Goal: Register for event/course

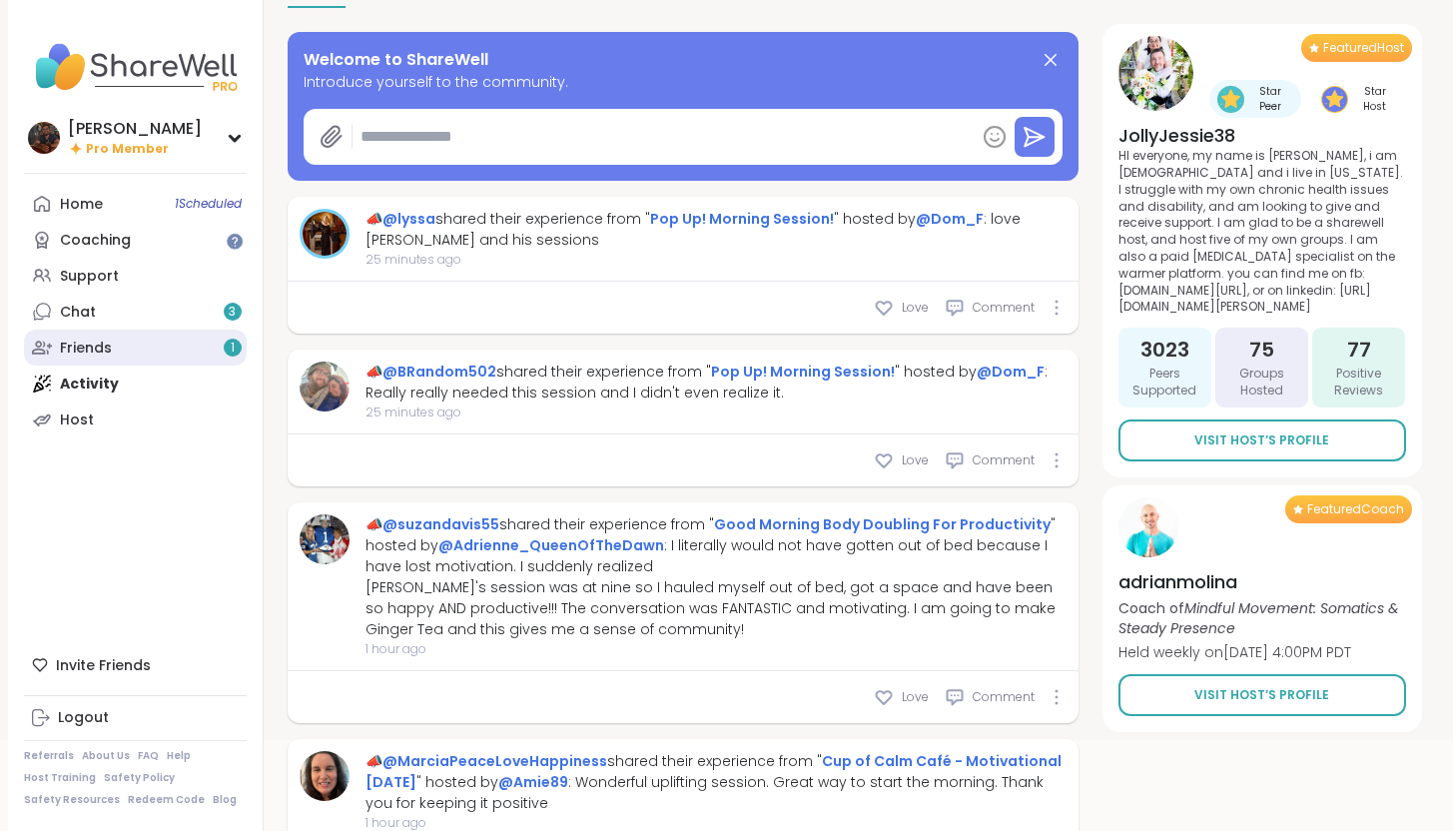
click at [193, 355] on link "Friends 1" at bounding box center [135, 347] width 223 height 36
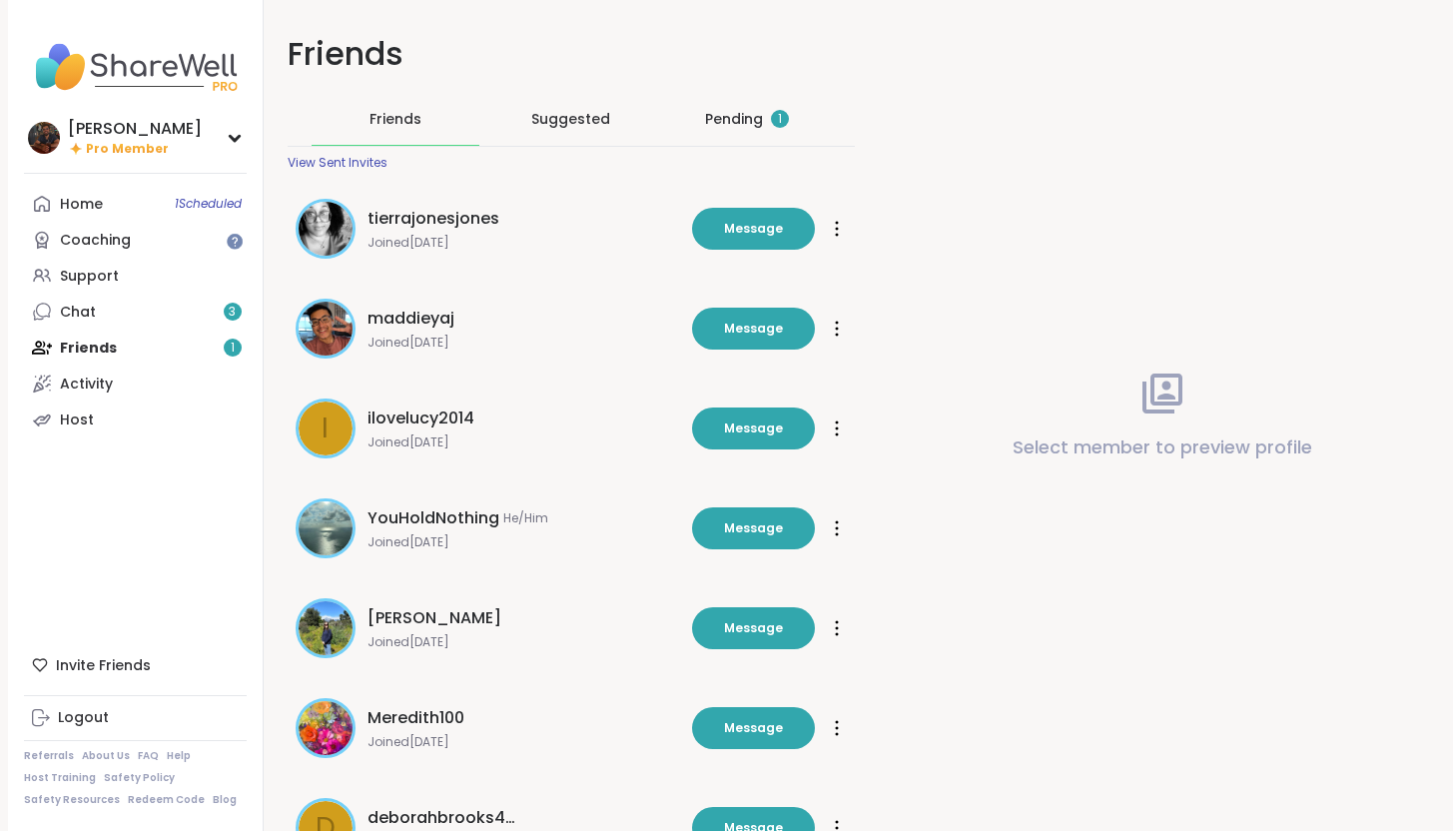
click at [725, 120] on div "Pending 1" at bounding box center [747, 119] width 84 height 20
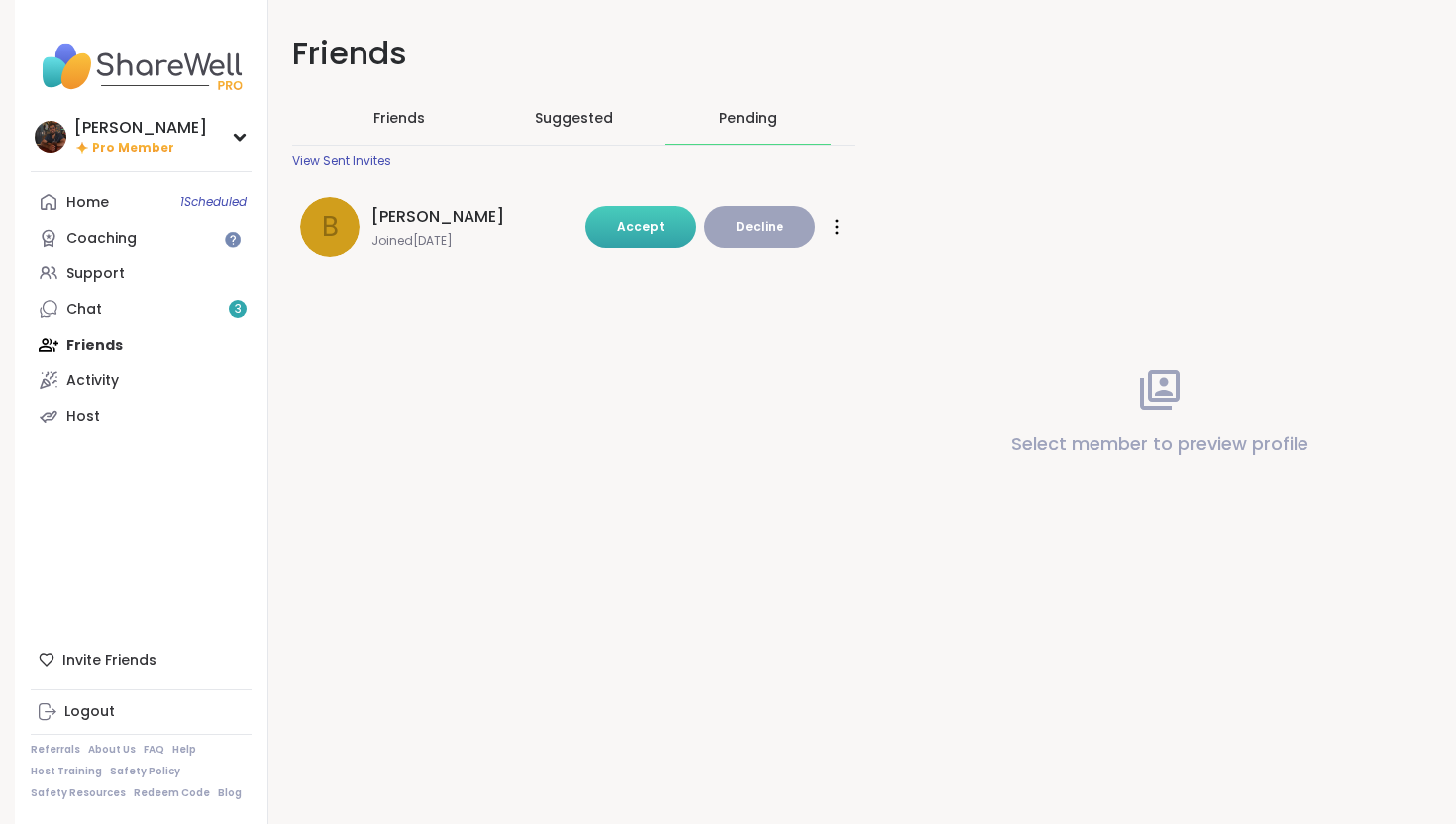
click at [656, 242] on button "Accept" at bounding box center [641, 227] width 111 height 42
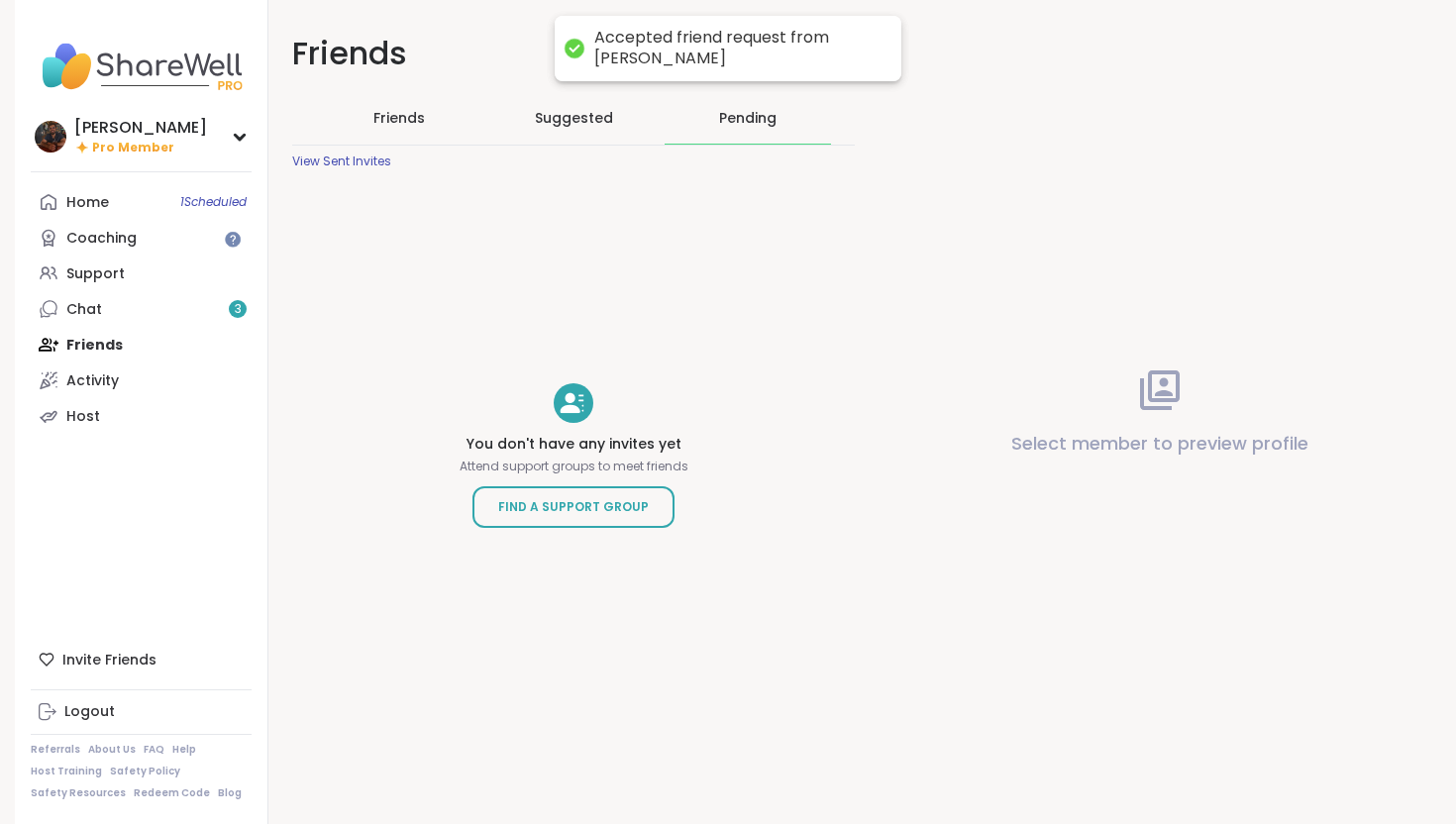
click at [400, 126] on span "Friends" at bounding box center [399, 118] width 52 height 20
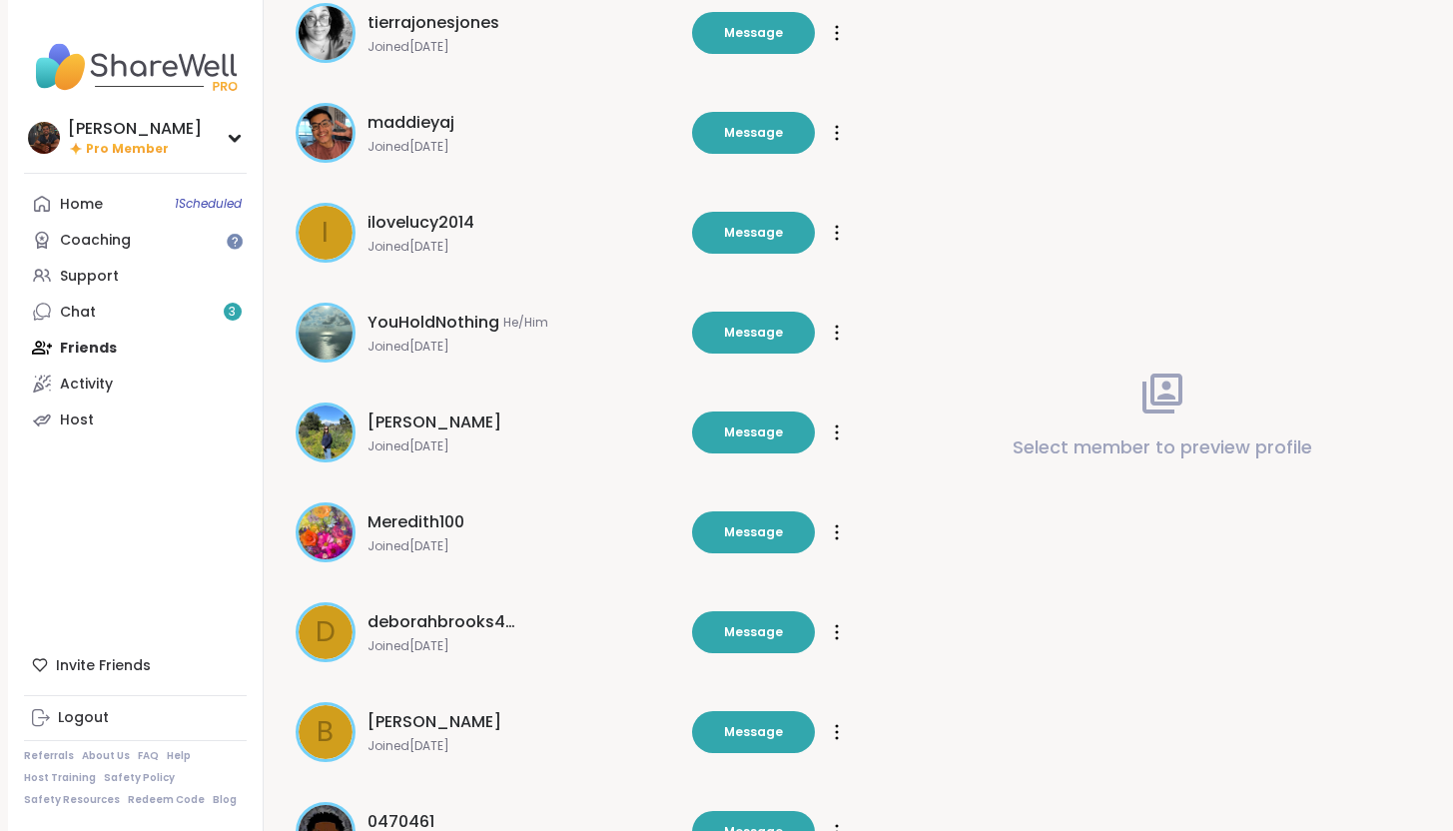
scroll to position [452, 0]
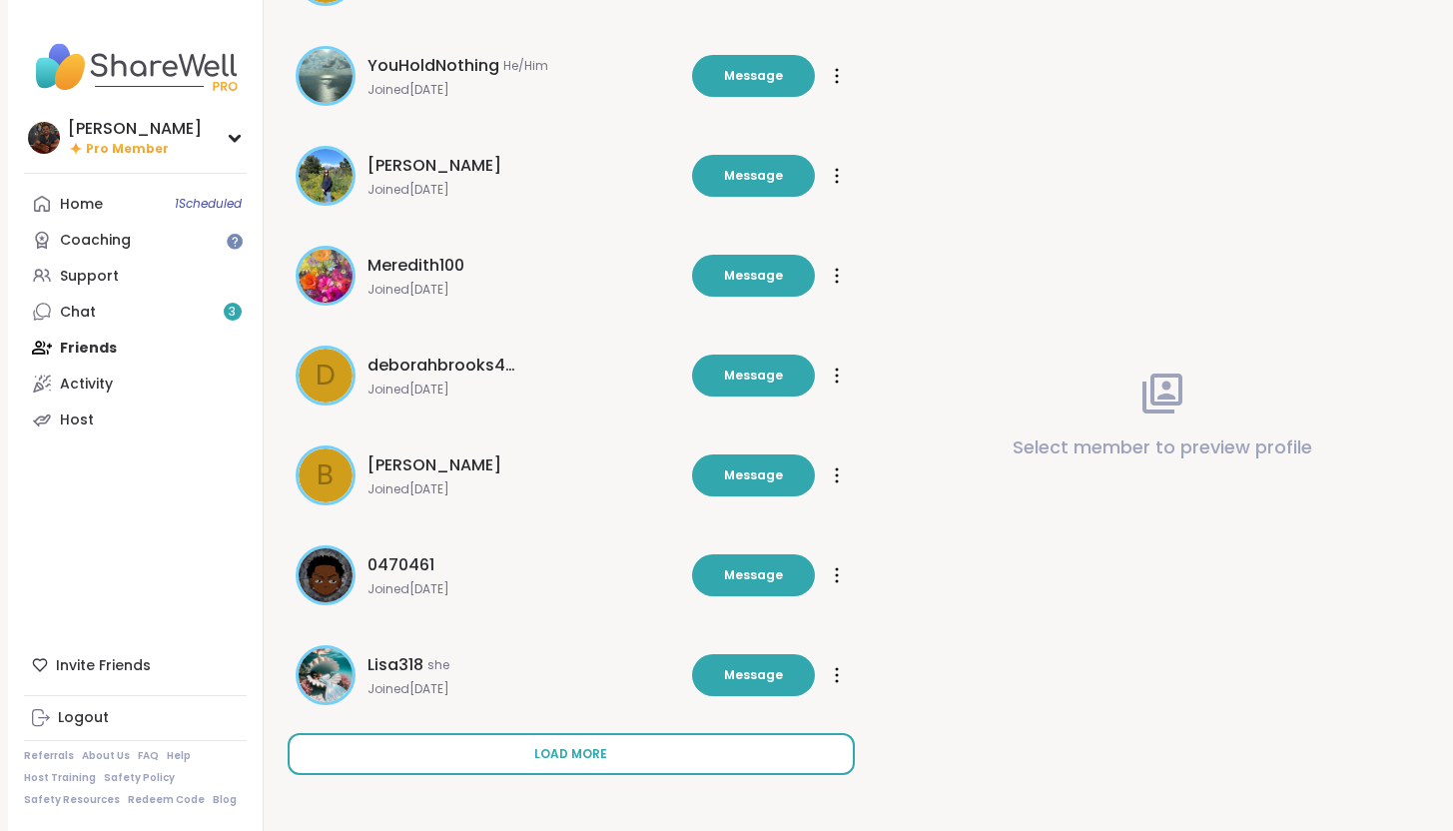
click at [668, 761] on button "Load more" at bounding box center [571, 754] width 567 height 42
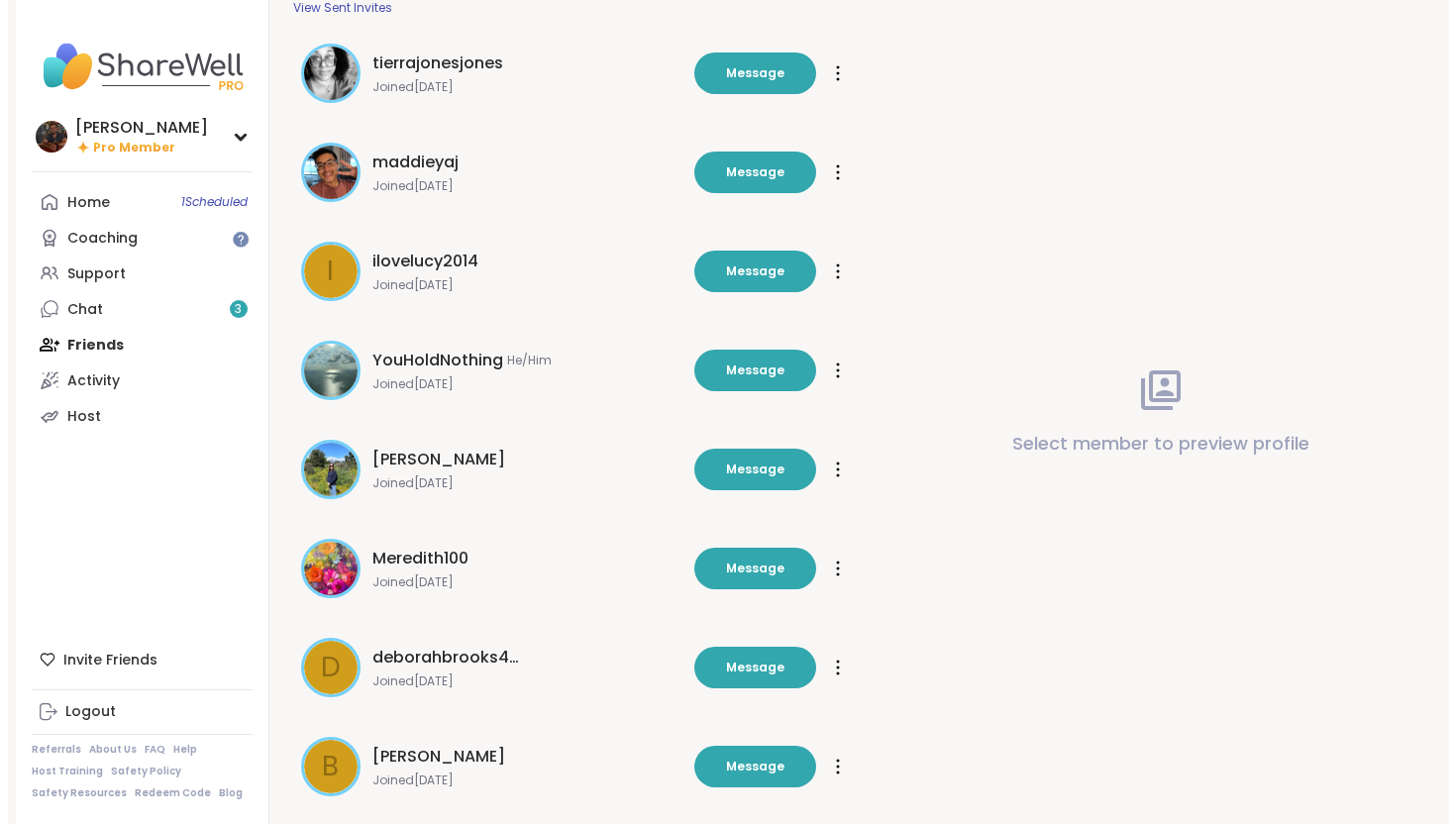
scroll to position [0, 0]
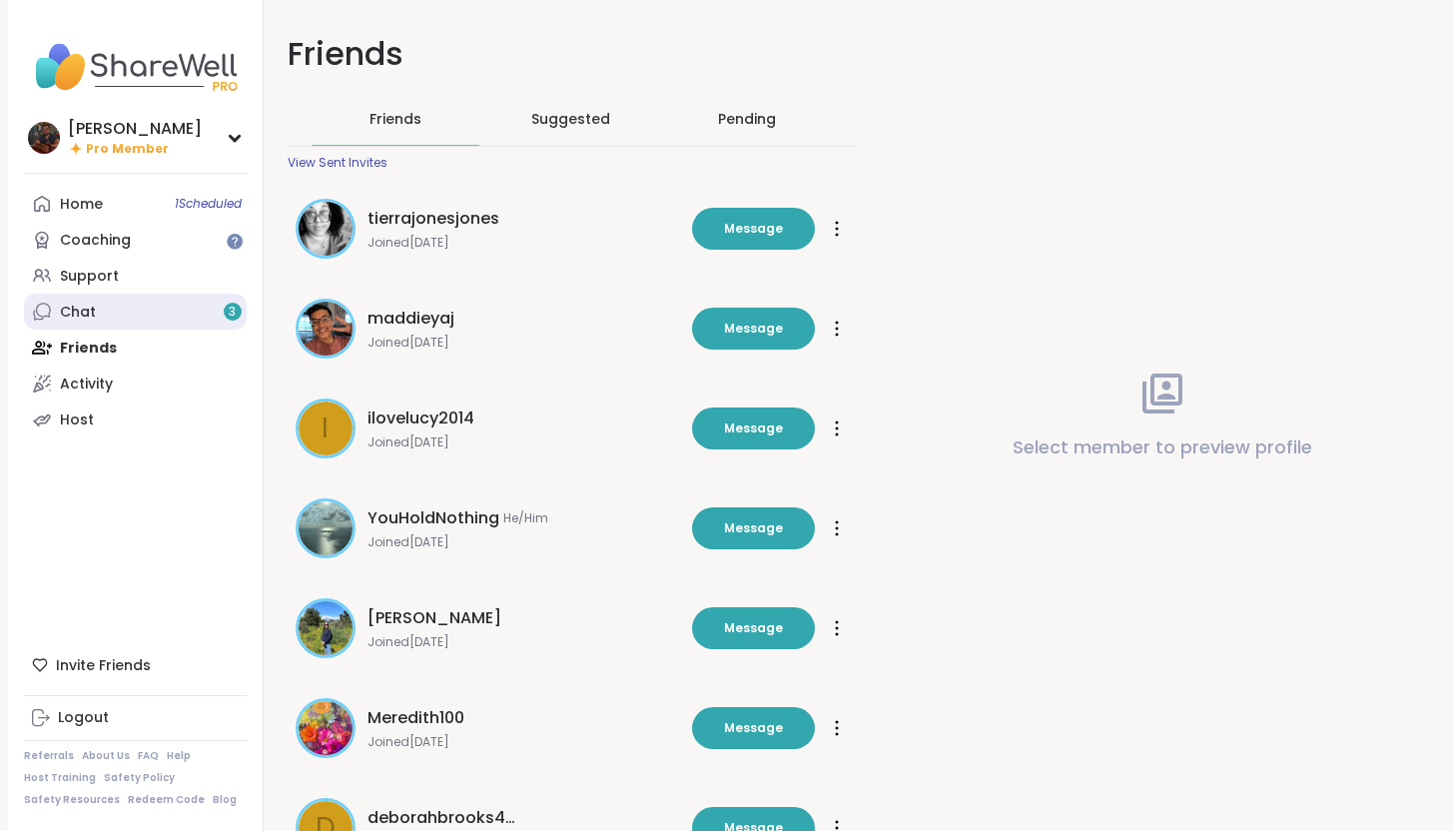
click at [154, 301] on link "Chat 3" at bounding box center [135, 312] width 223 height 36
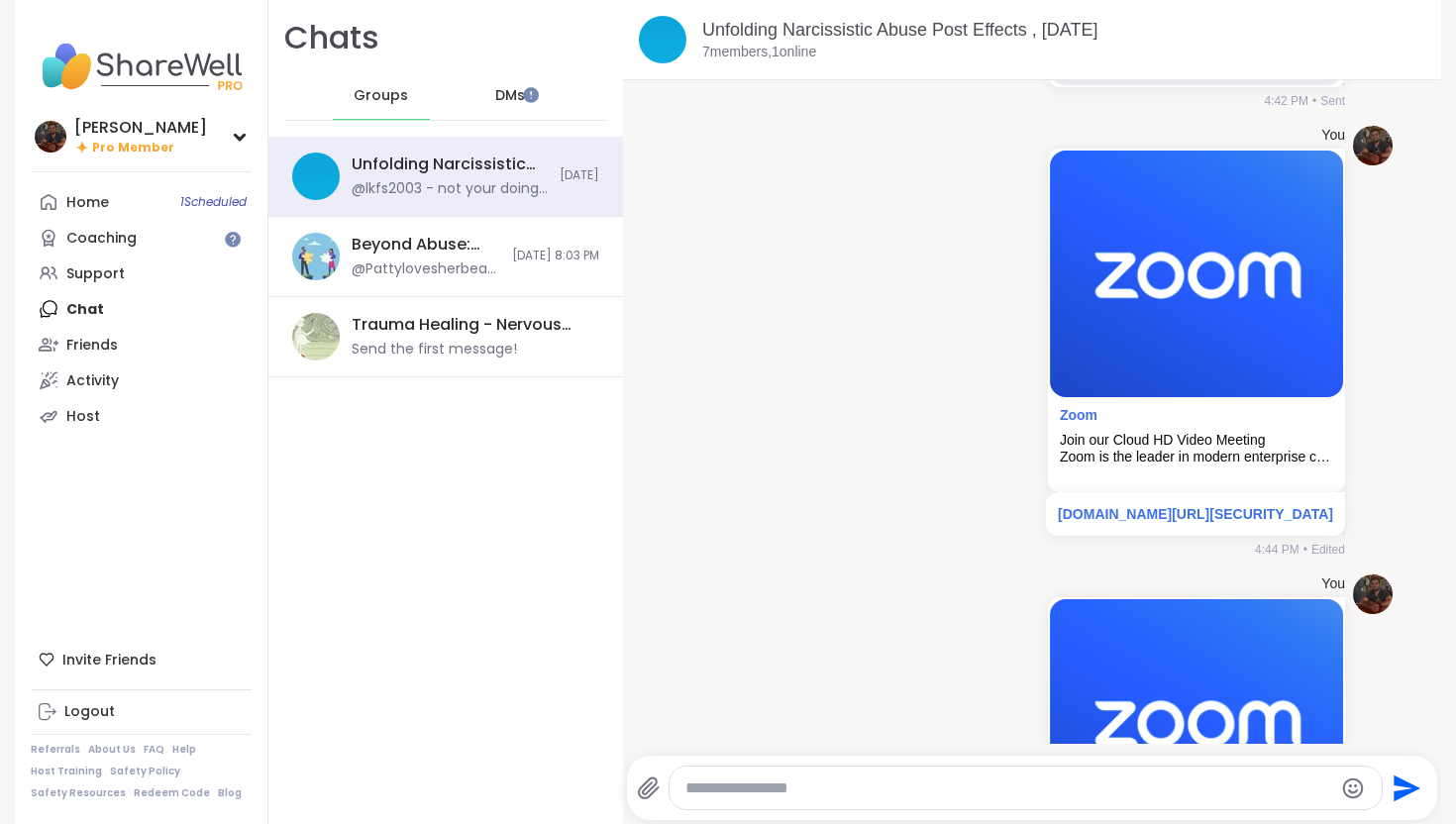
scroll to position [3337, 0]
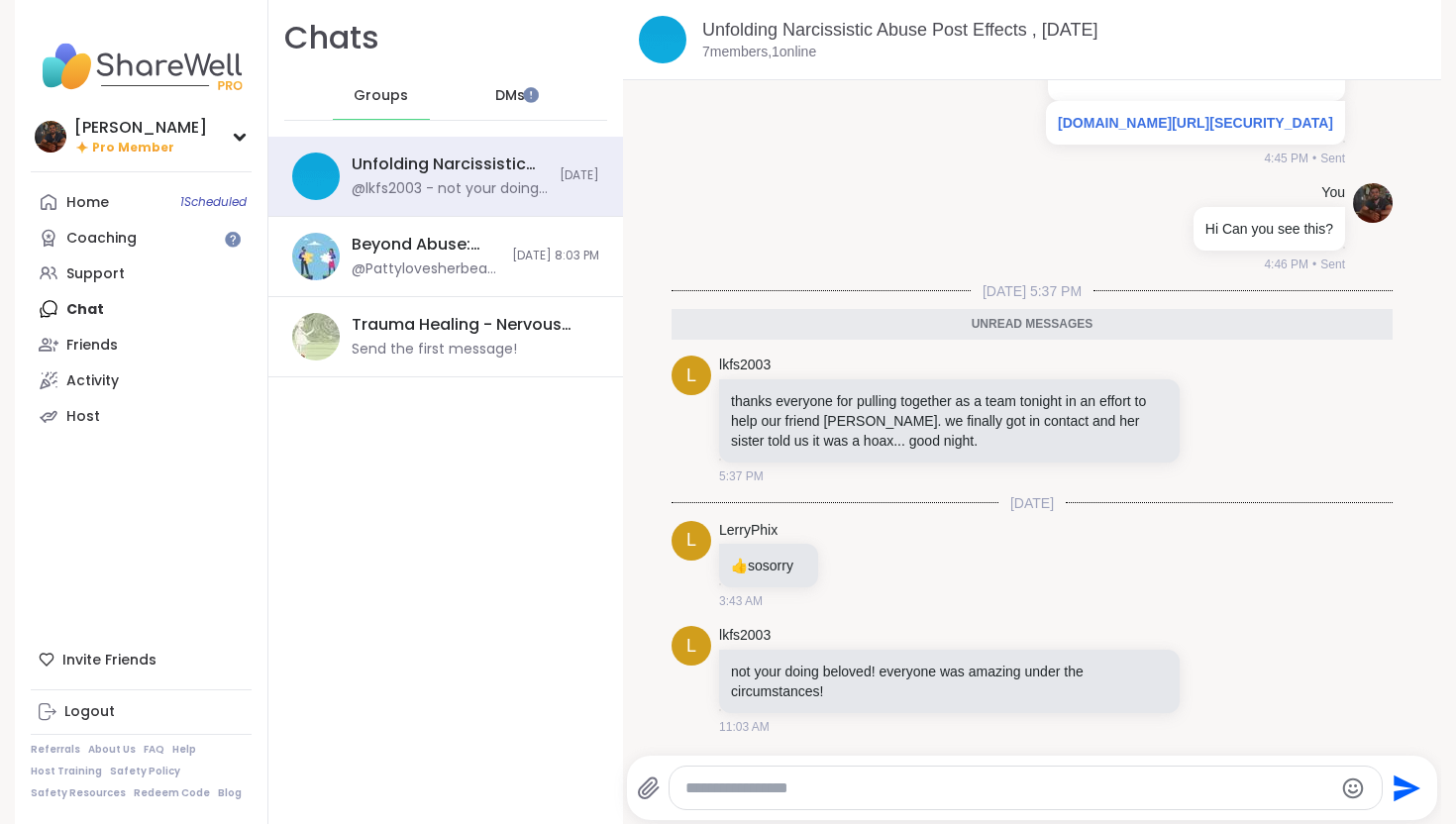
click at [499, 90] on span "DMs" at bounding box center [510, 96] width 30 height 20
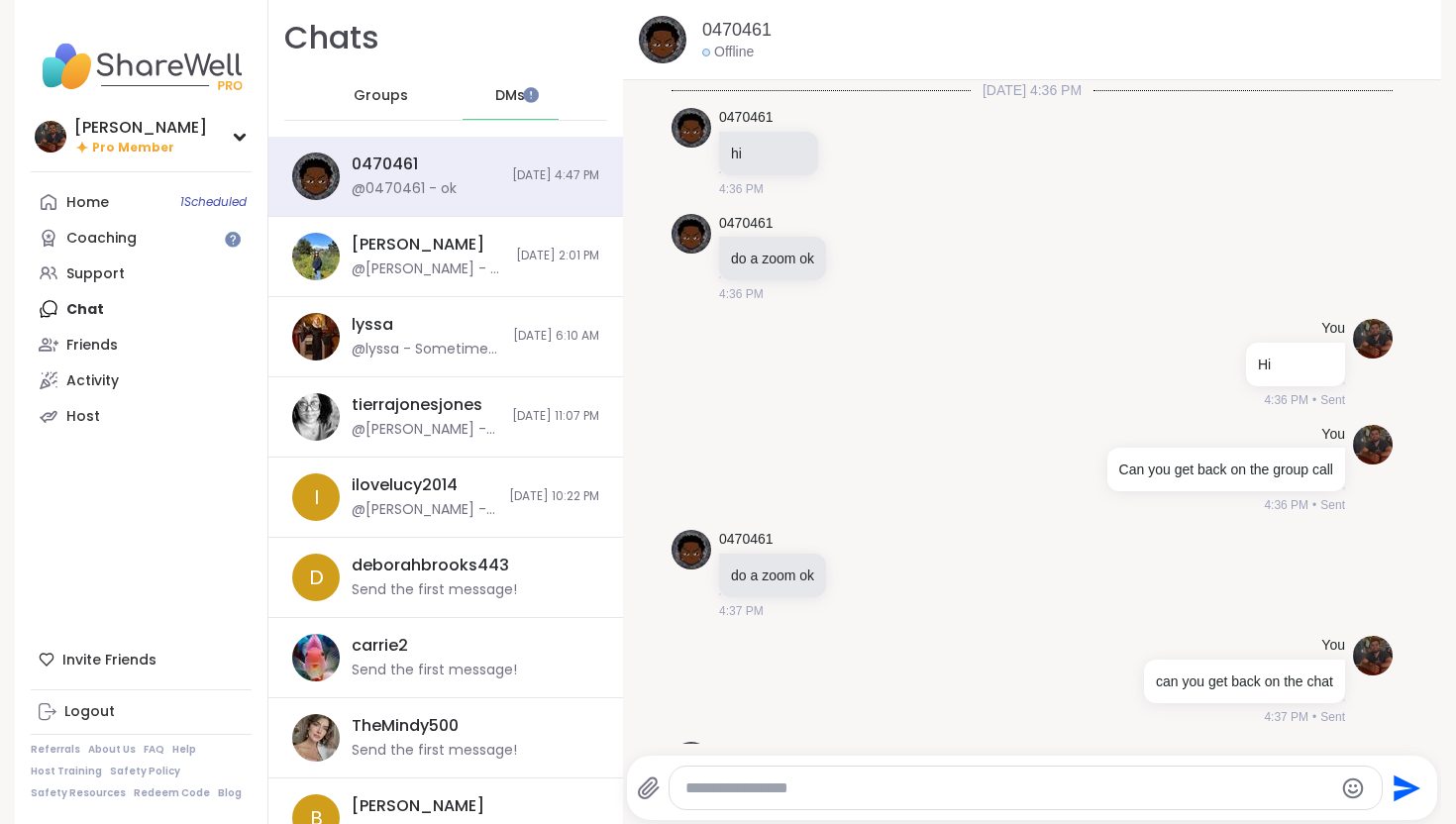
scroll to position [1618, 0]
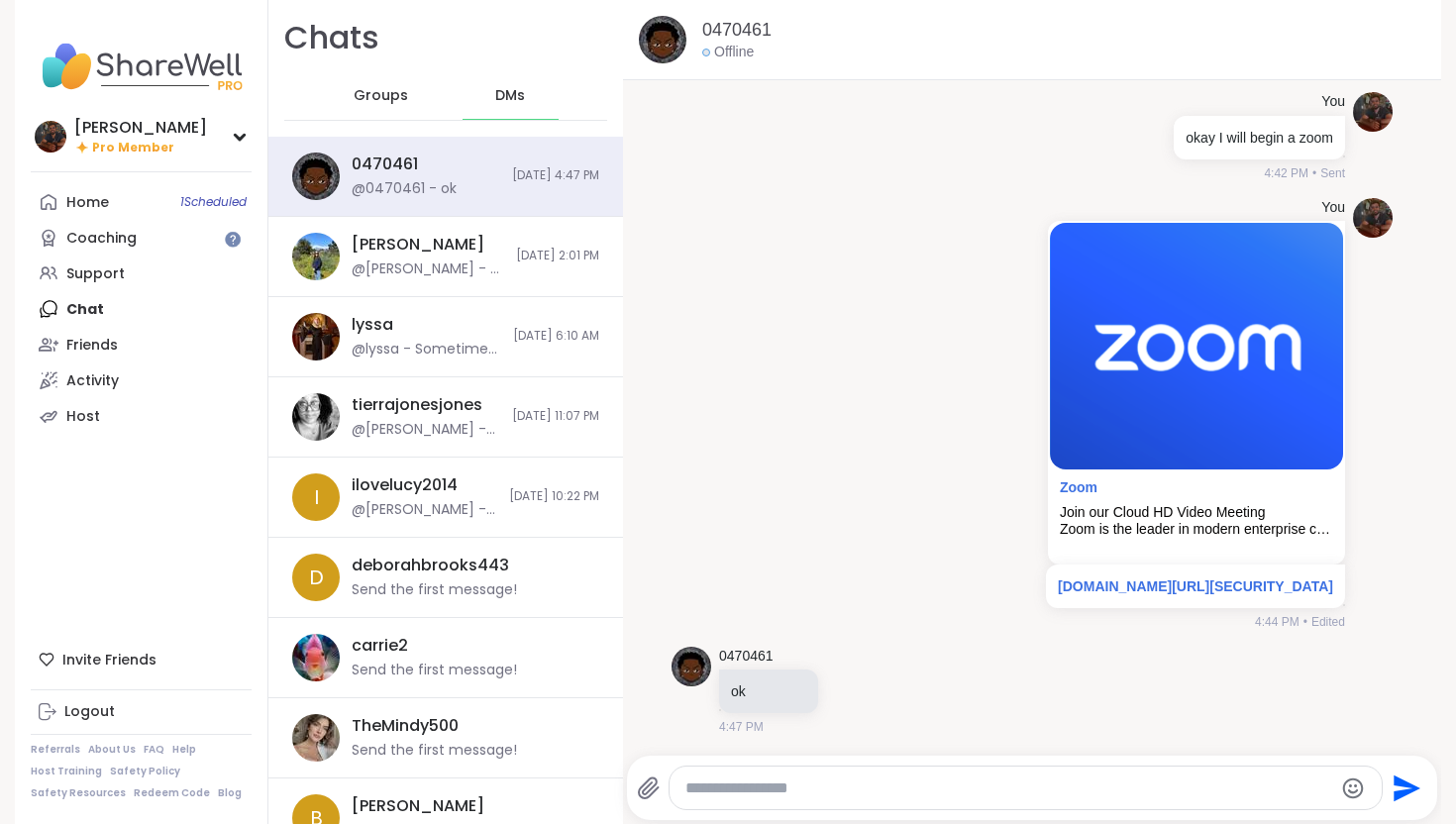
click at [398, 97] on div "Groups" at bounding box center [381, 96] width 97 height 48
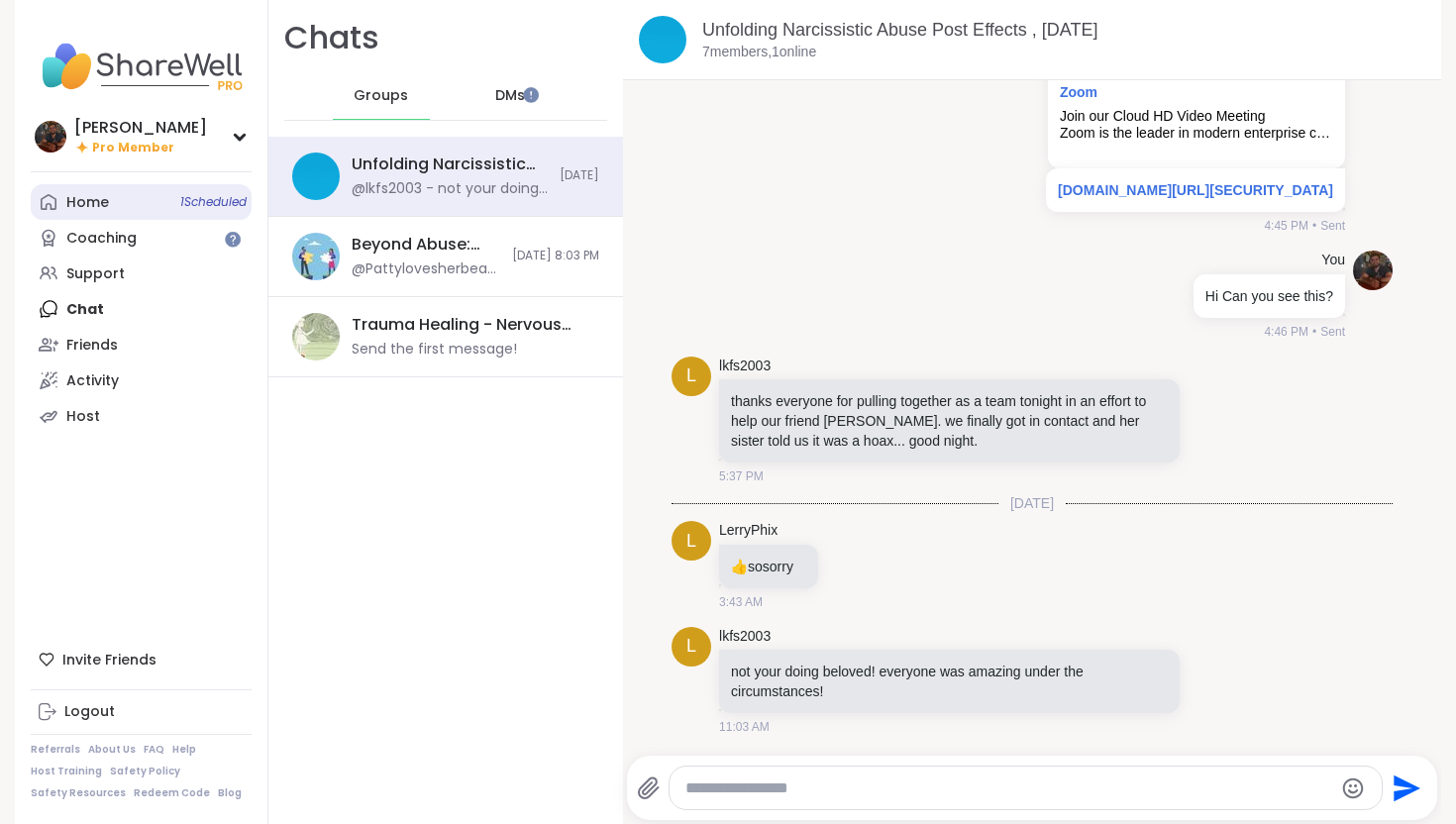
click at [197, 201] on span "1 Scheduled" at bounding box center [213, 202] width 66 height 16
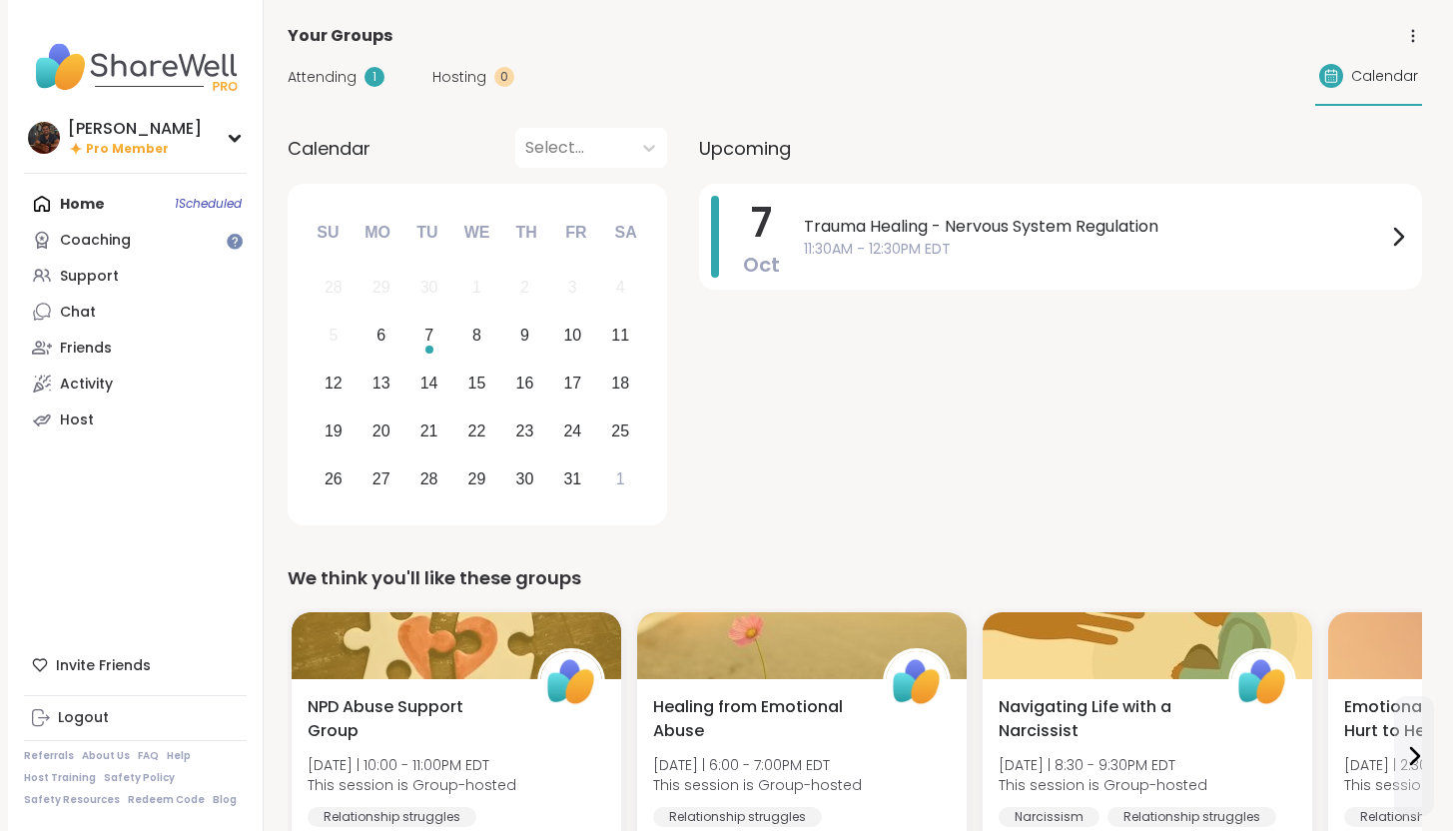
click at [344, 72] on span "Attending" at bounding box center [322, 77] width 69 height 21
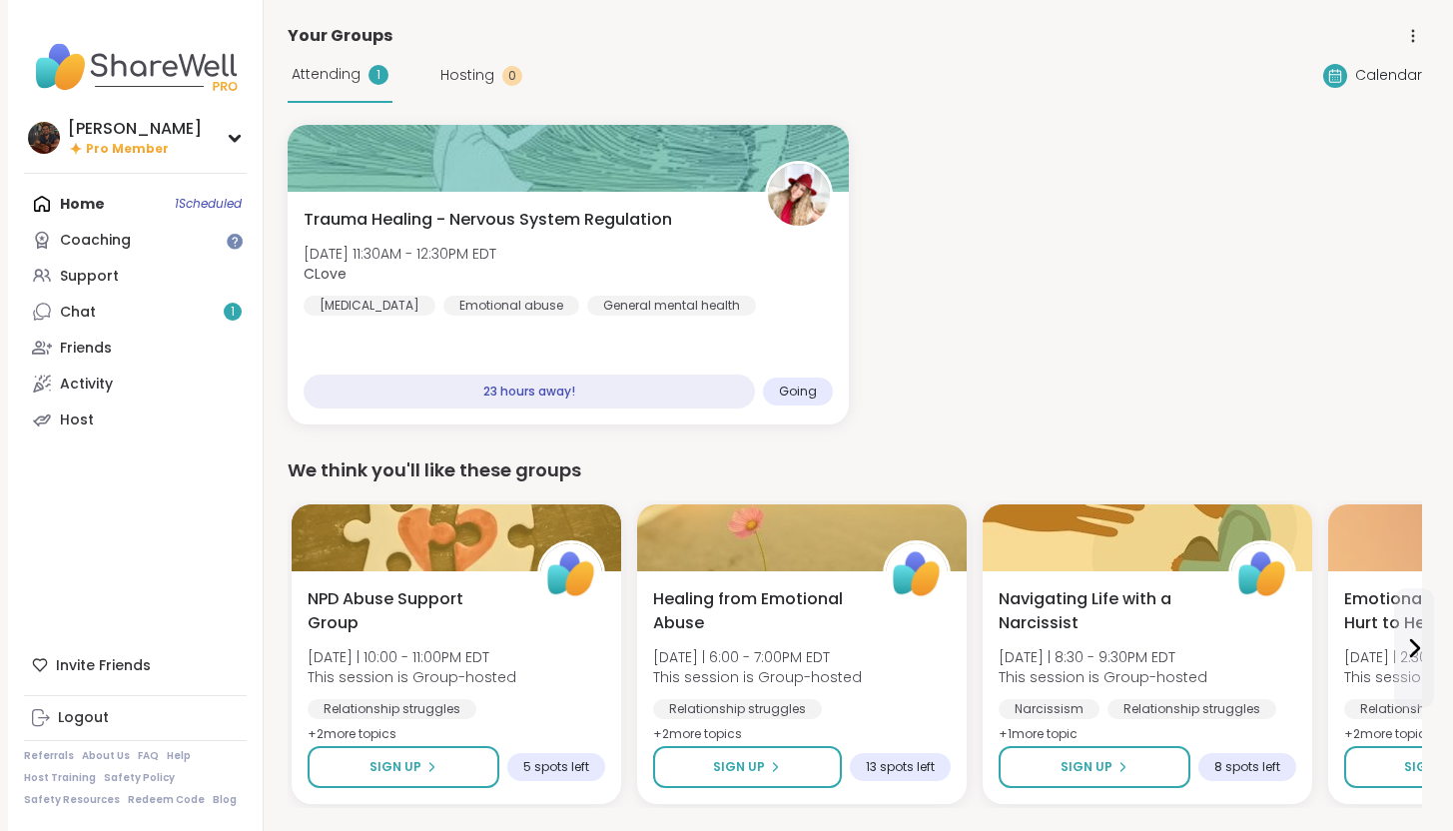
click at [86, 309] on div "Chat 1" at bounding box center [78, 312] width 36 height 20
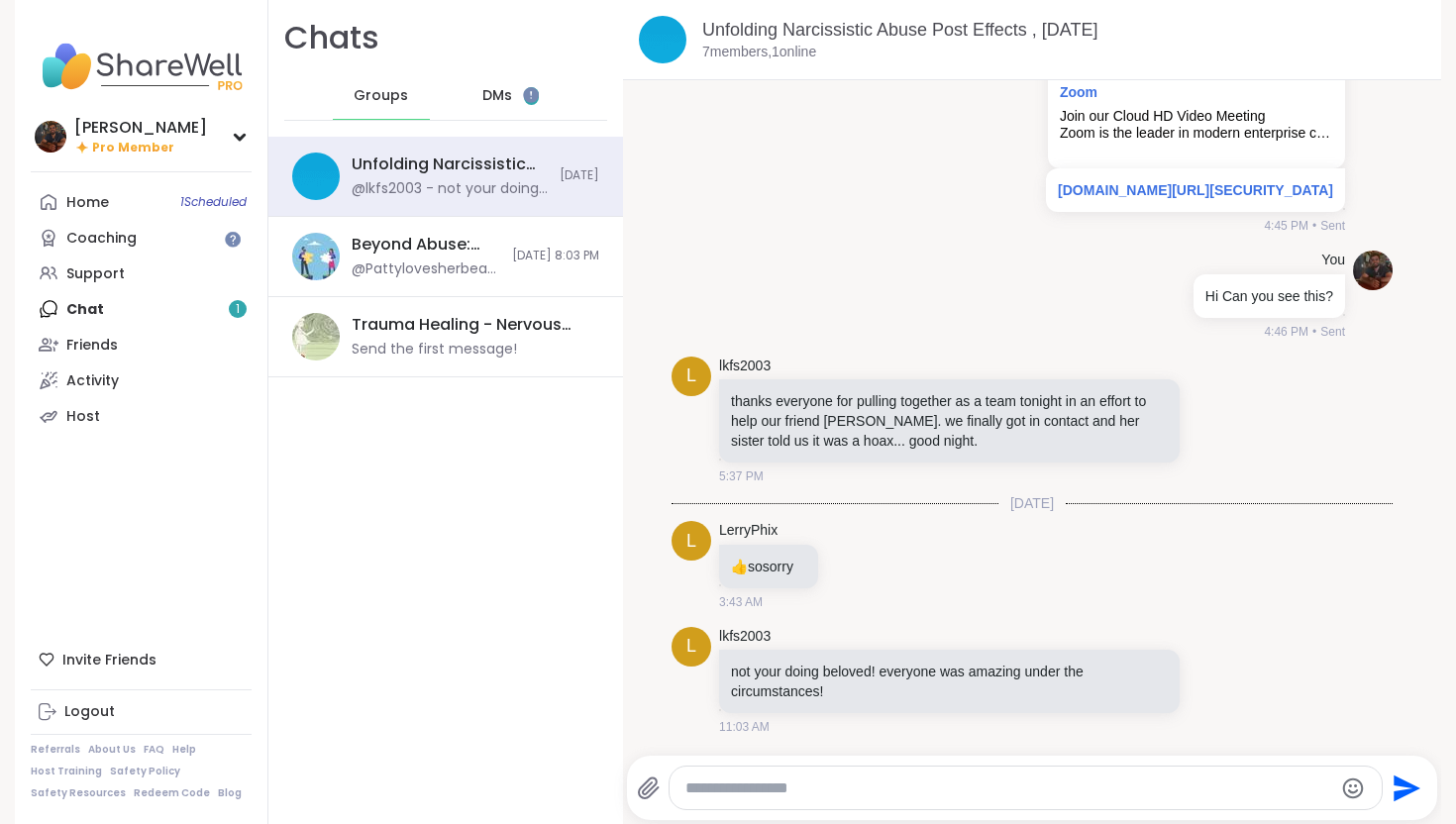
click at [524, 96] on span "1" at bounding box center [531, 96] width 15 height 18
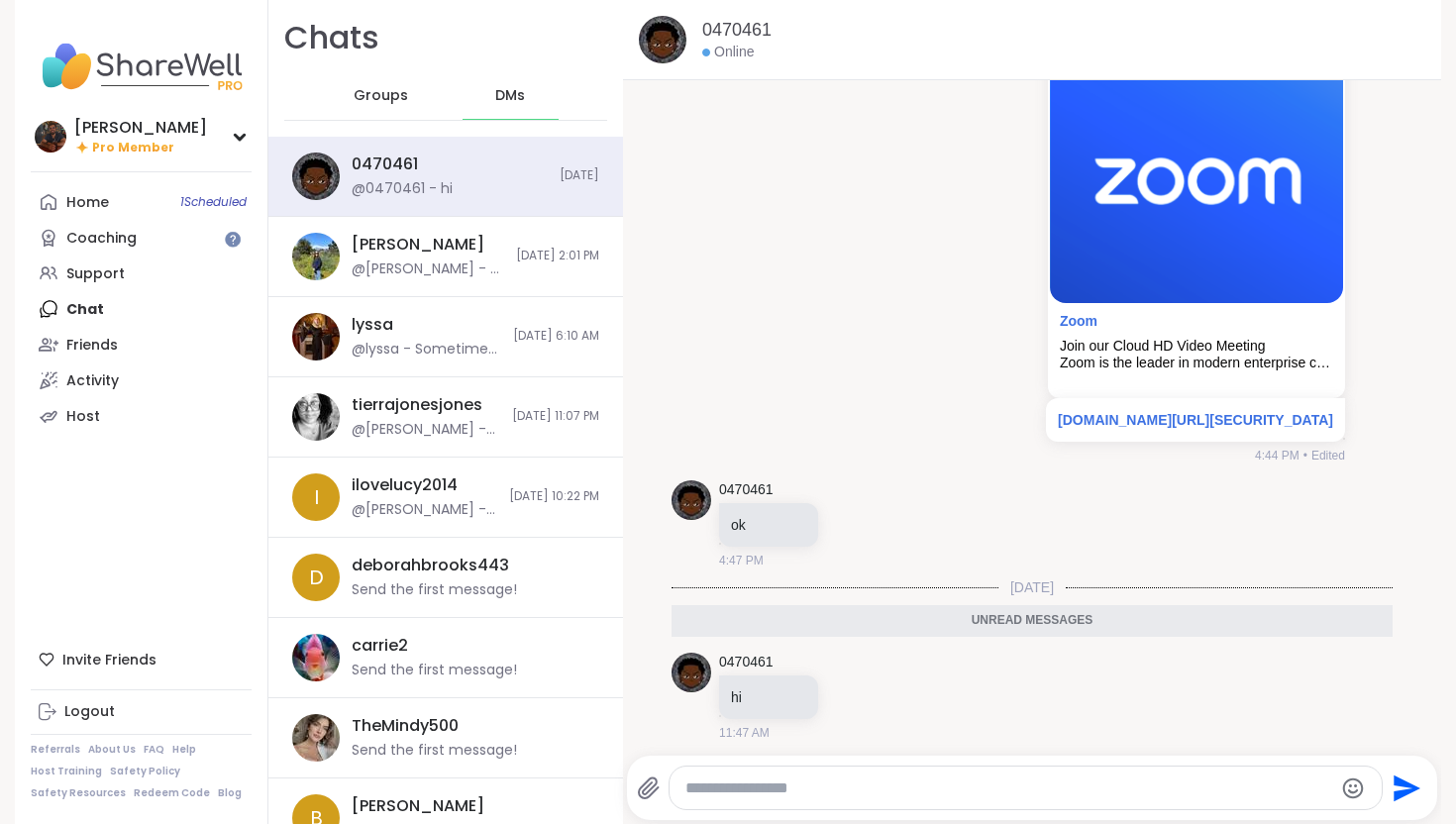
scroll to position [1791, 0]
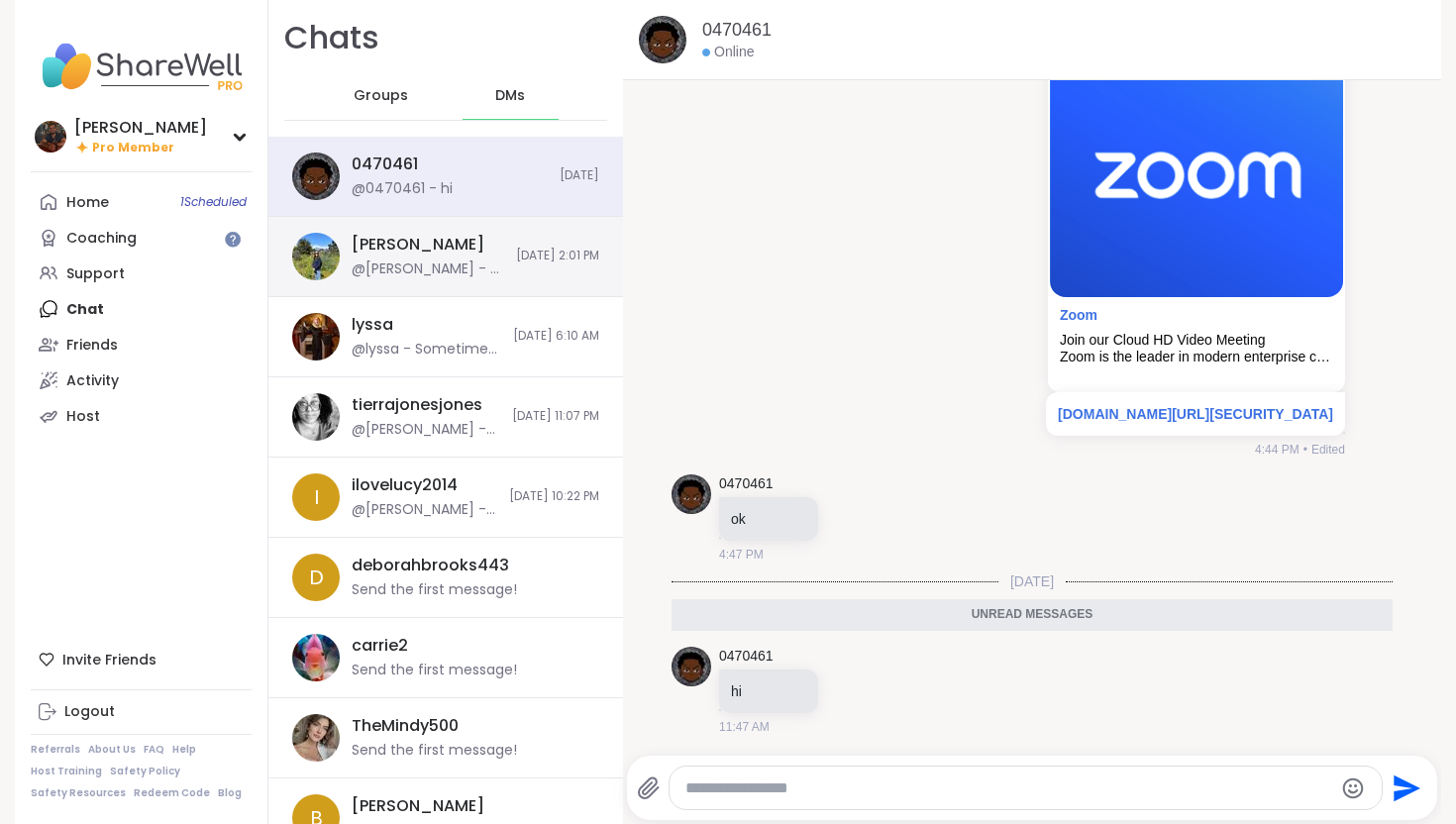
click at [442, 275] on div "@[PERSON_NAME] - Hi [PERSON_NAME], no worries. Thank you for letting me know. Y…" at bounding box center [427, 270] width 153 height 20
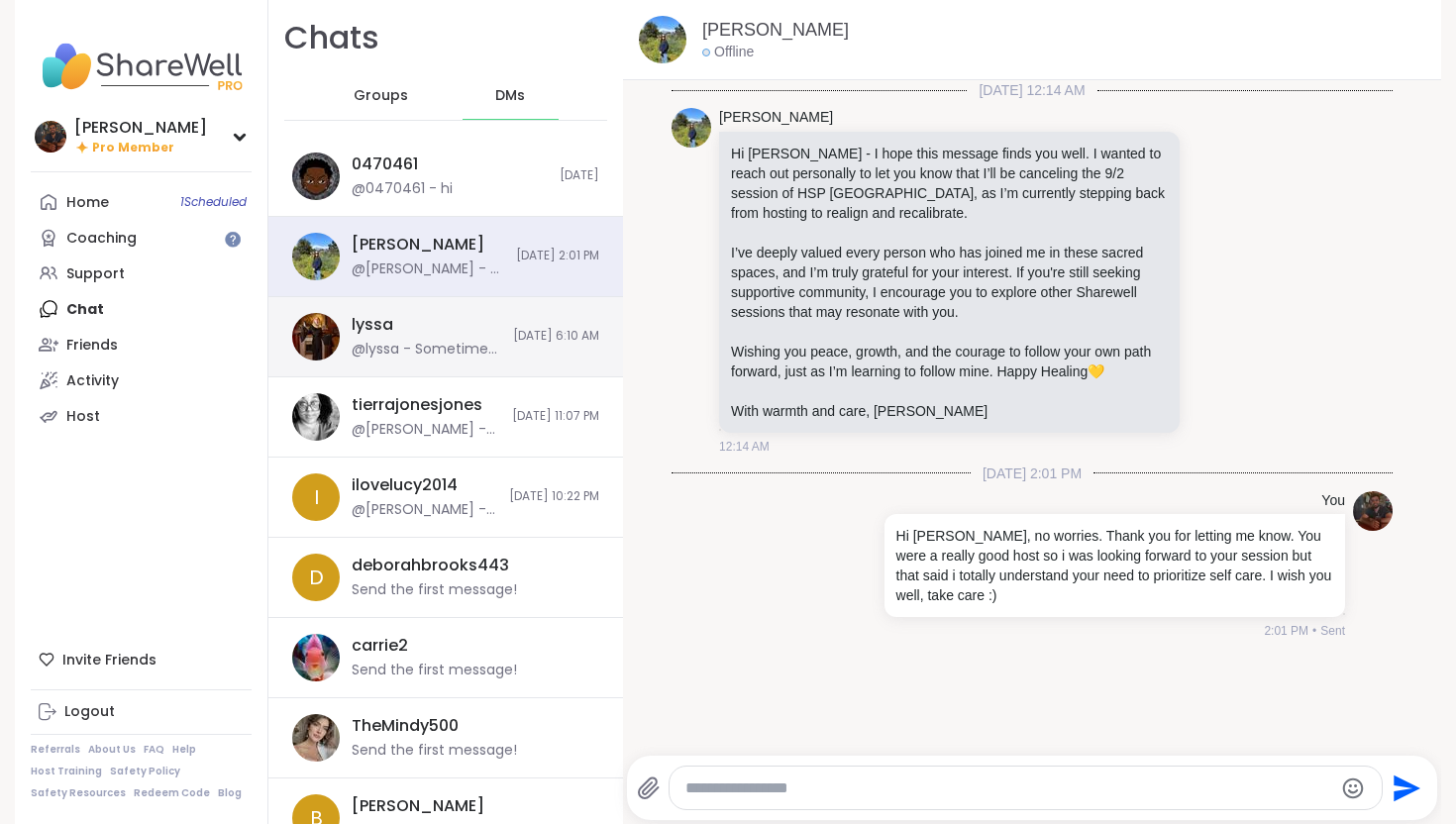
click at [436, 329] on div "lyssa @lyssa - Sometimes you got too !" at bounding box center [425, 336] width 150 height 46
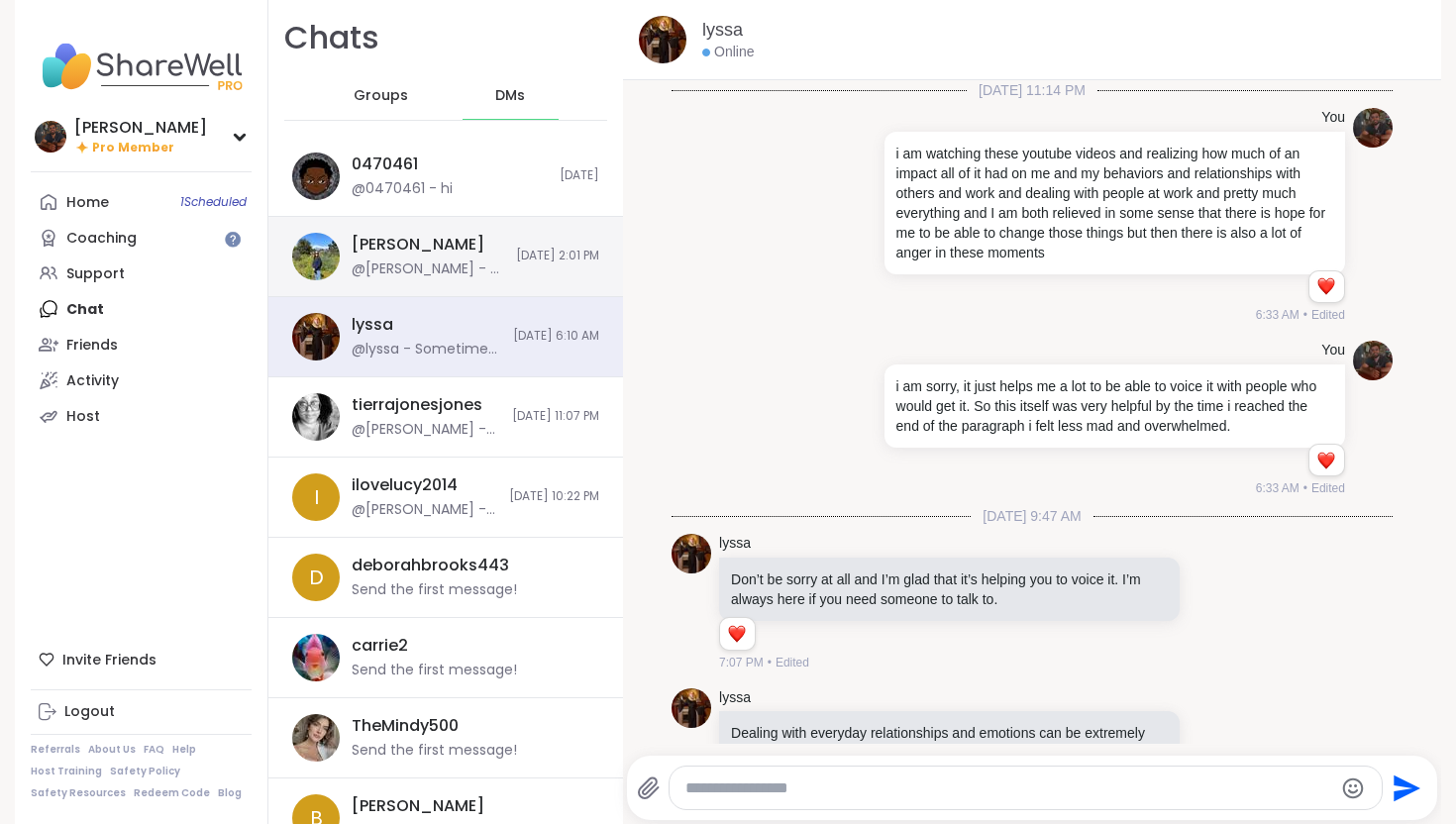
scroll to position [690, 0]
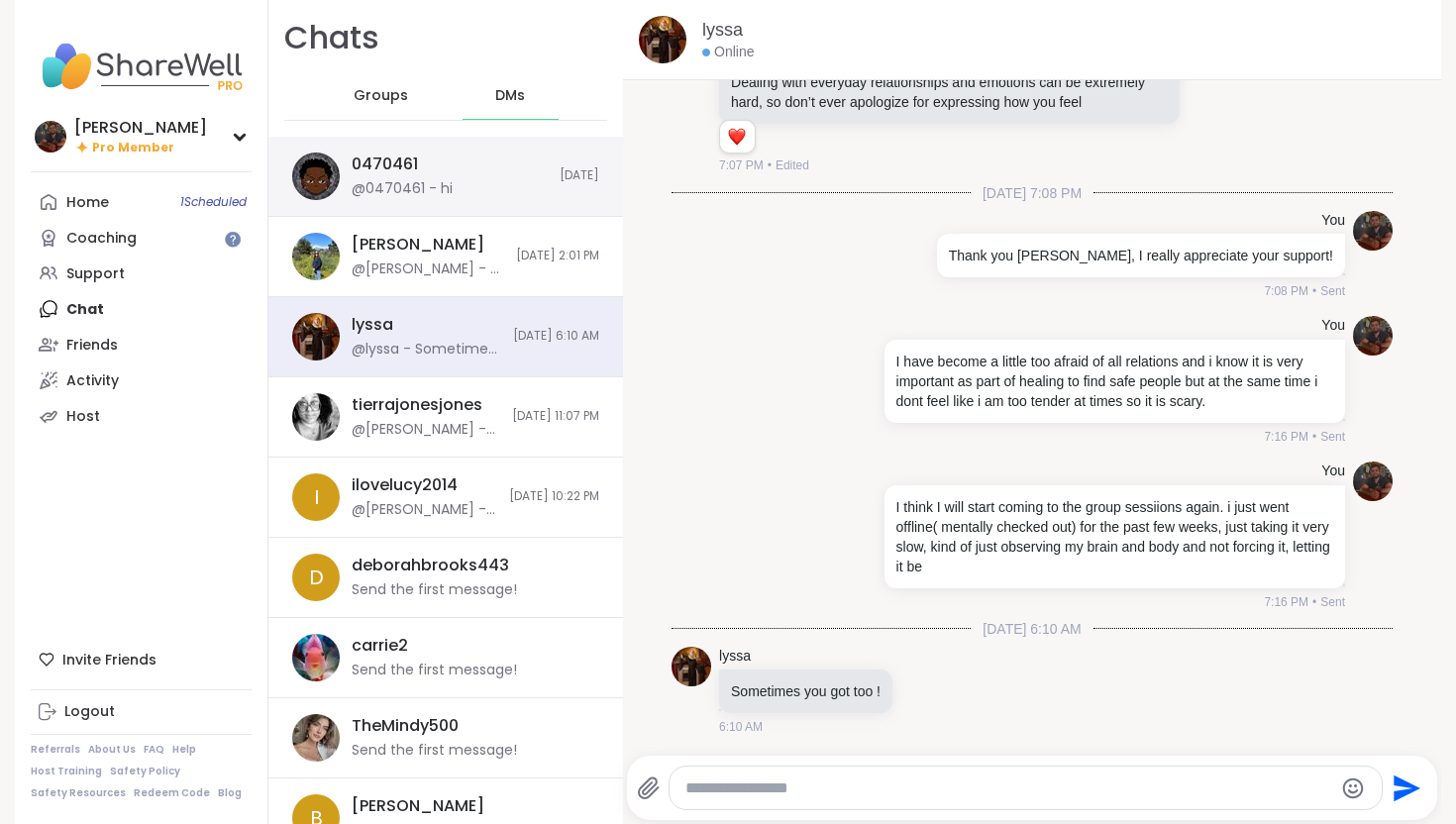
click at [412, 155] on div "0470461 @0470461 - hi" at bounding box center [449, 177] width 196 height 46
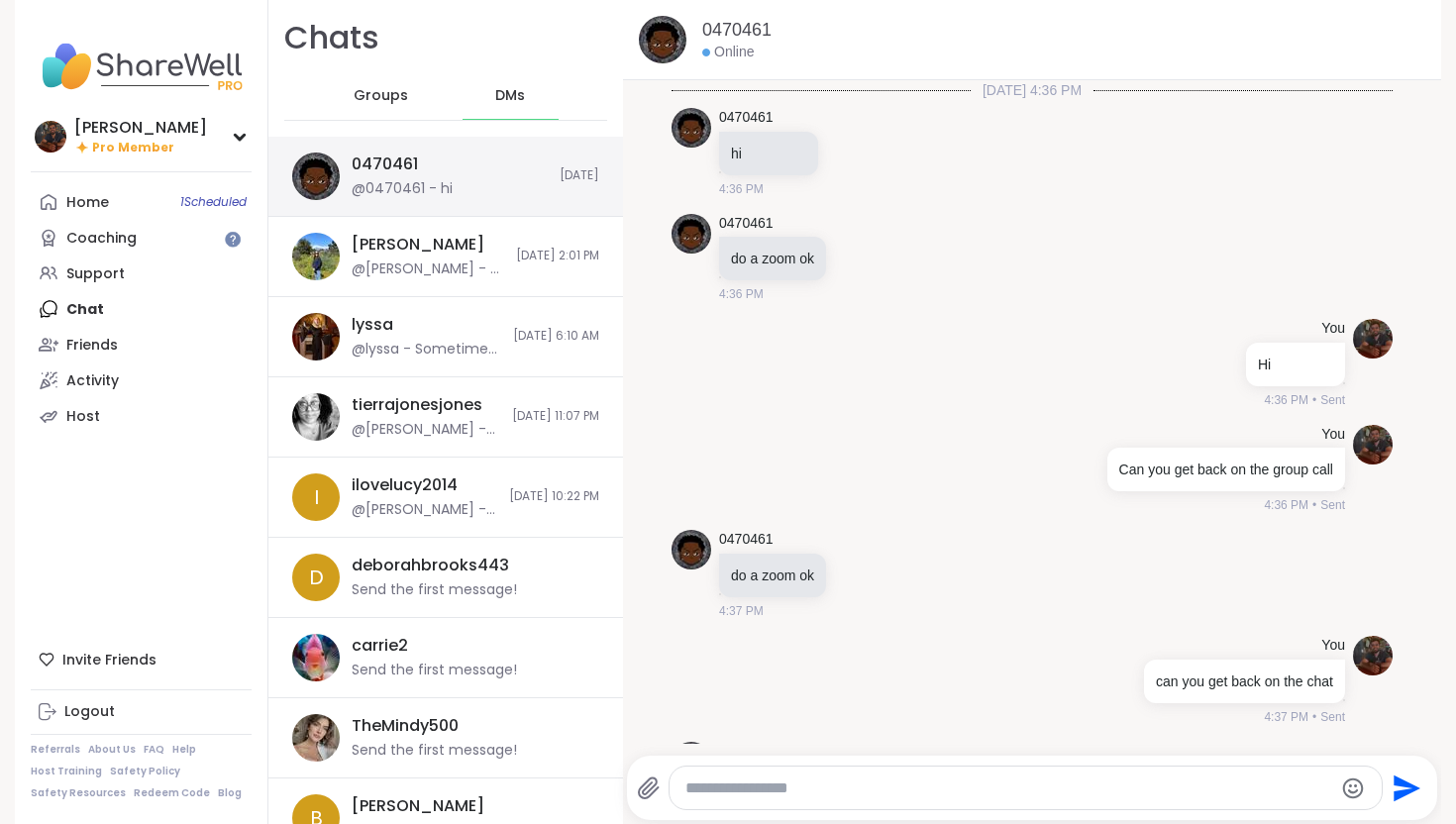
scroll to position [1744, 0]
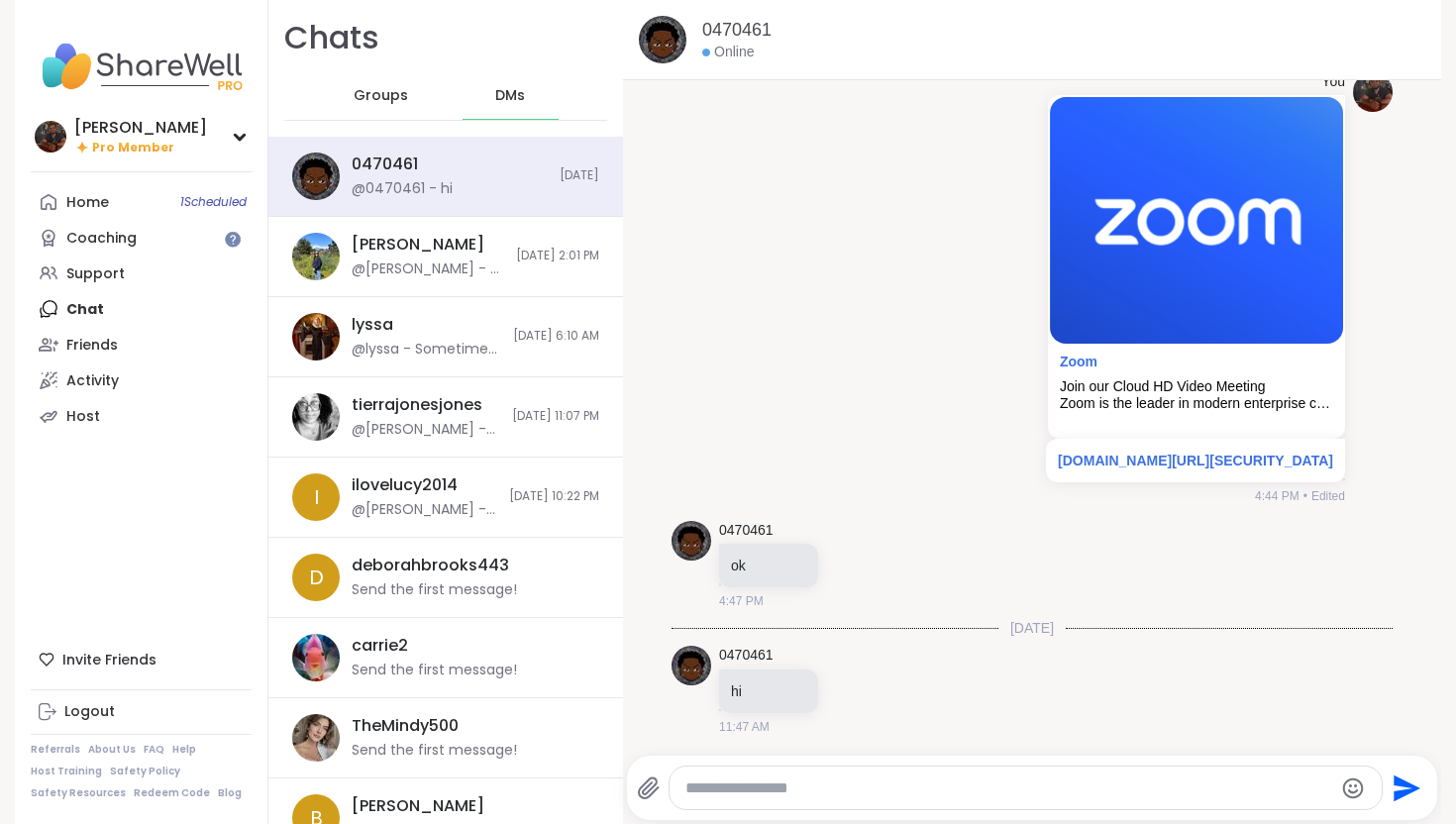
click at [937, 788] on textarea "Type your message" at bounding box center [1009, 788] width 647 height 20
type textarea "*****"
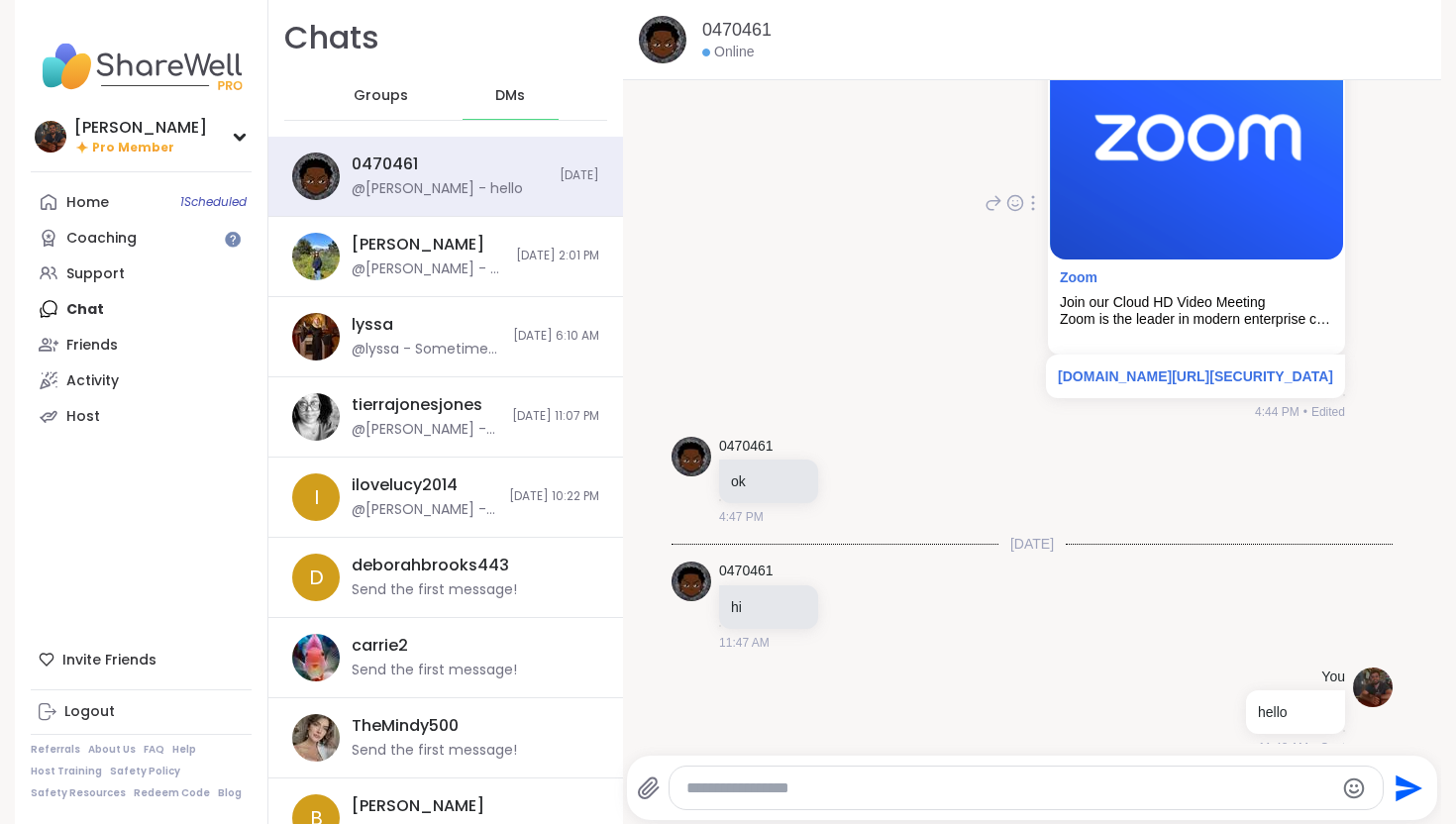
scroll to position [1849, 0]
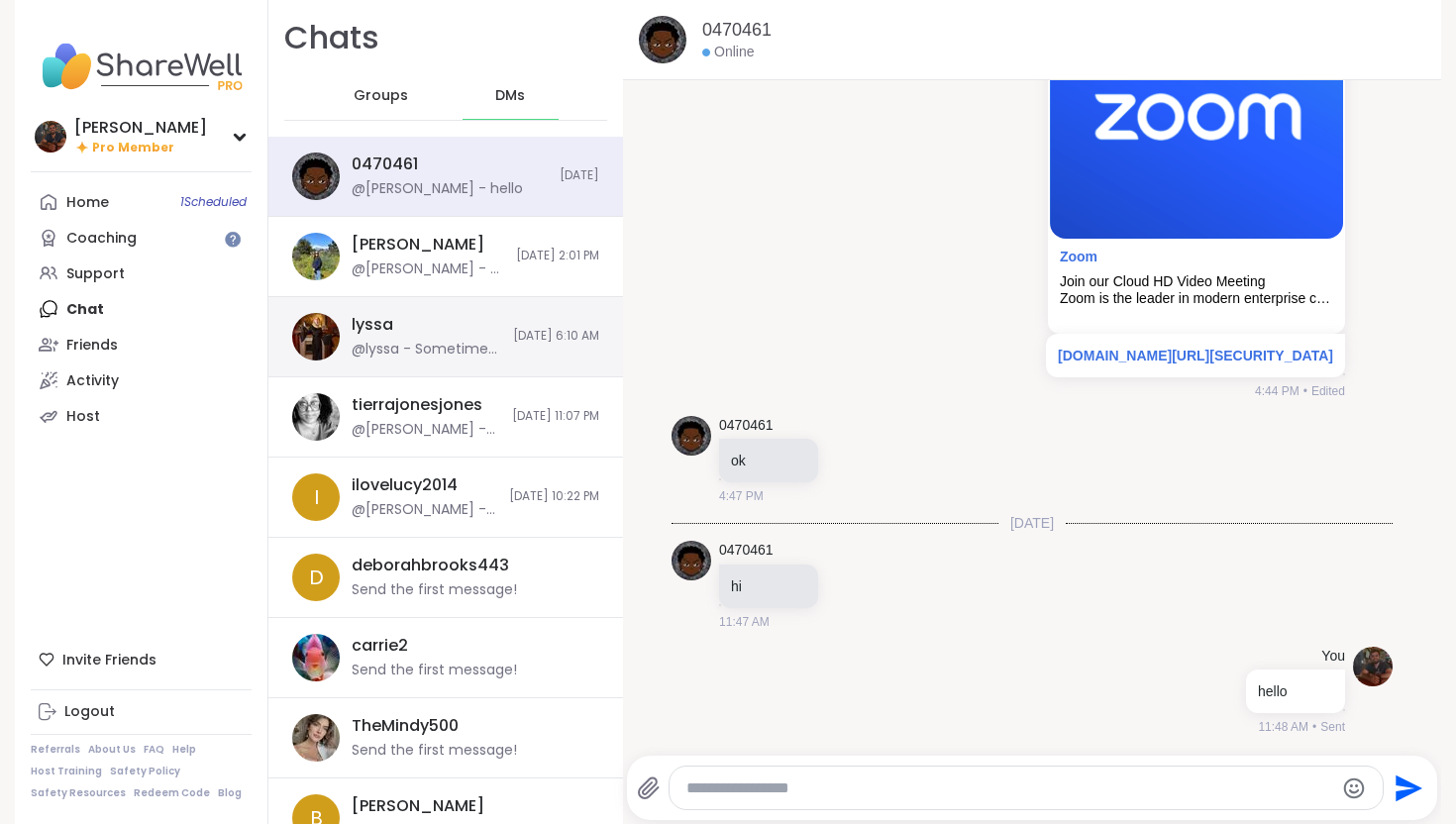
click at [426, 320] on div "lyssa @lyssa - Sometimes you got too !" at bounding box center [425, 336] width 150 height 46
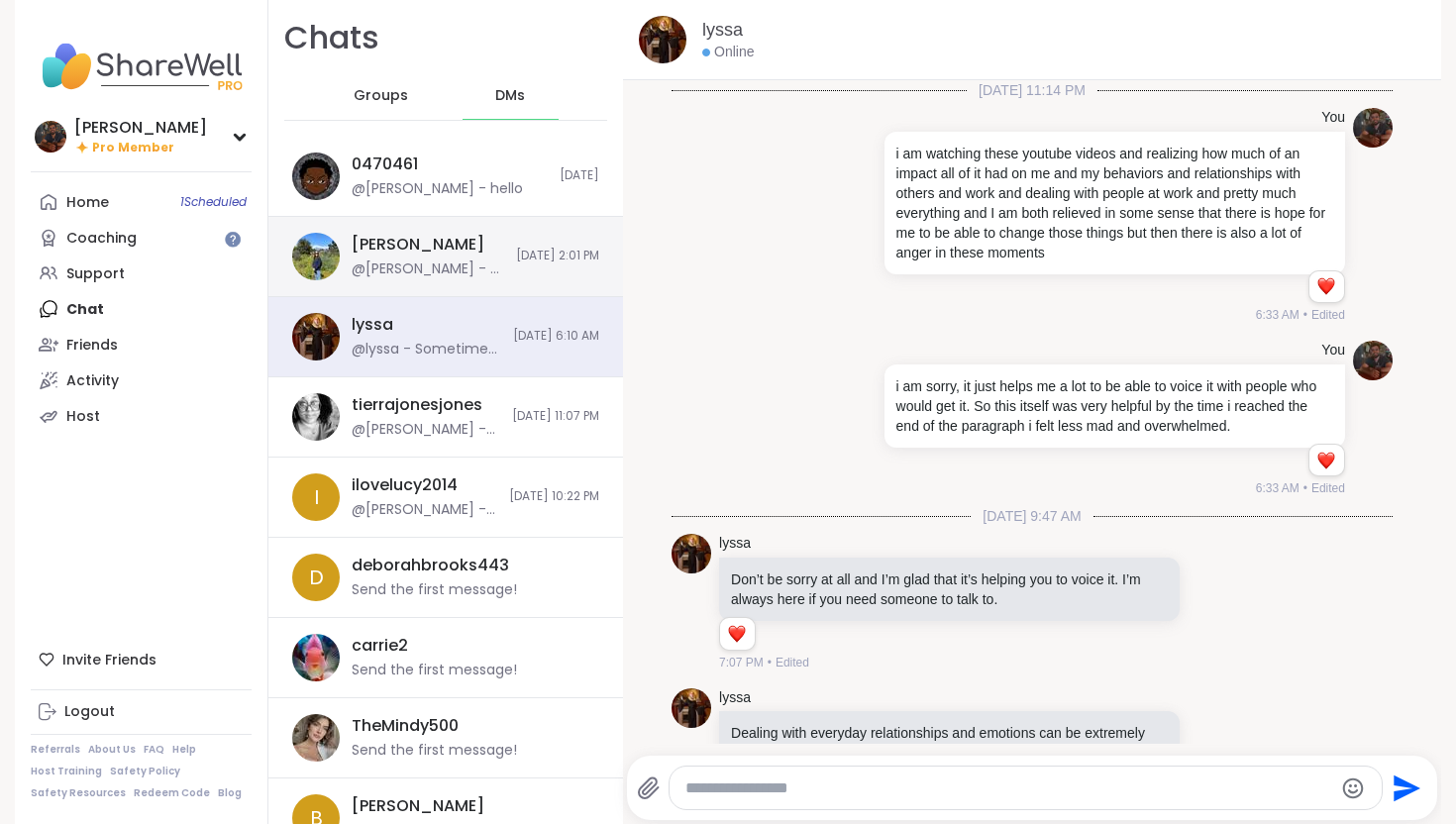
scroll to position [690, 0]
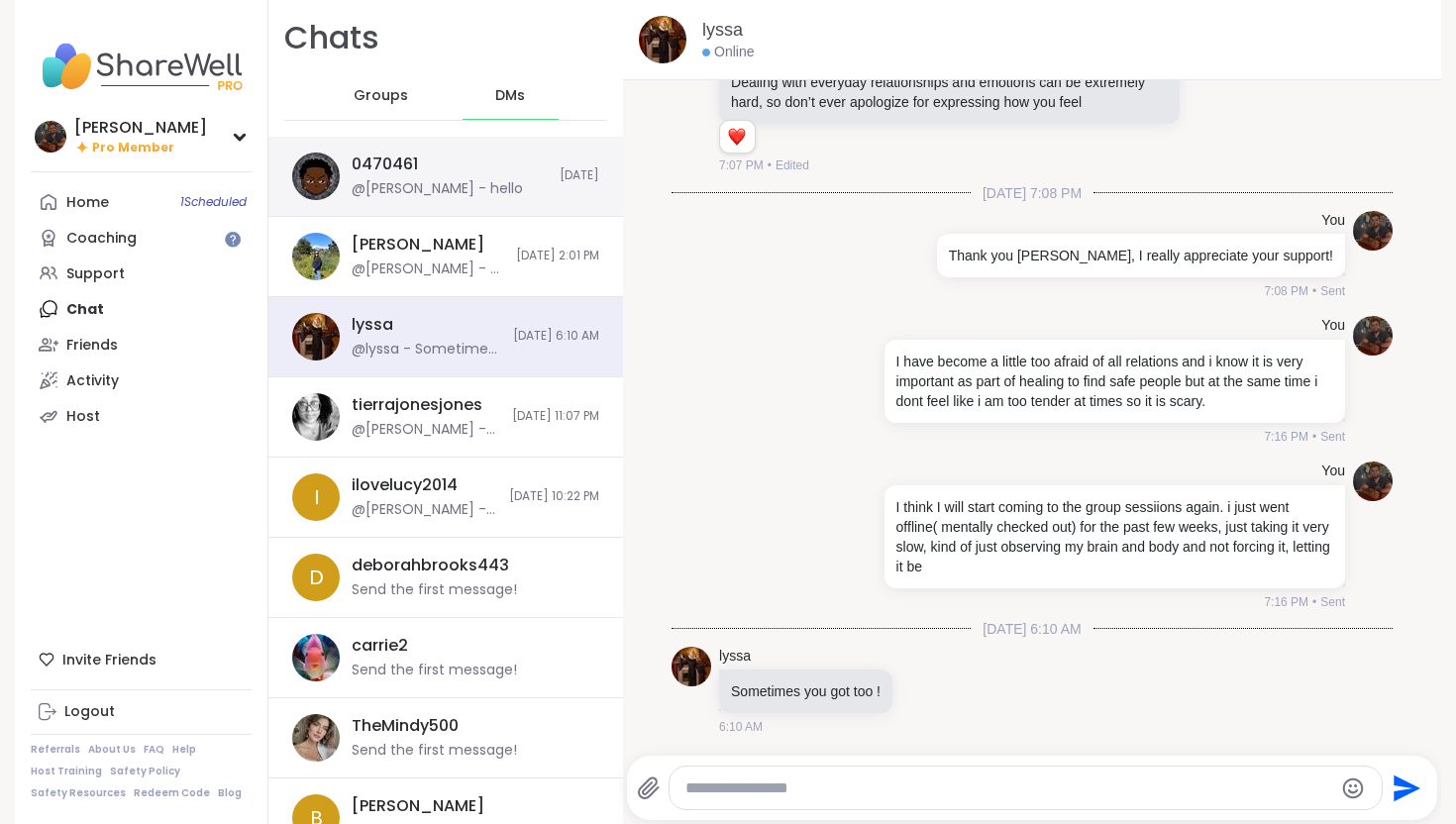
click at [440, 190] on div "@[PERSON_NAME] - hello" at bounding box center [436, 189] width 172 height 20
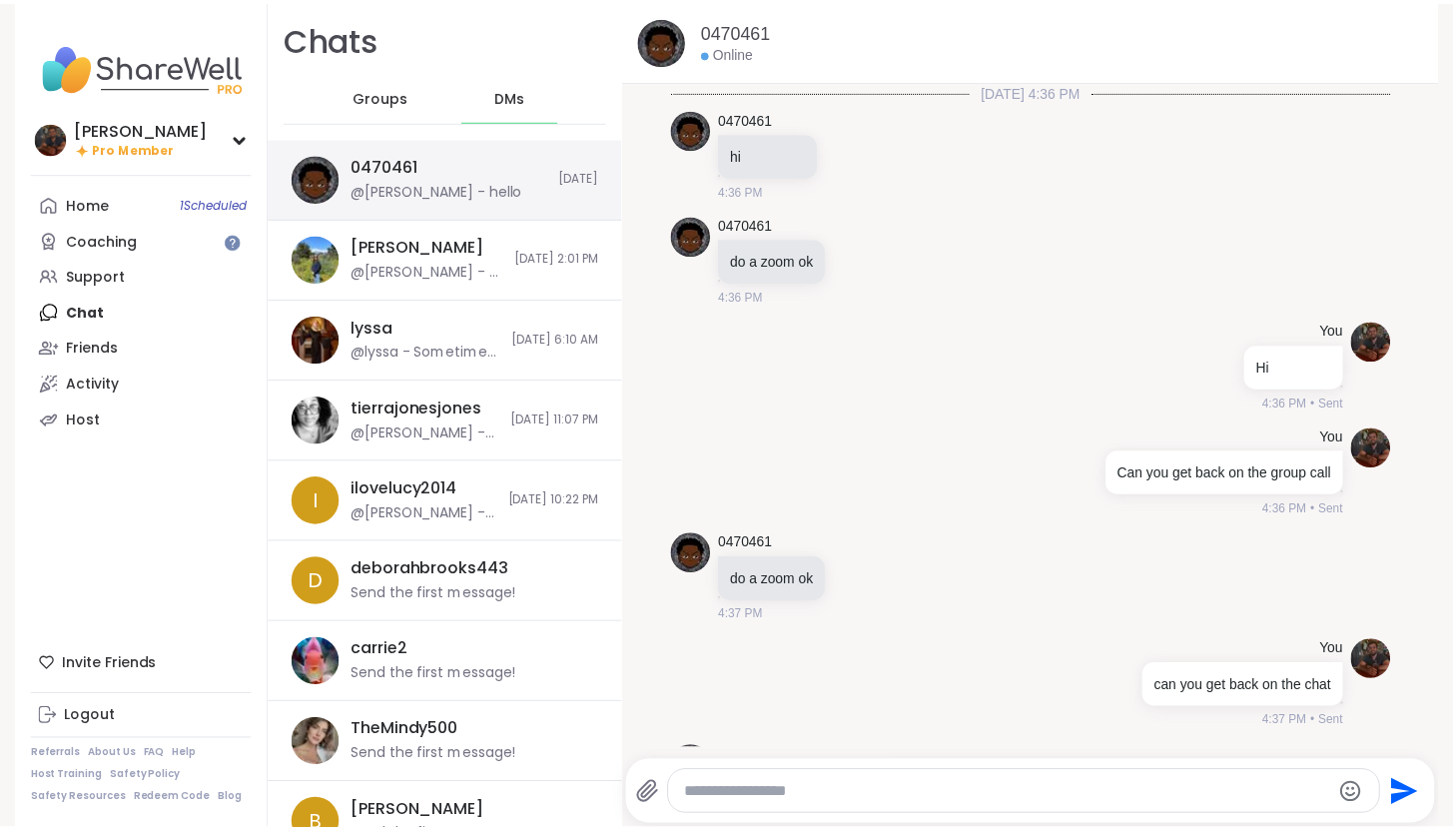
scroll to position [1865, 0]
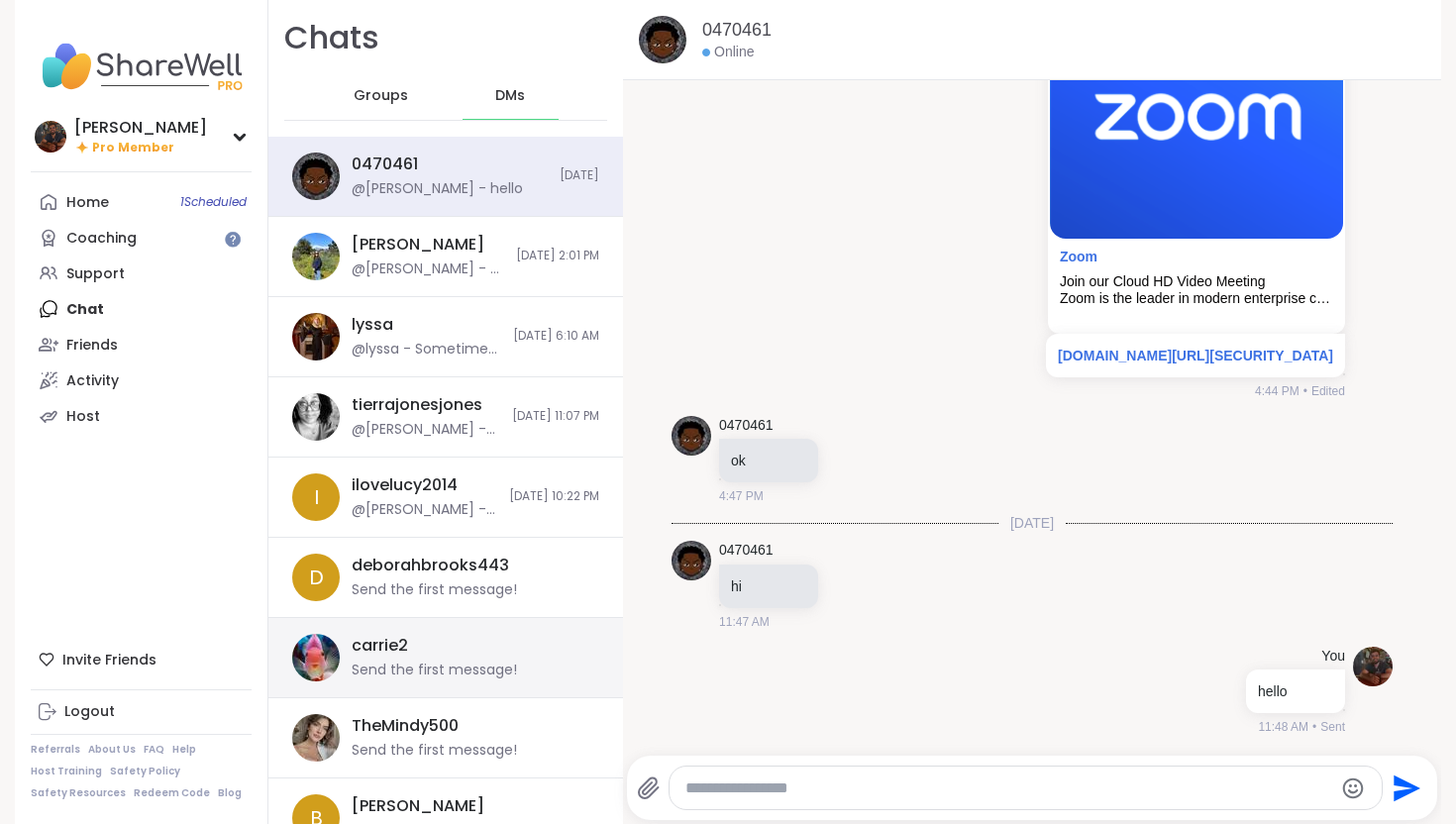
click at [485, 661] on div "Send the first message!" at bounding box center [433, 670] width 166 height 20
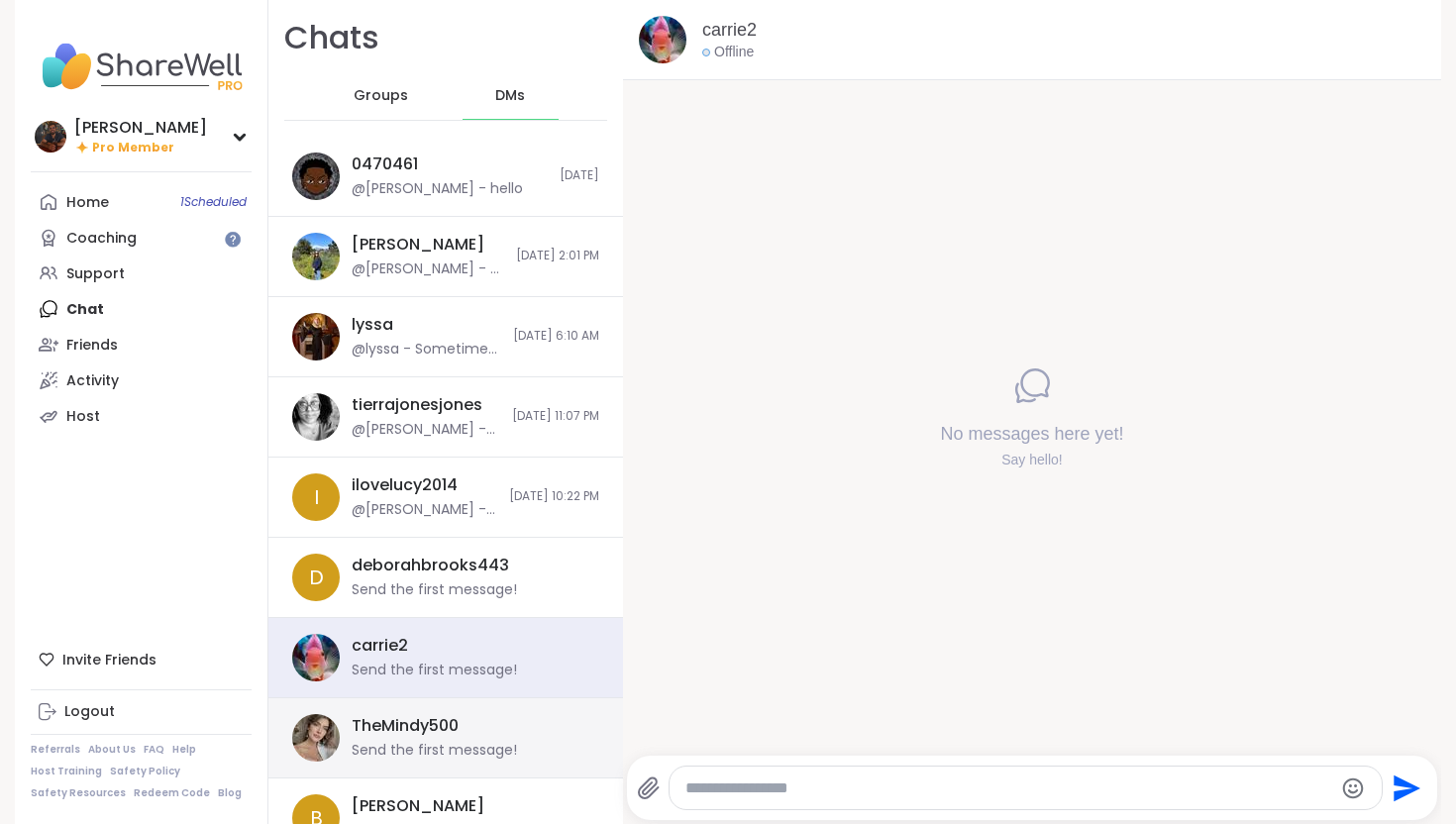
click at [434, 764] on div "TheMindy500 Send the first message!" at bounding box center [445, 738] width 354 height 80
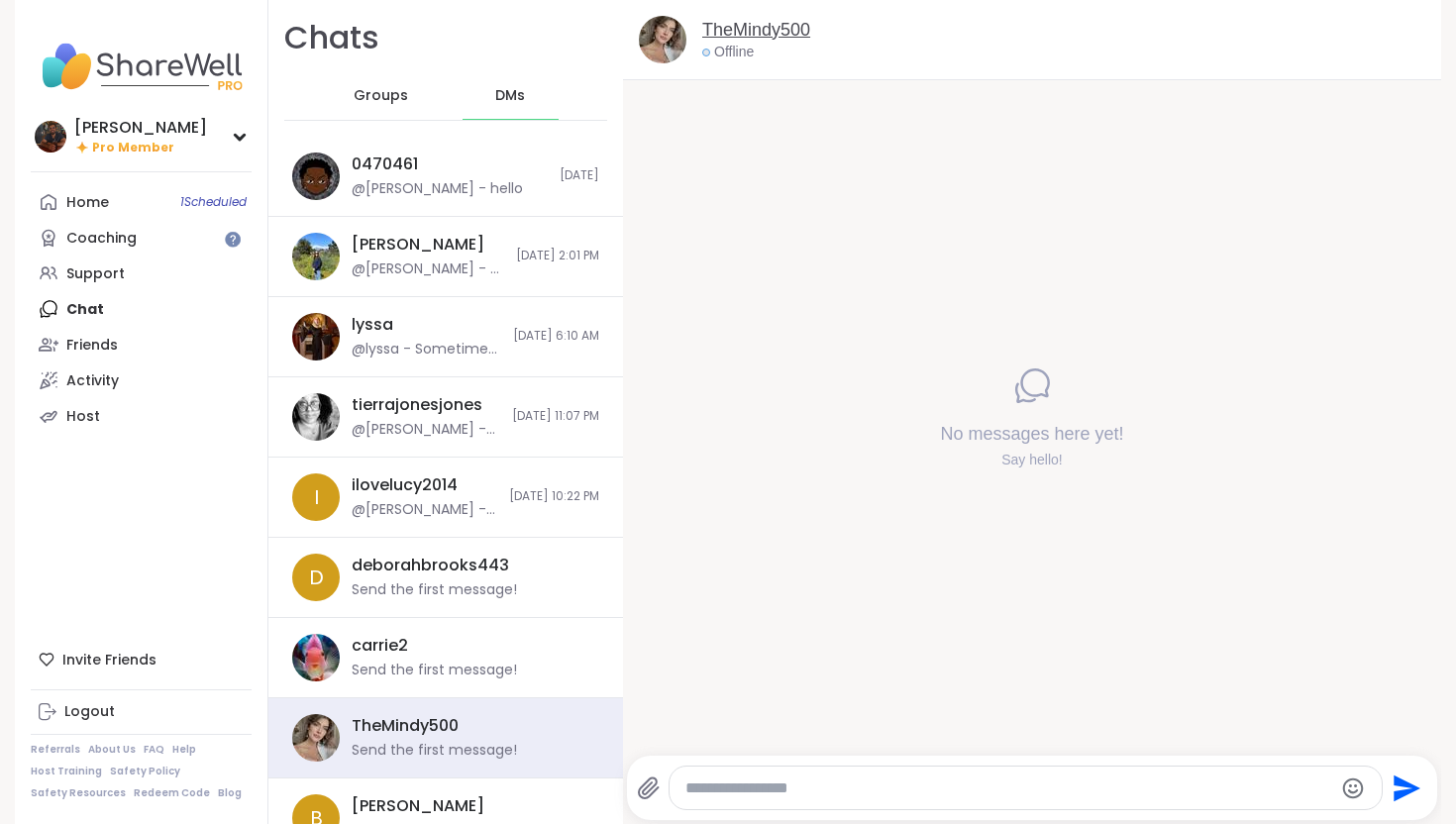
click at [724, 31] on link "TheMindy500" at bounding box center [756, 30] width 108 height 25
click at [668, 35] on img at bounding box center [663, 40] width 48 height 48
drag, startPoint x: 399, startPoint y: 253, endPoint x: 527, endPoint y: 128, distance: 178.9
click at [400, 250] on div "[PERSON_NAME]" at bounding box center [418, 245] width 133 height 22
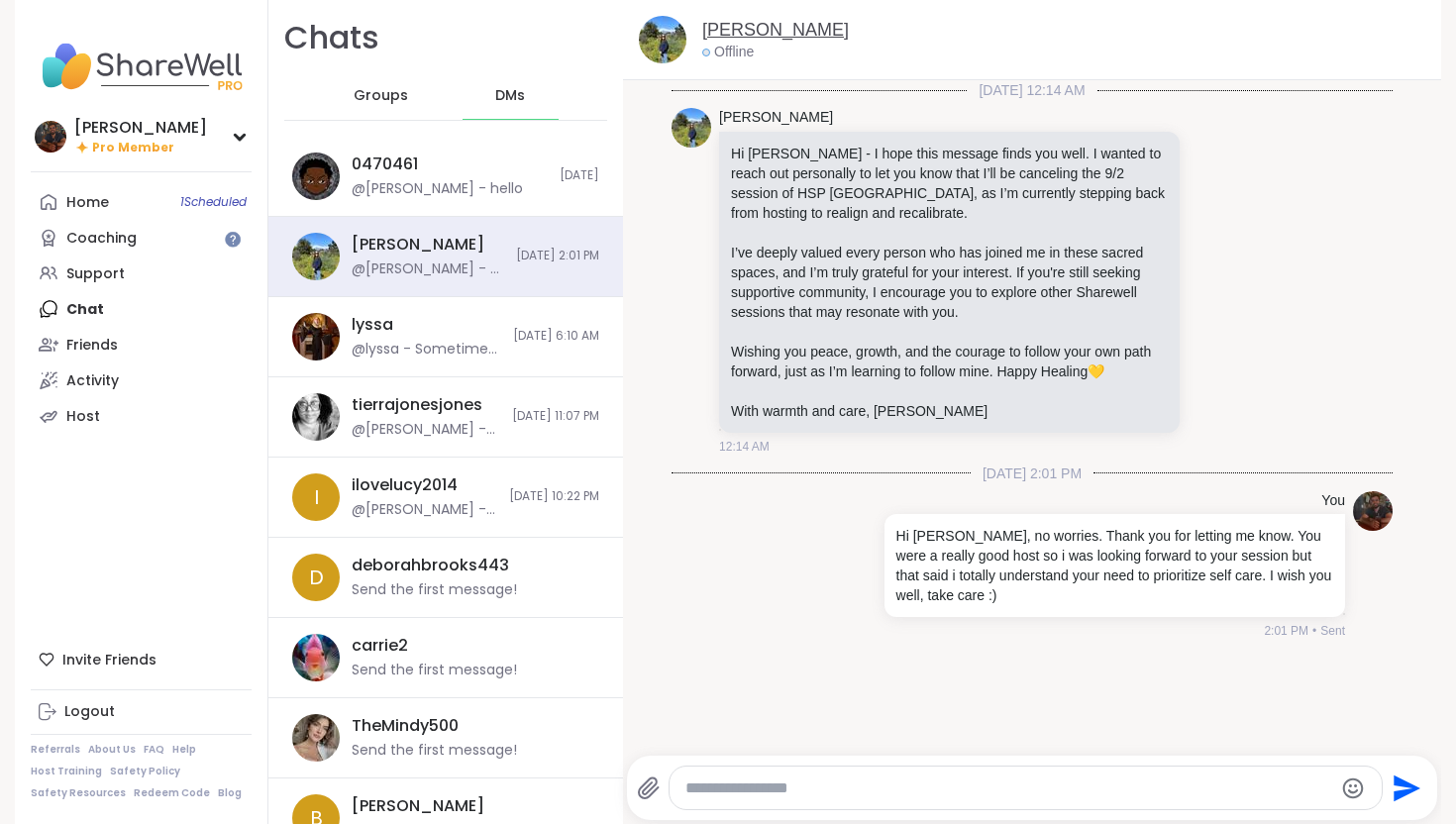
click at [761, 27] on link "[PERSON_NAME]" at bounding box center [776, 30] width 147 height 25
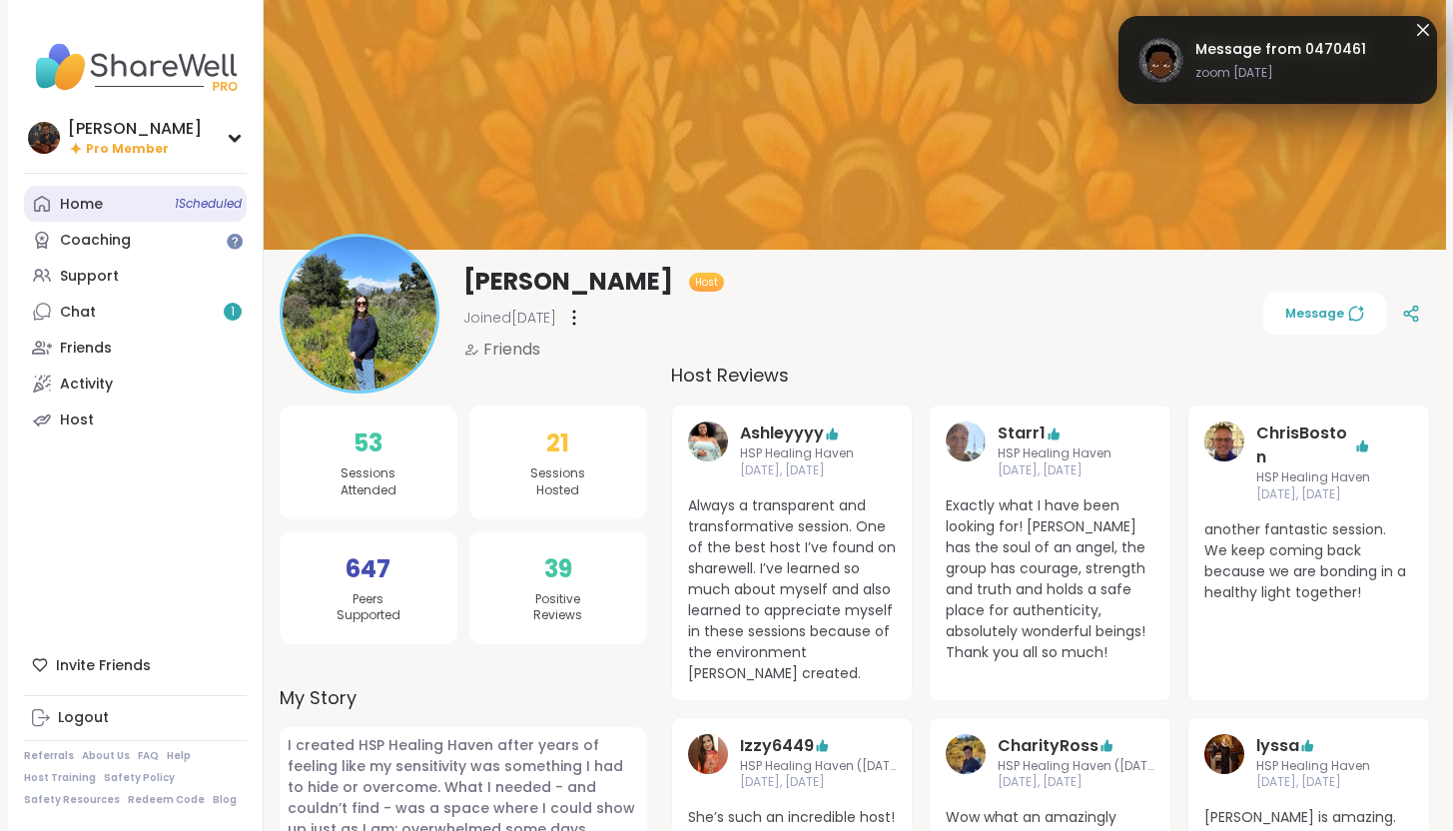
click at [124, 206] on link "Home 1 Scheduled" at bounding box center [135, 204] width 223 height 36
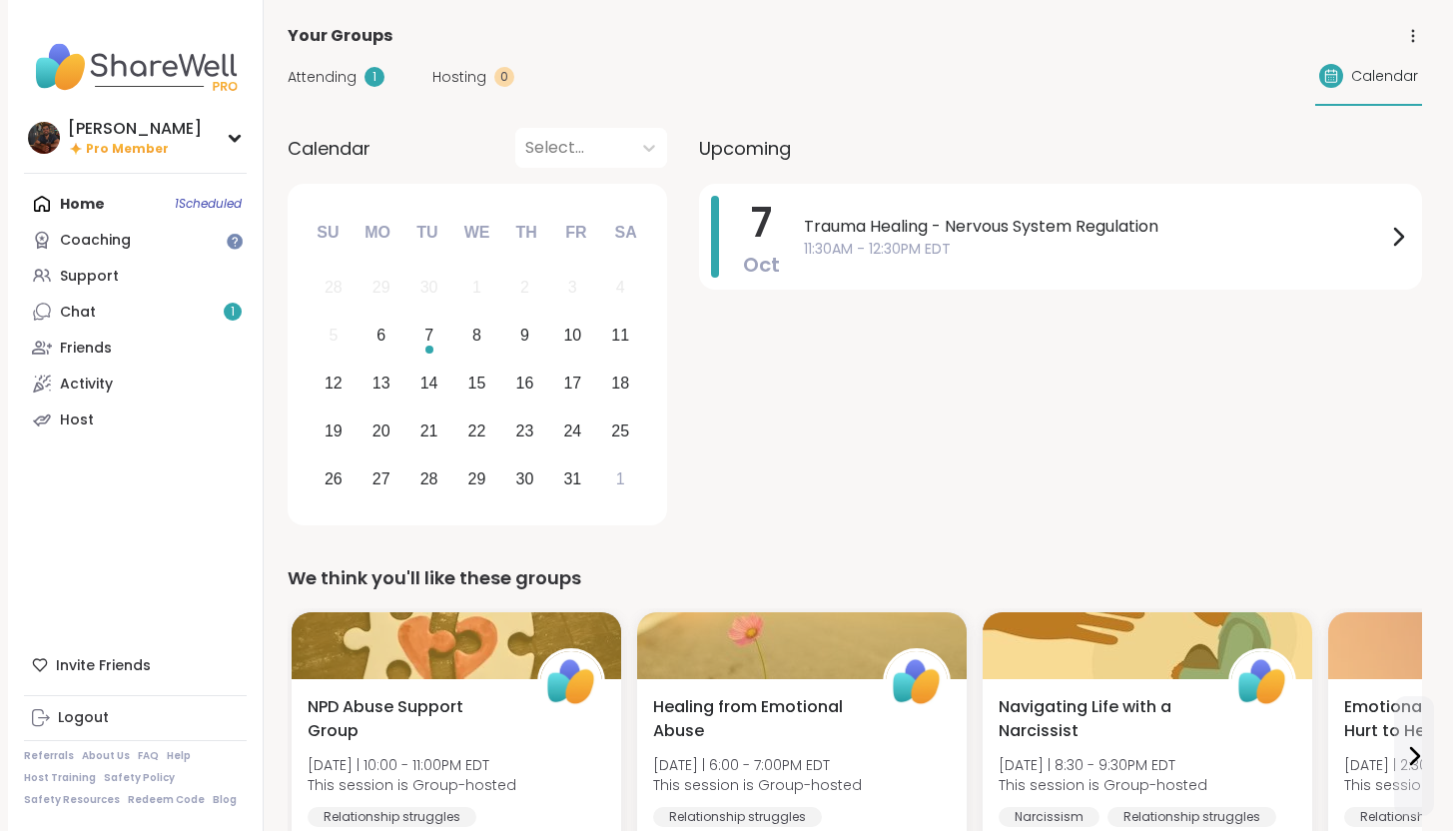
click at [340, 81] on span "Attending" at bounding box center [322, 77] width 69 height 21
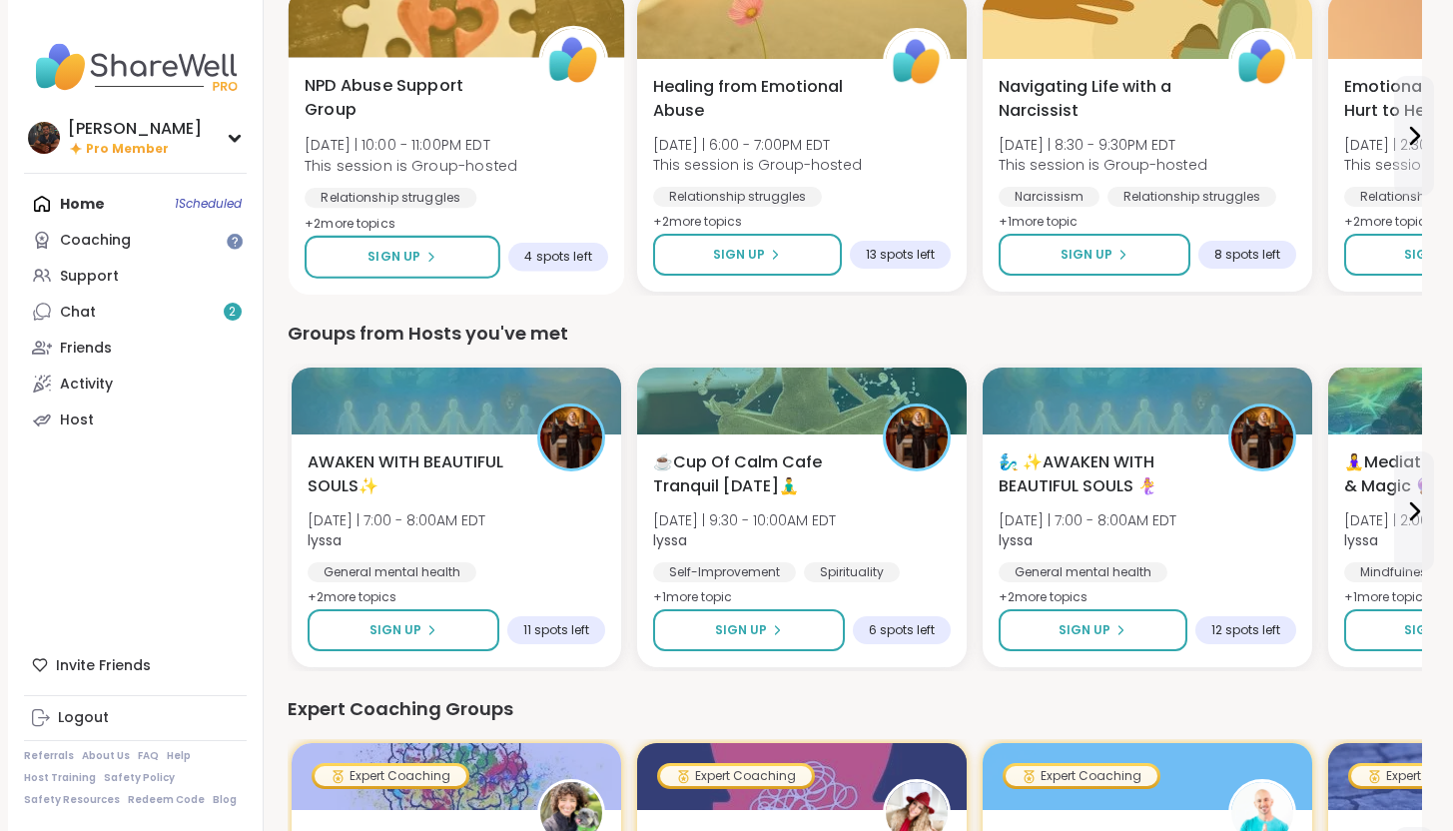
scroll to position [529, 0]
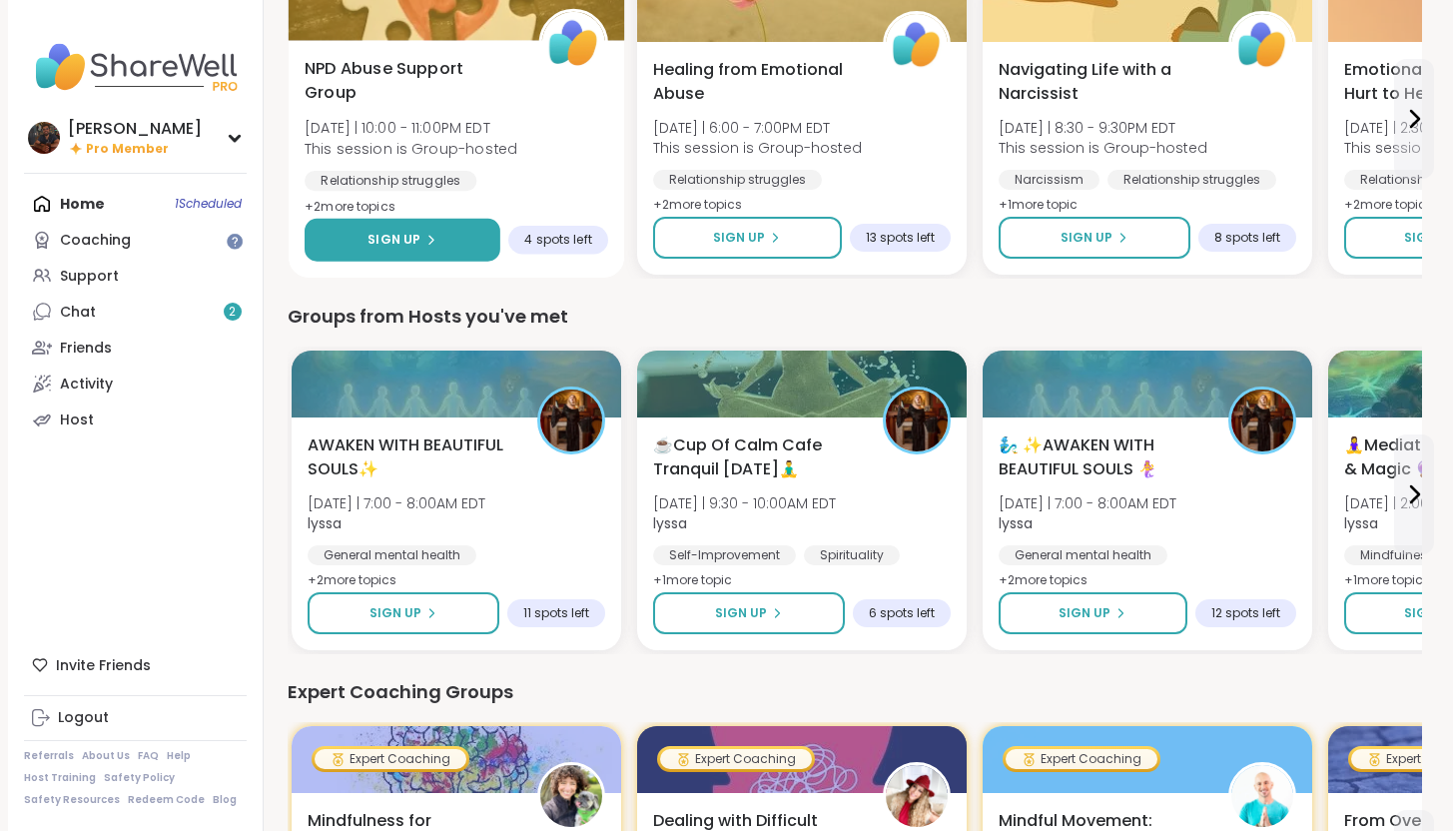
click at [455, 229] on button "Sign Up" at bounding box center [402, 240] width 196 height 43
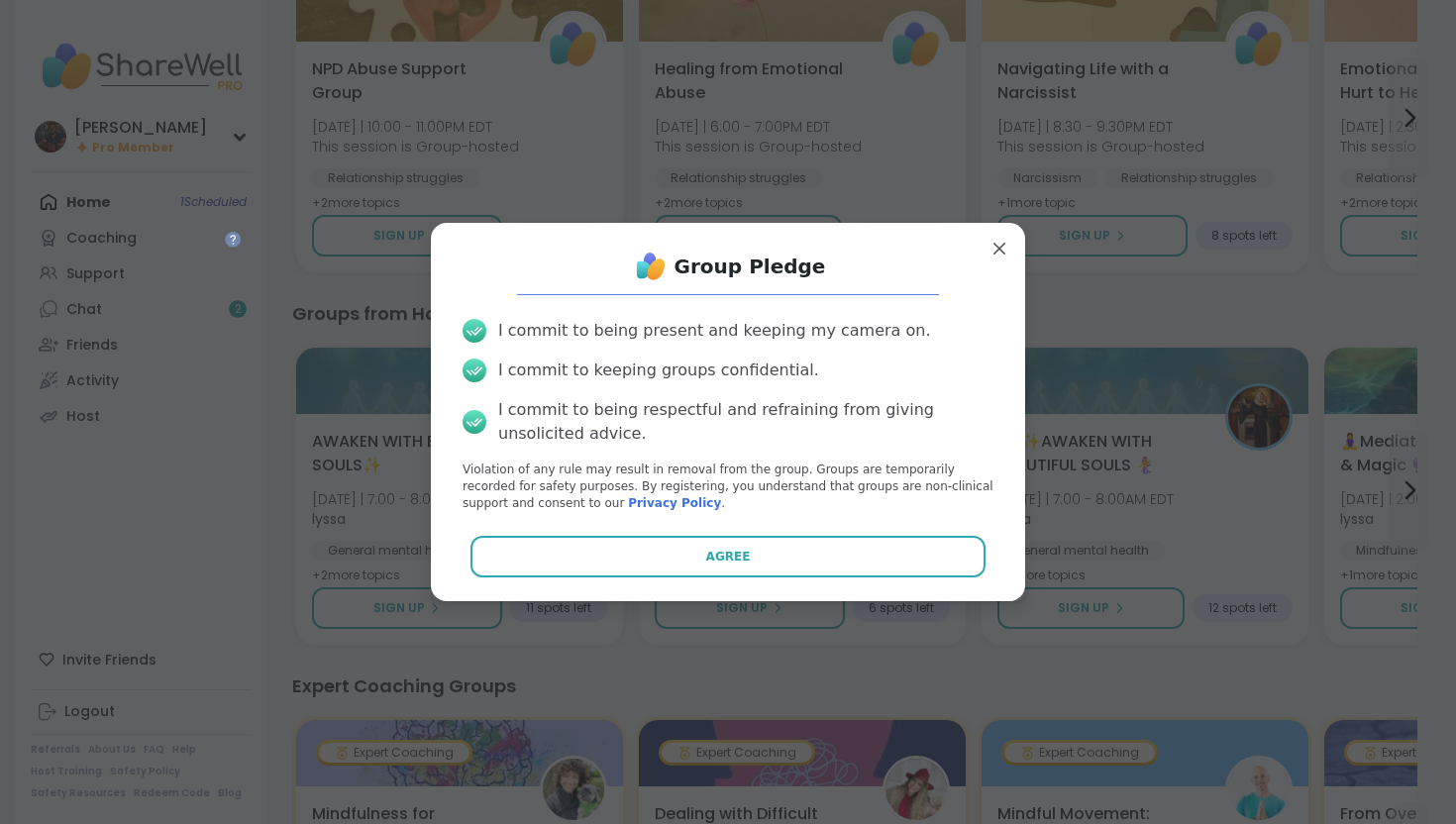
click at [793, 546] on button "Agree" at bounding box center [728, 556] width 516 height 42
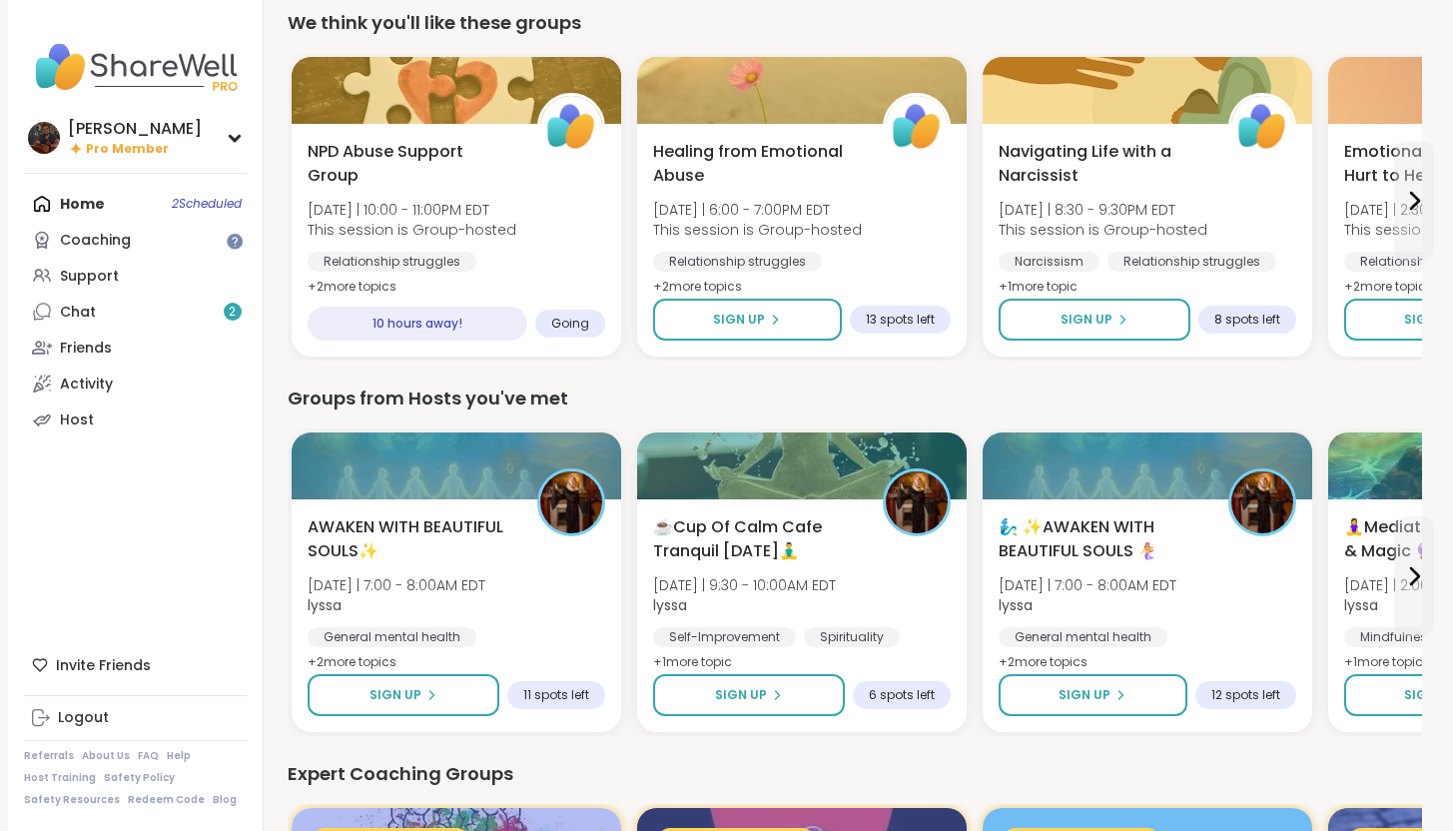
scroll to position [336, 0]
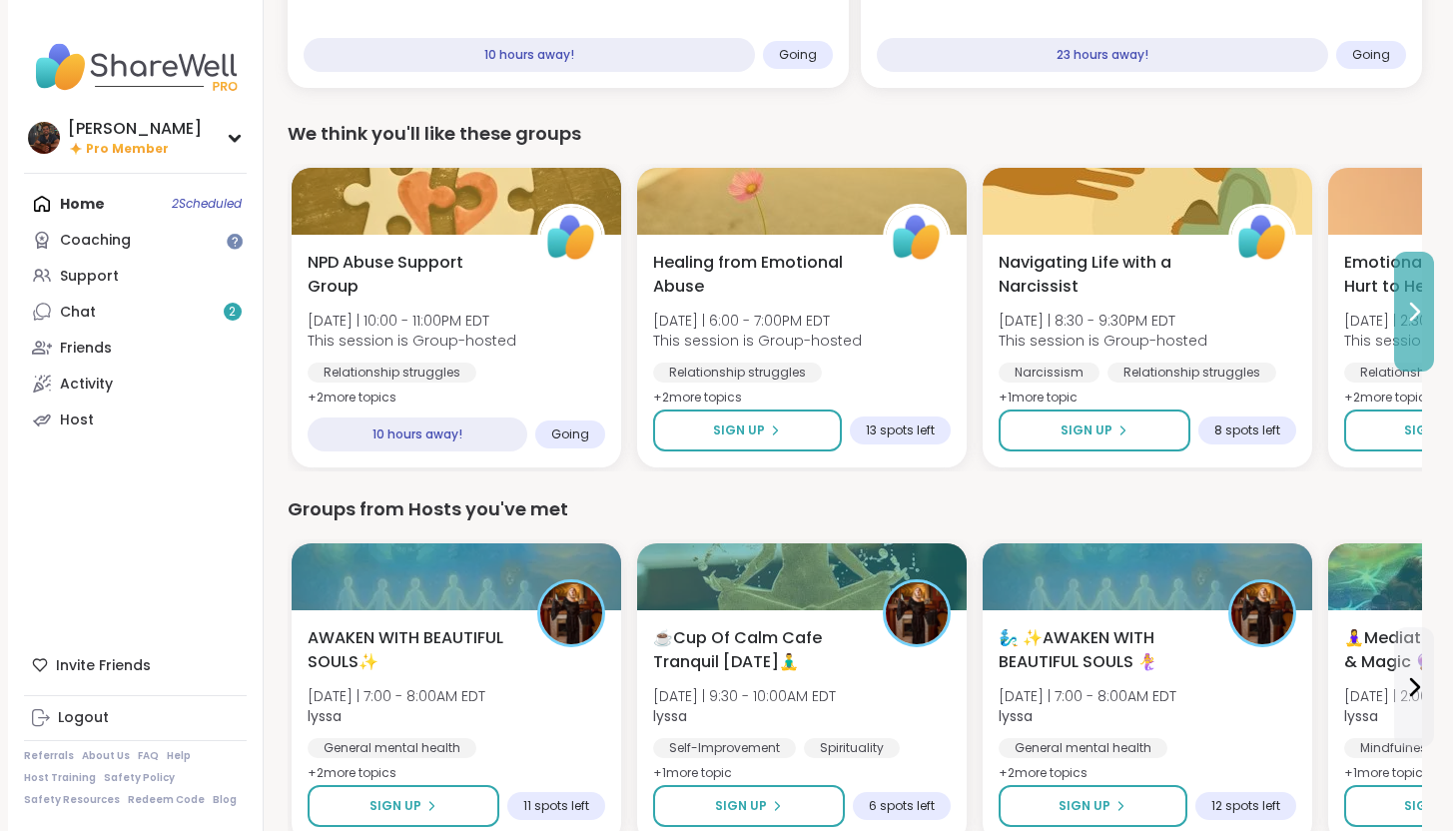
click at [1423, 303] on icon at bounding box center [1414, 311] width 24 height 24
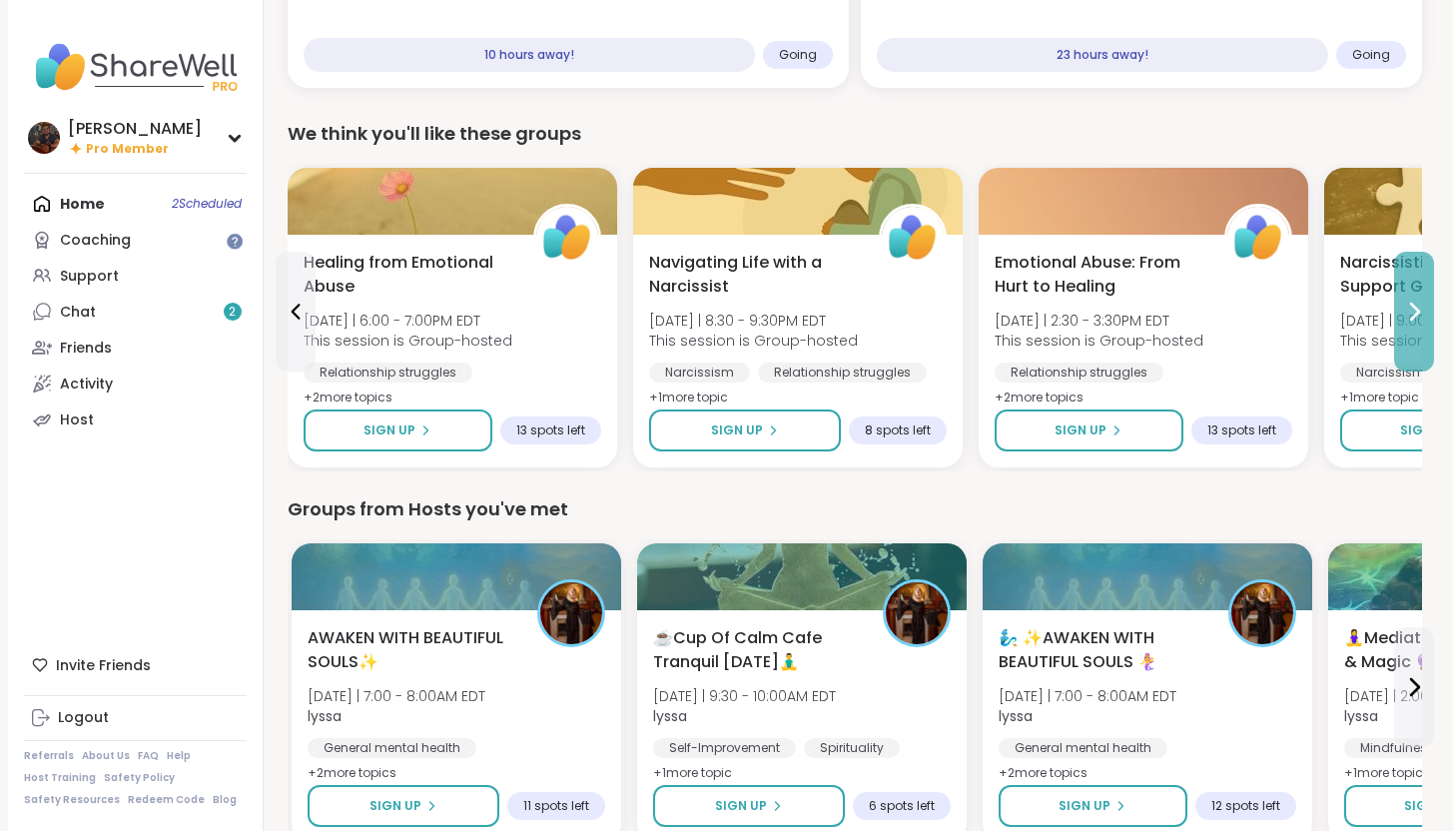
click at [1419, 307] on icon at bounding box center [1414, 311] width 24 height 24
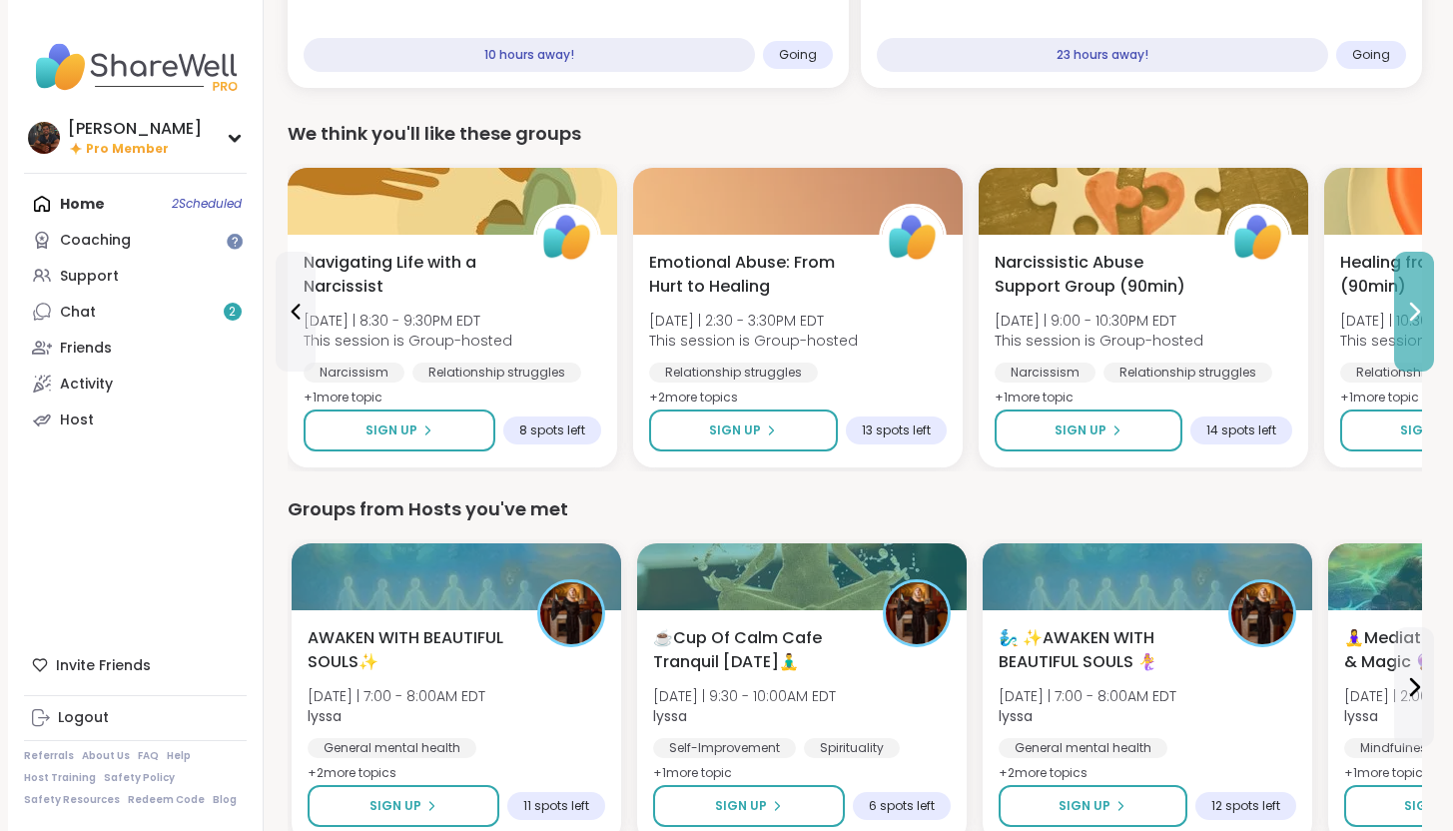
click at [1419, 308] on icon at bounding box center [1414, 311] width 24 height 24
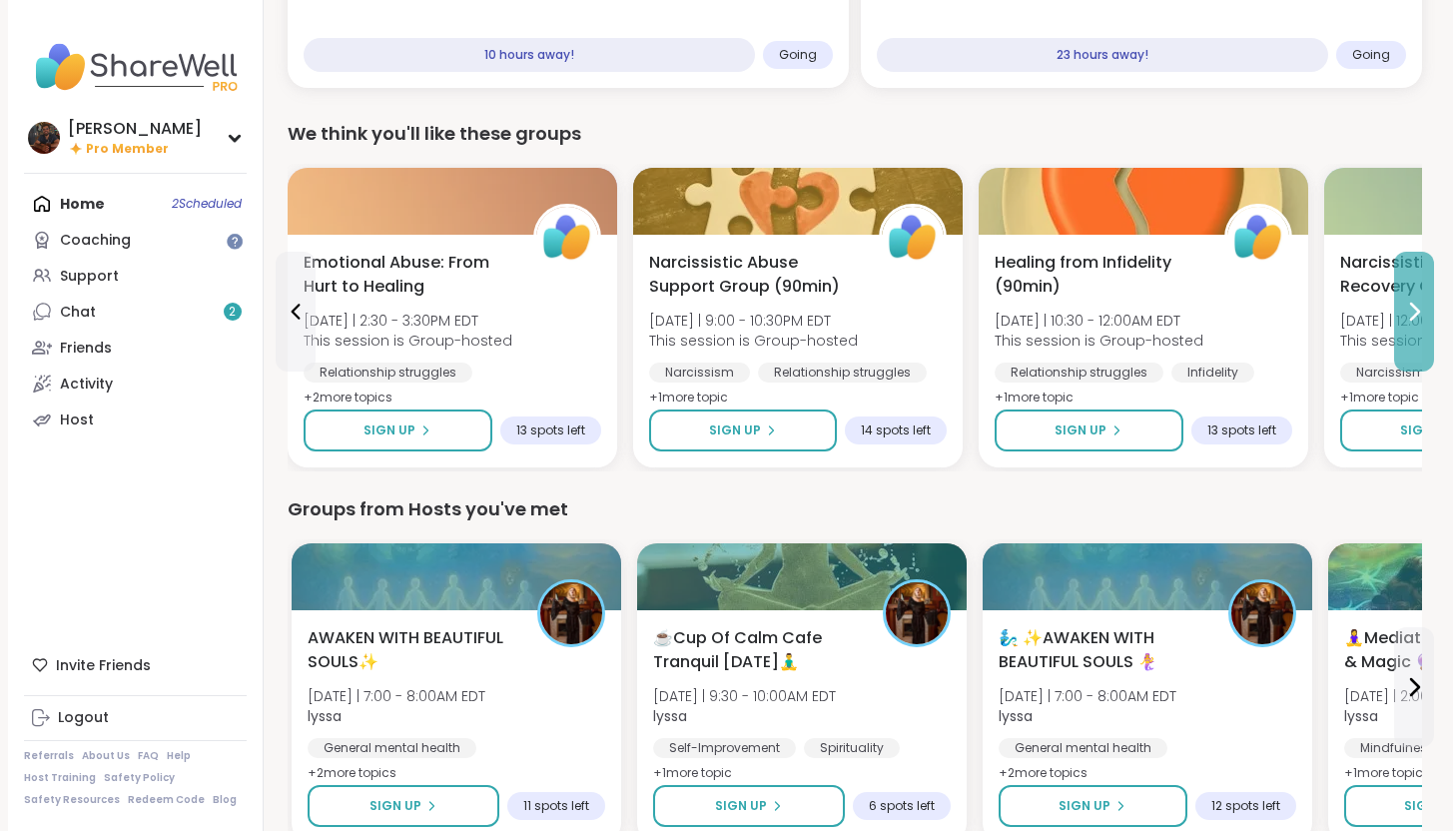
click at [1419, 308] on icon at bounding box center [1414, 311] width 24 height 24
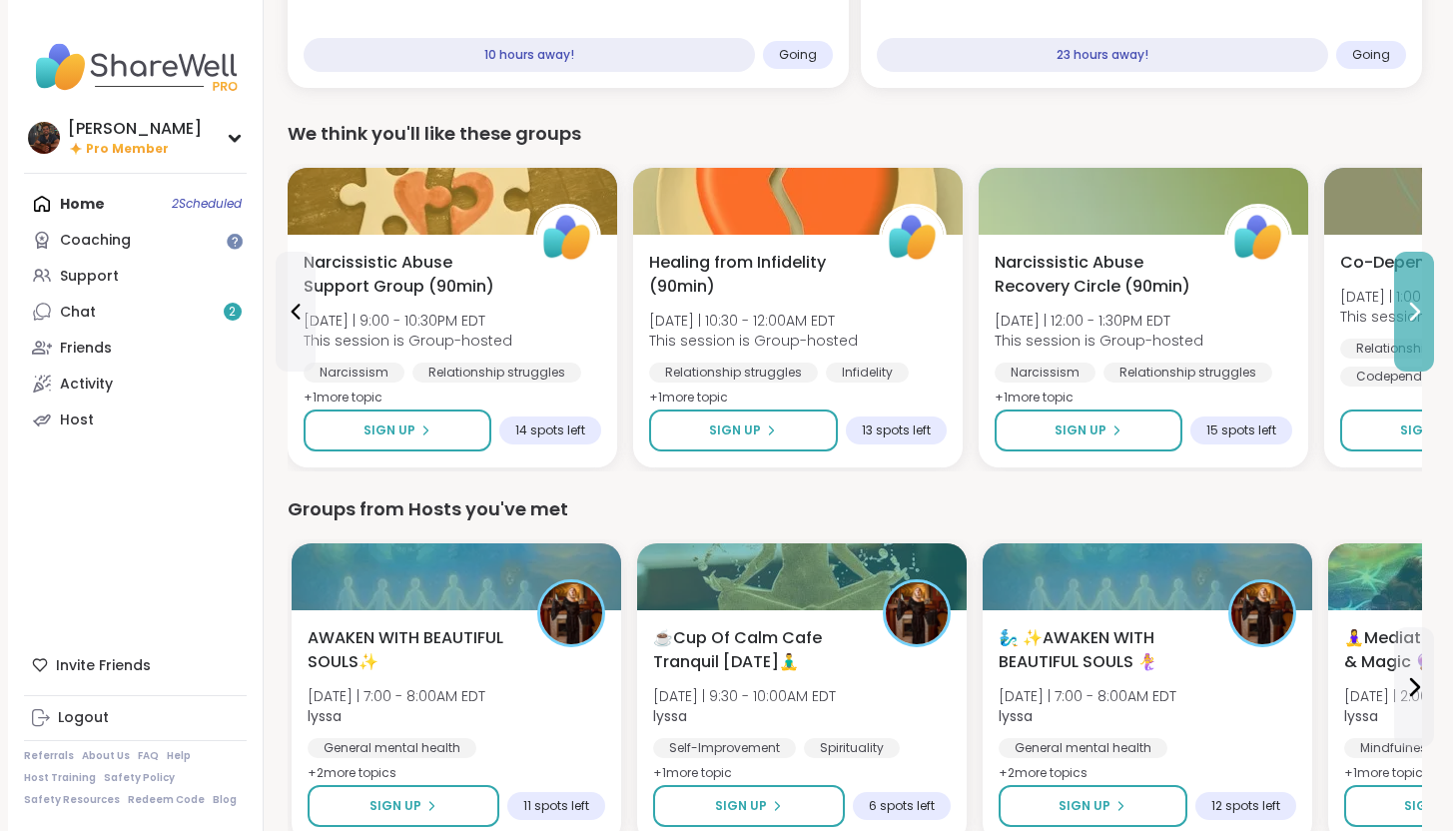
click at [1419, 308] on icon at bounding box center [1414, 311] width 24 height 24
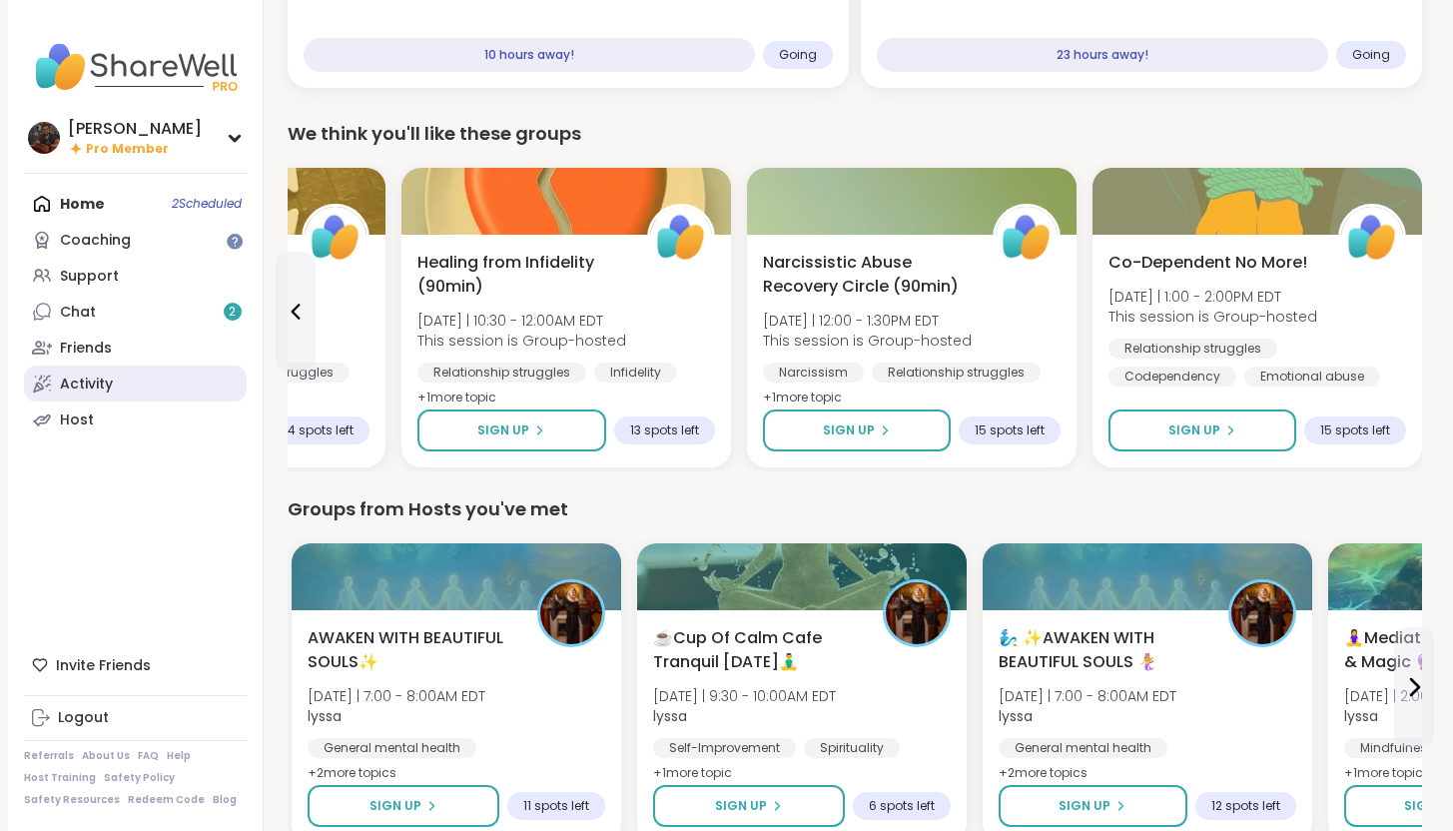
click at [129, 386] on link "Activity" at bounding box center [135, 383] width 223 height 36
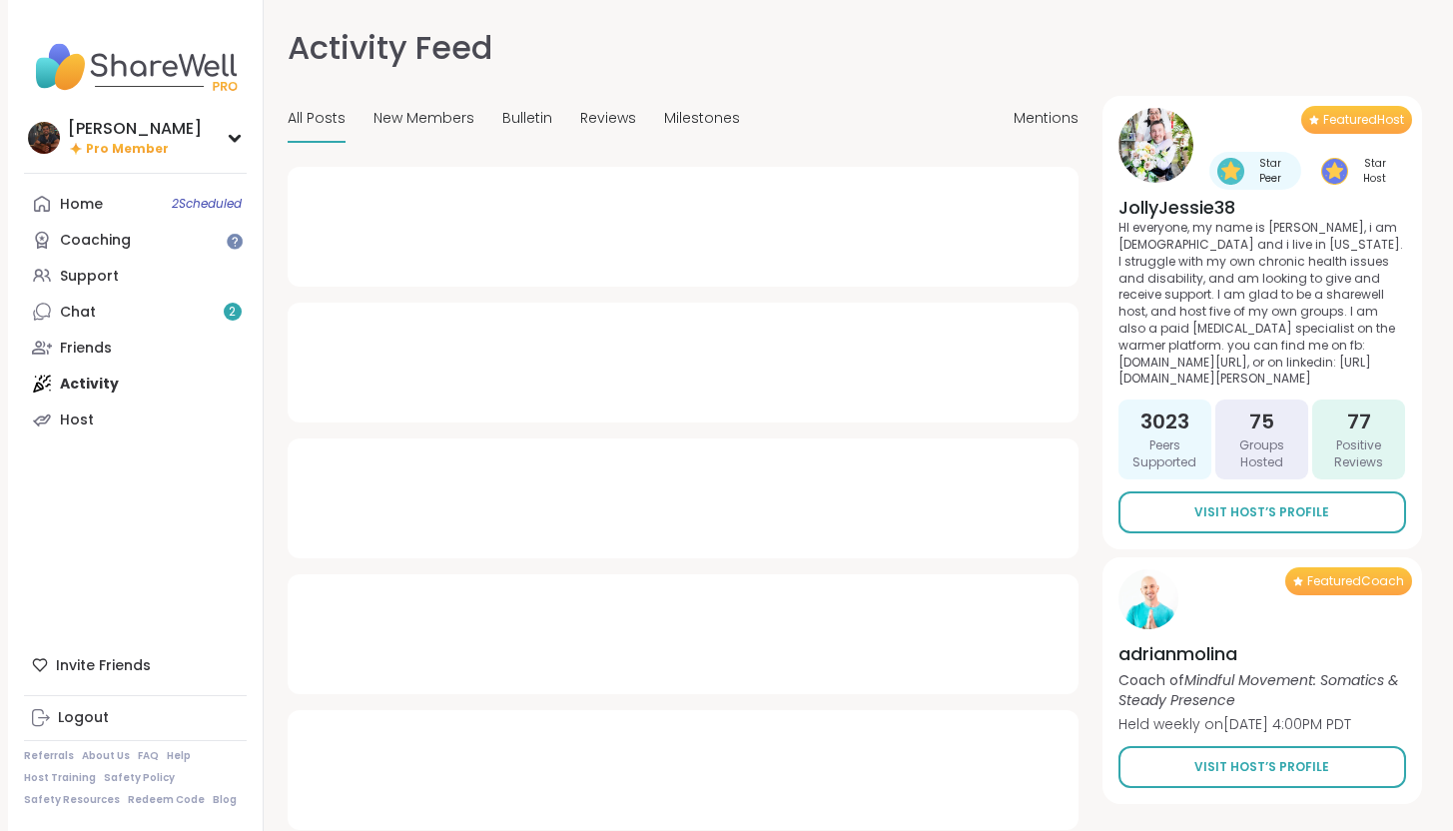
type textarea "*"
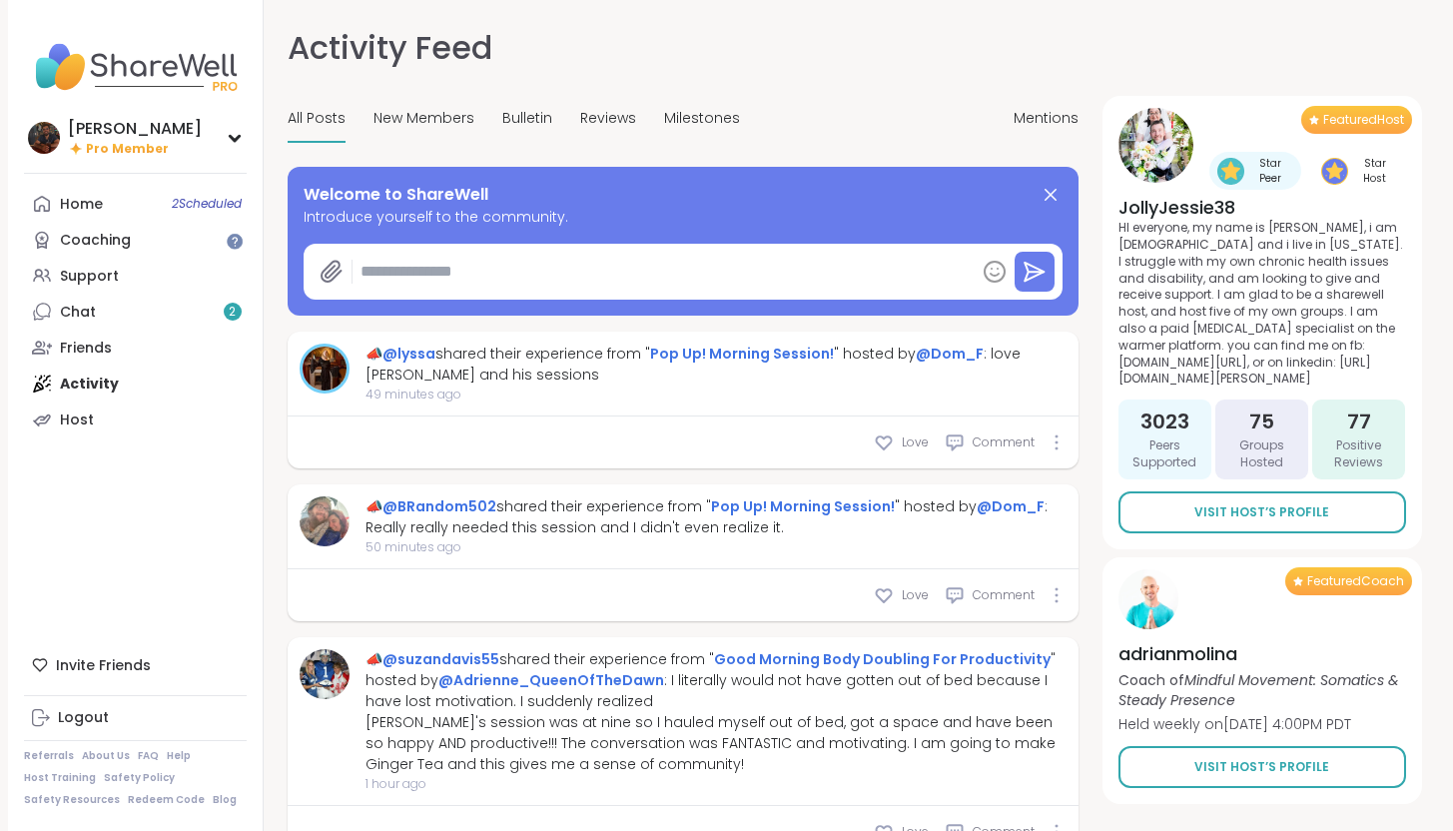
click at [1048, 195] on icon at bounding box center [1050, 195] width 24 height 24
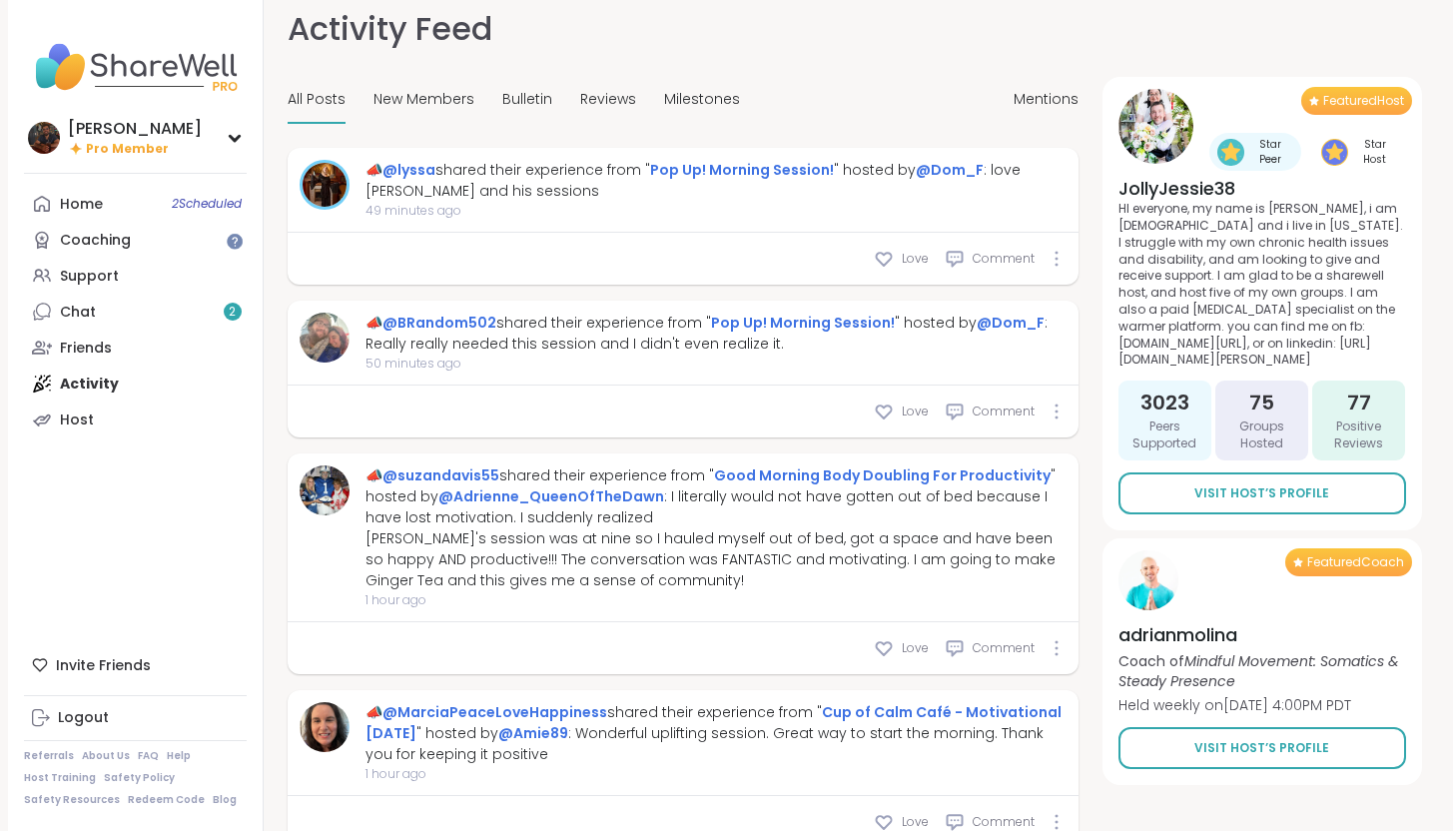
scroll to position [20, 0]
click at [926, 167] on link "@Dom_F" at bounding box center [949, 169] width 68 height 20
click at [129, 308] on link "Chat 2" at bounding box center [135, 312] width 223 height 36
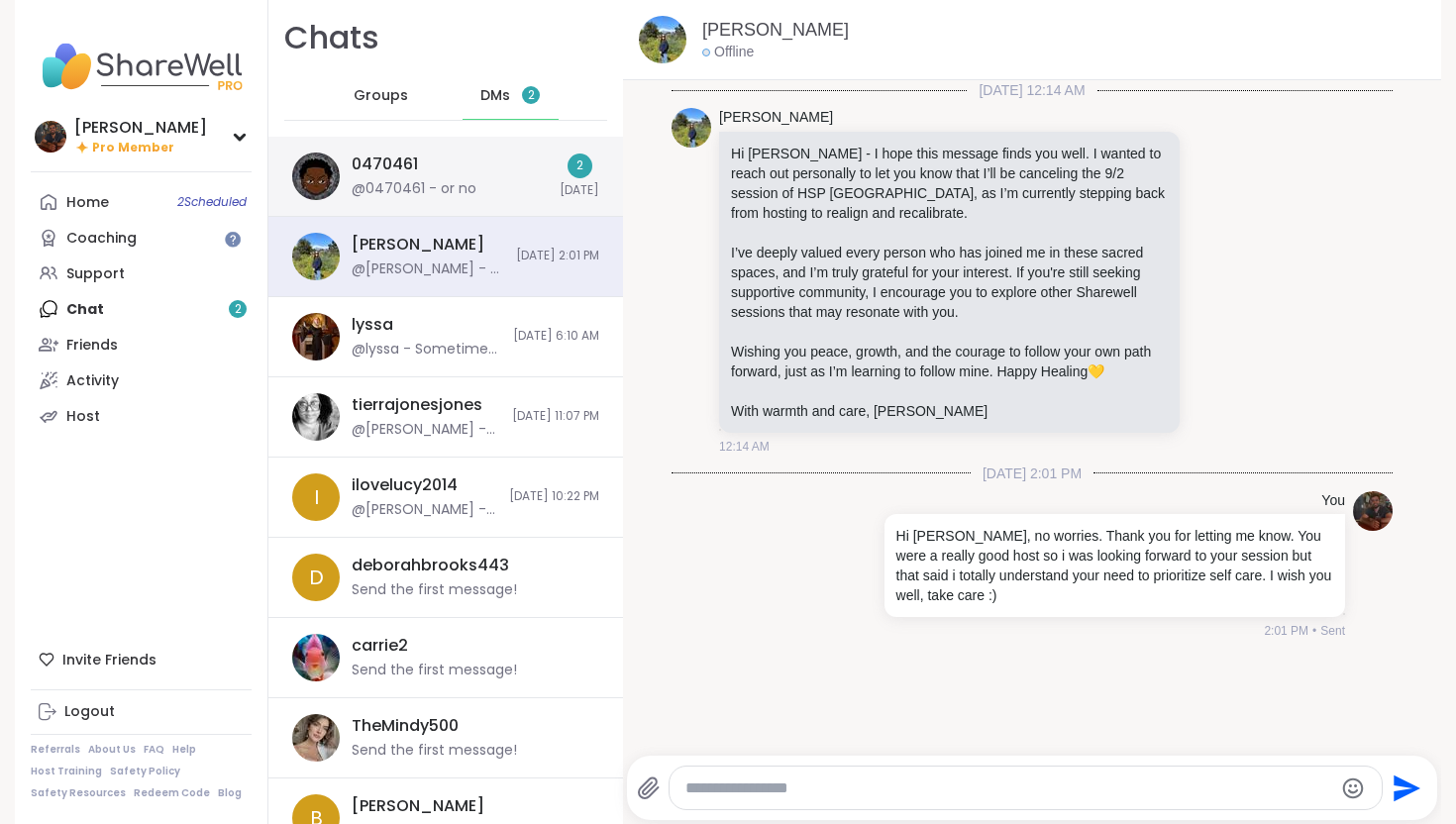
click at [472, 165] on div "0470461 @0470461 - or no" at bounding box center [449, 177] width 196 height 46
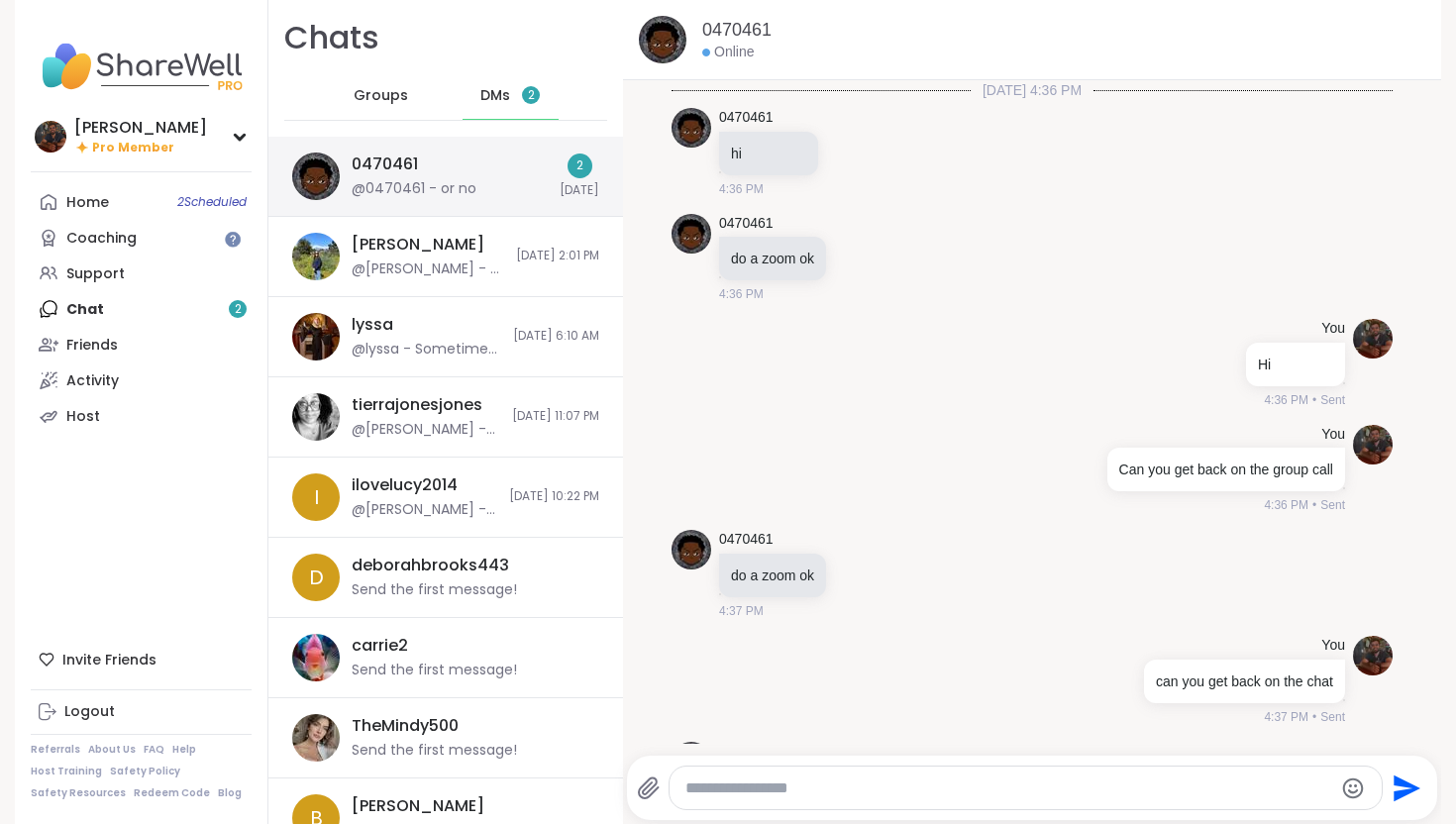
scroll to position [2127, 0]
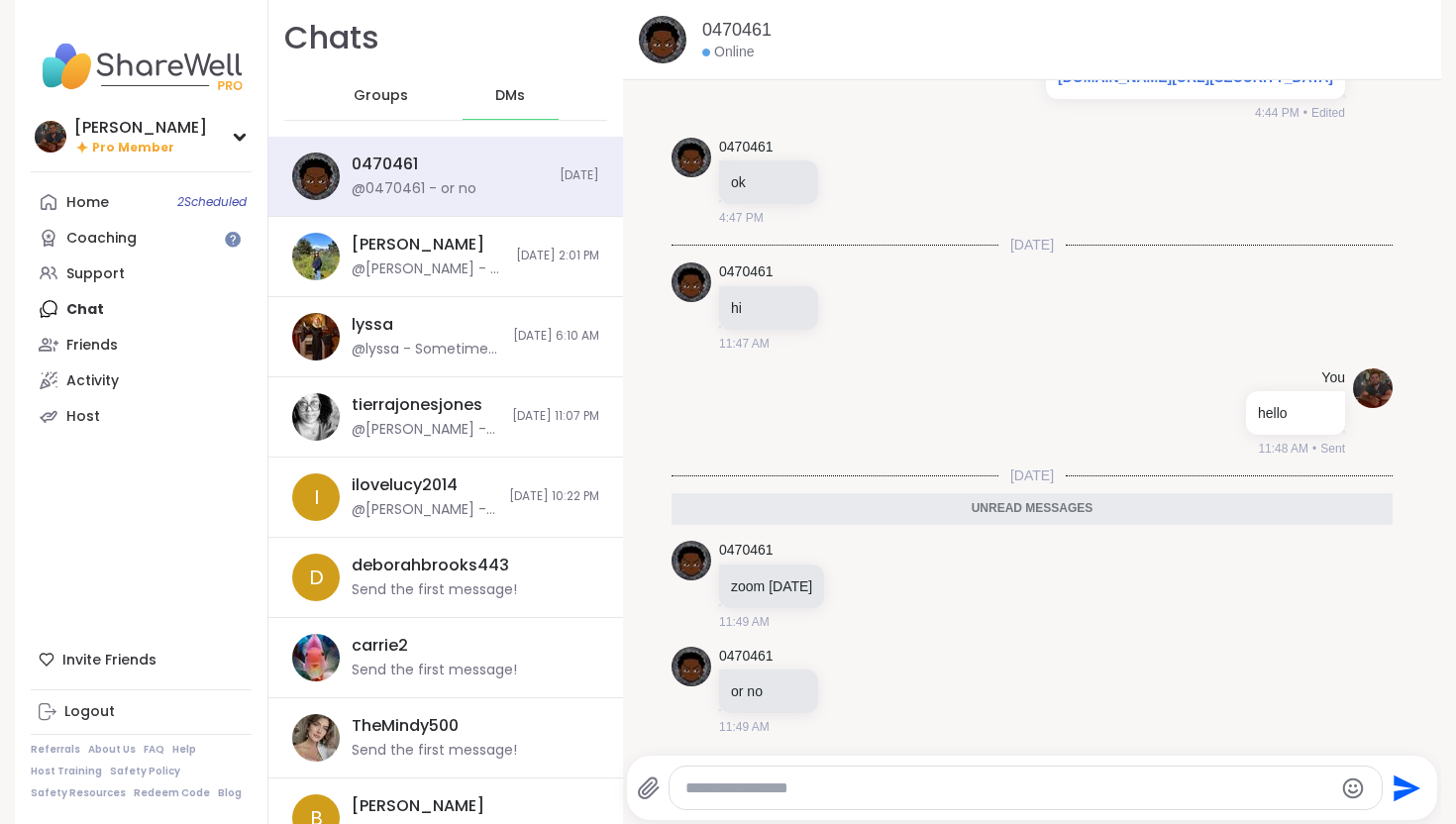
click at [361, 81] on div "Groups" at bounding box center [381, 96] width 97 height 48
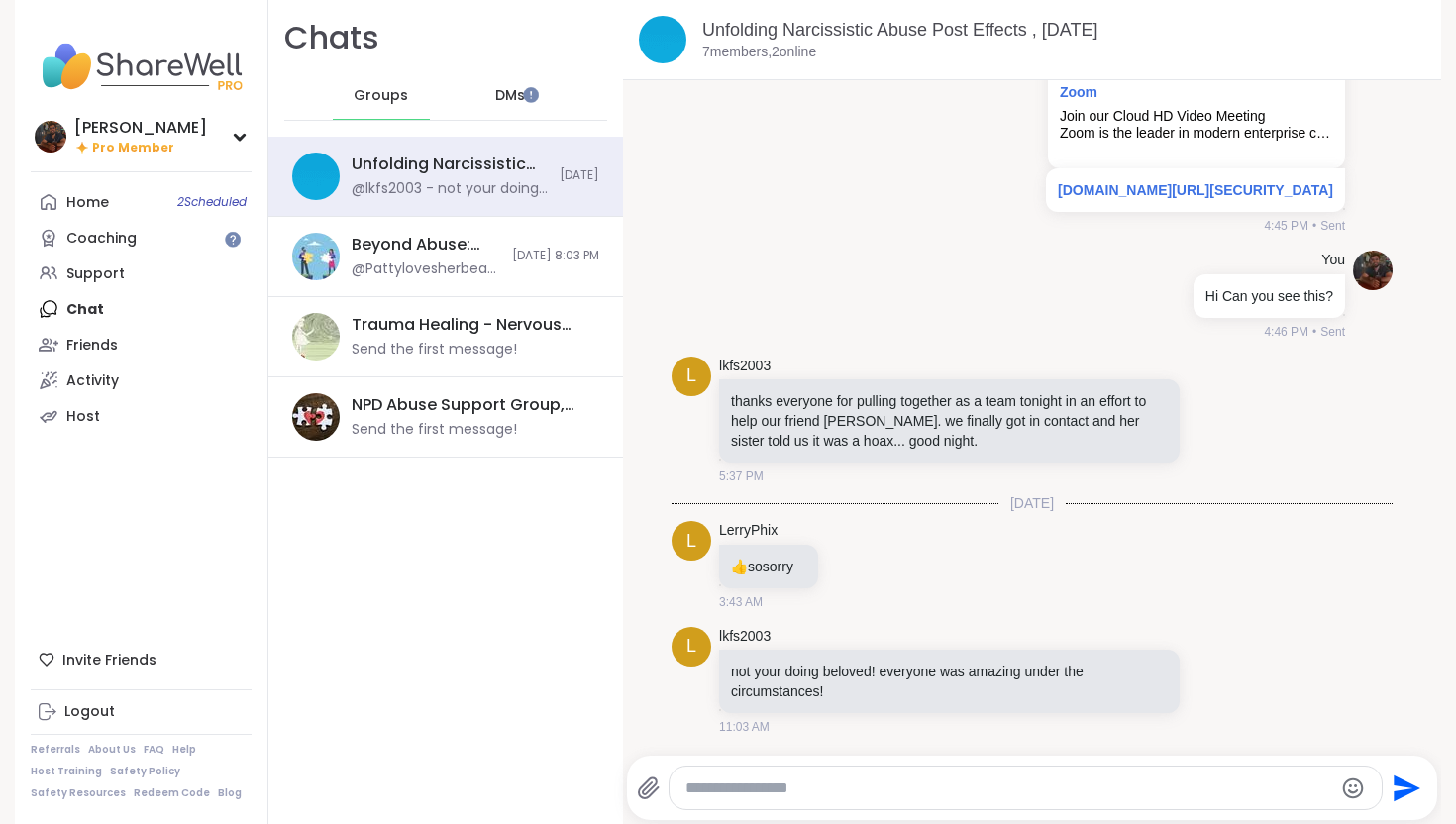
click at [167, 307] on div "Home 2 Scheduled Coaching Support Chat Friends Activity Host" at bounding box center [141, 309] width 221 height 250
click at [73, 304] on div "Home 2 Scheduled Coaching Support Chat Friends Activity Host" at bounding box center [141, 309] width 221 height 250
click at [116, 203] on link "Home 2 Scheduled" at bounding box center [141, 202] width 221 height 36
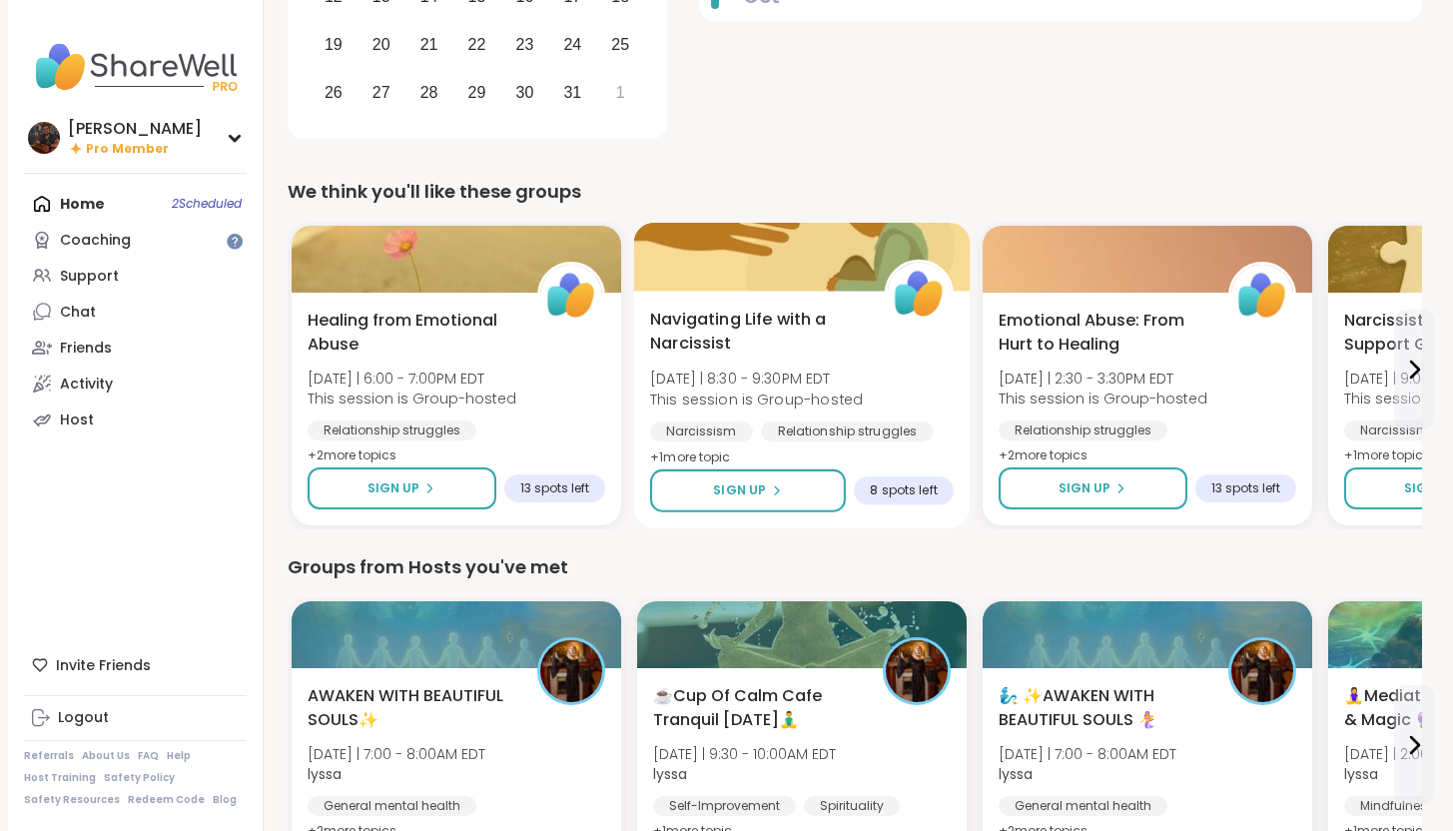
scroll to position [408, 0]
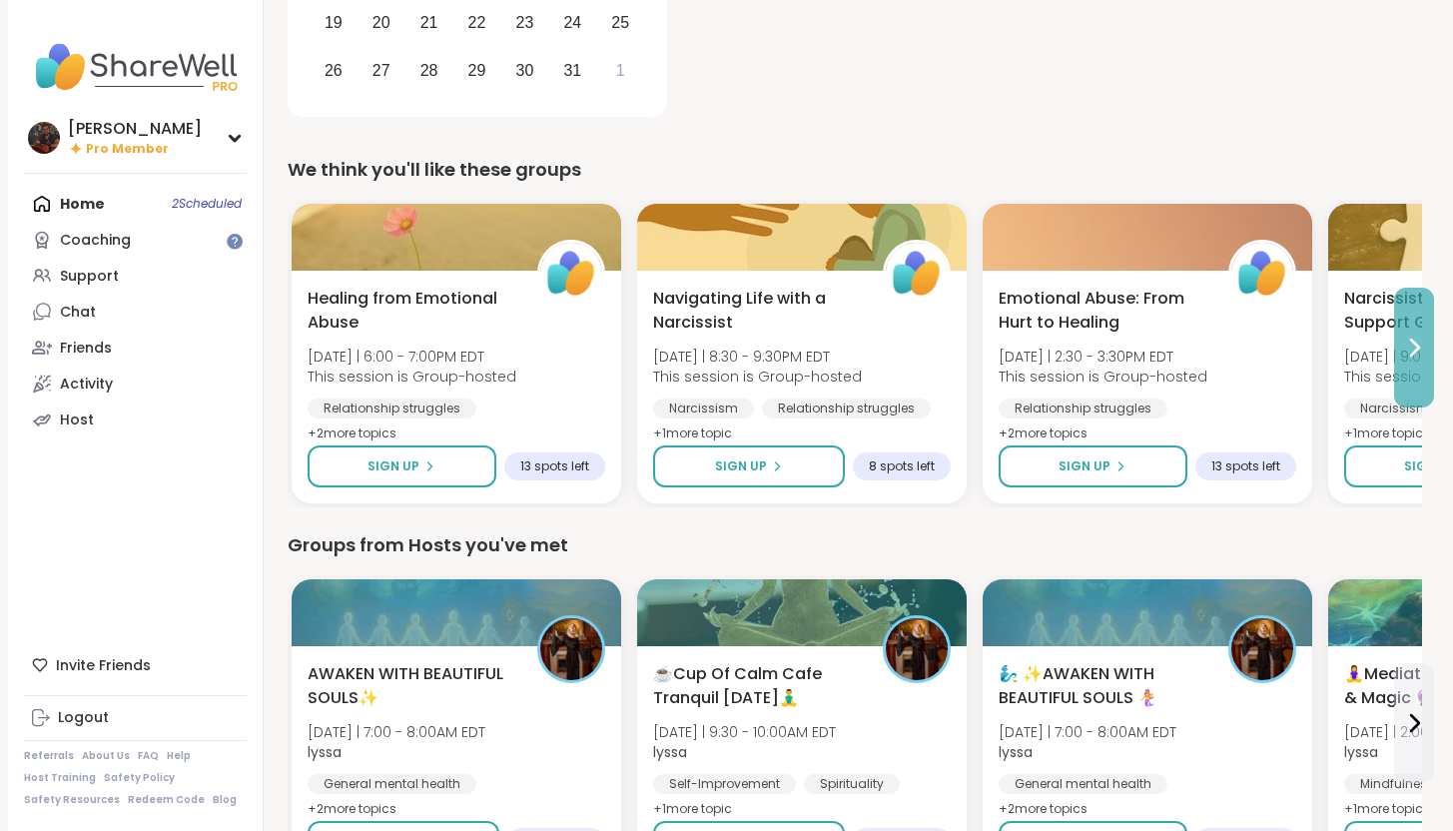
click at [1407, 357] on icon at bounding box center [1414, 347] width 24 height 24
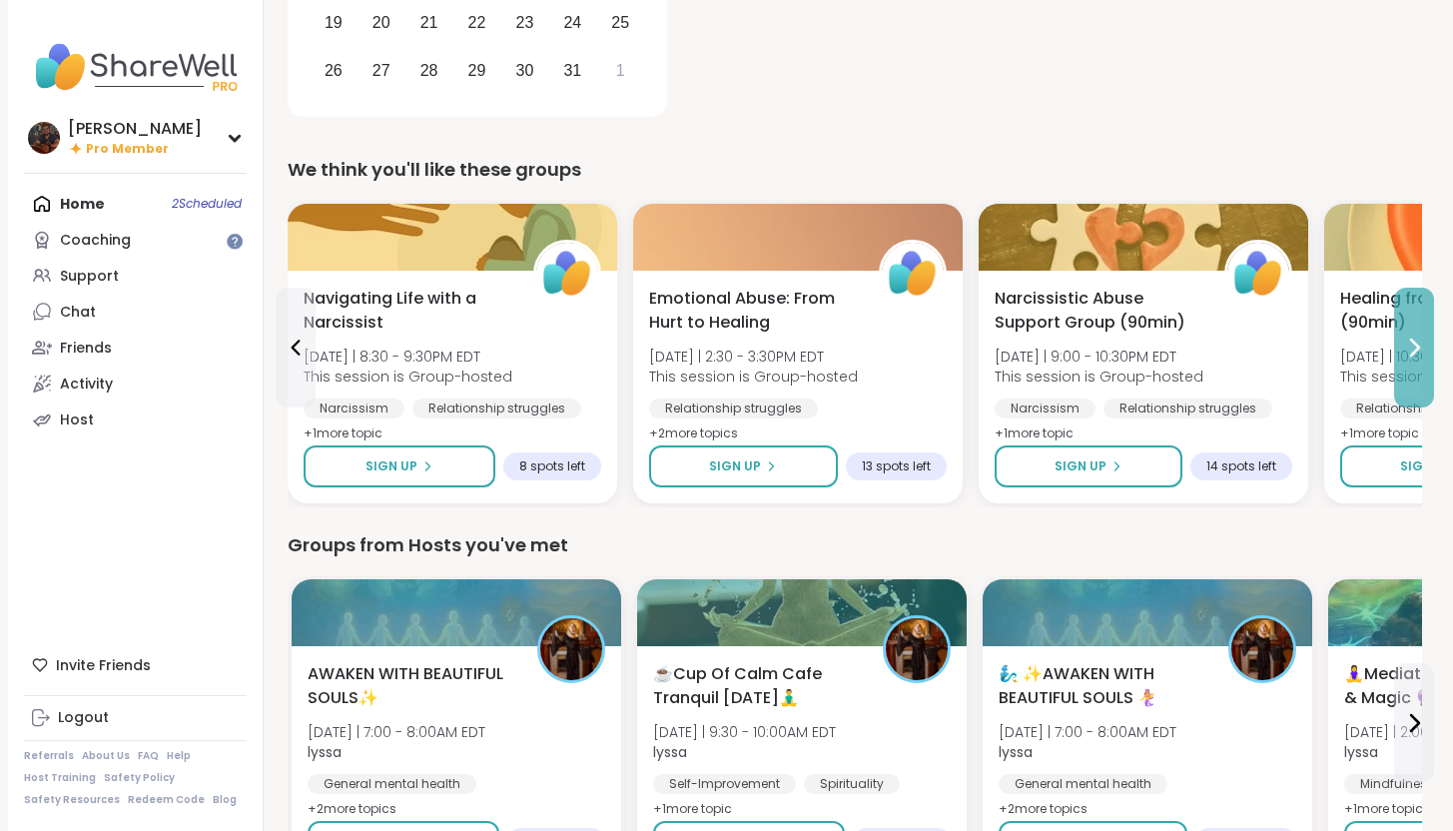
click at [1407, 357] on icon at bounding box center [1414, 347] width 24 height 24
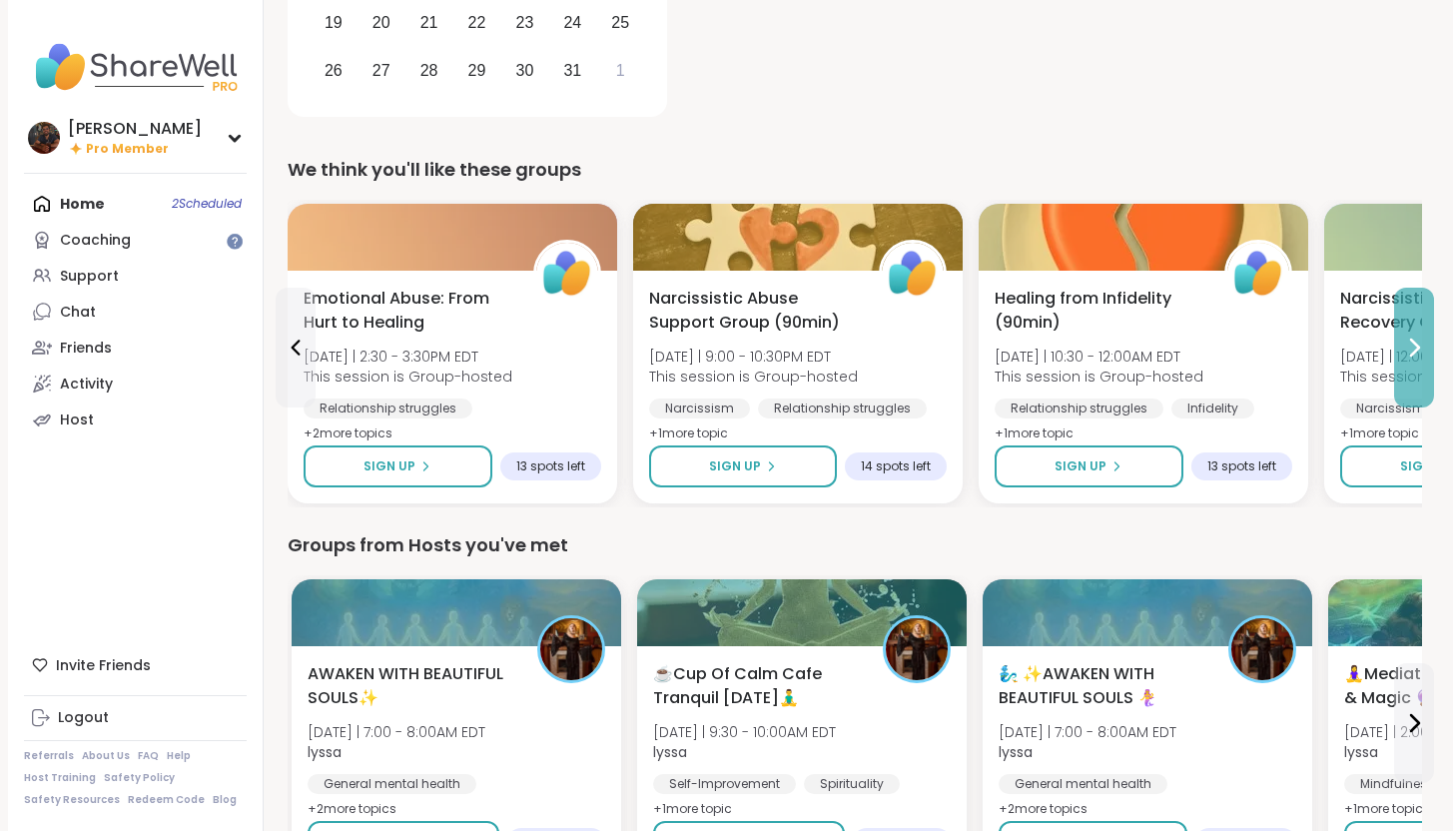
click at [1407, 356] on icon at bounding box center [1414, 347] width 24 height 24
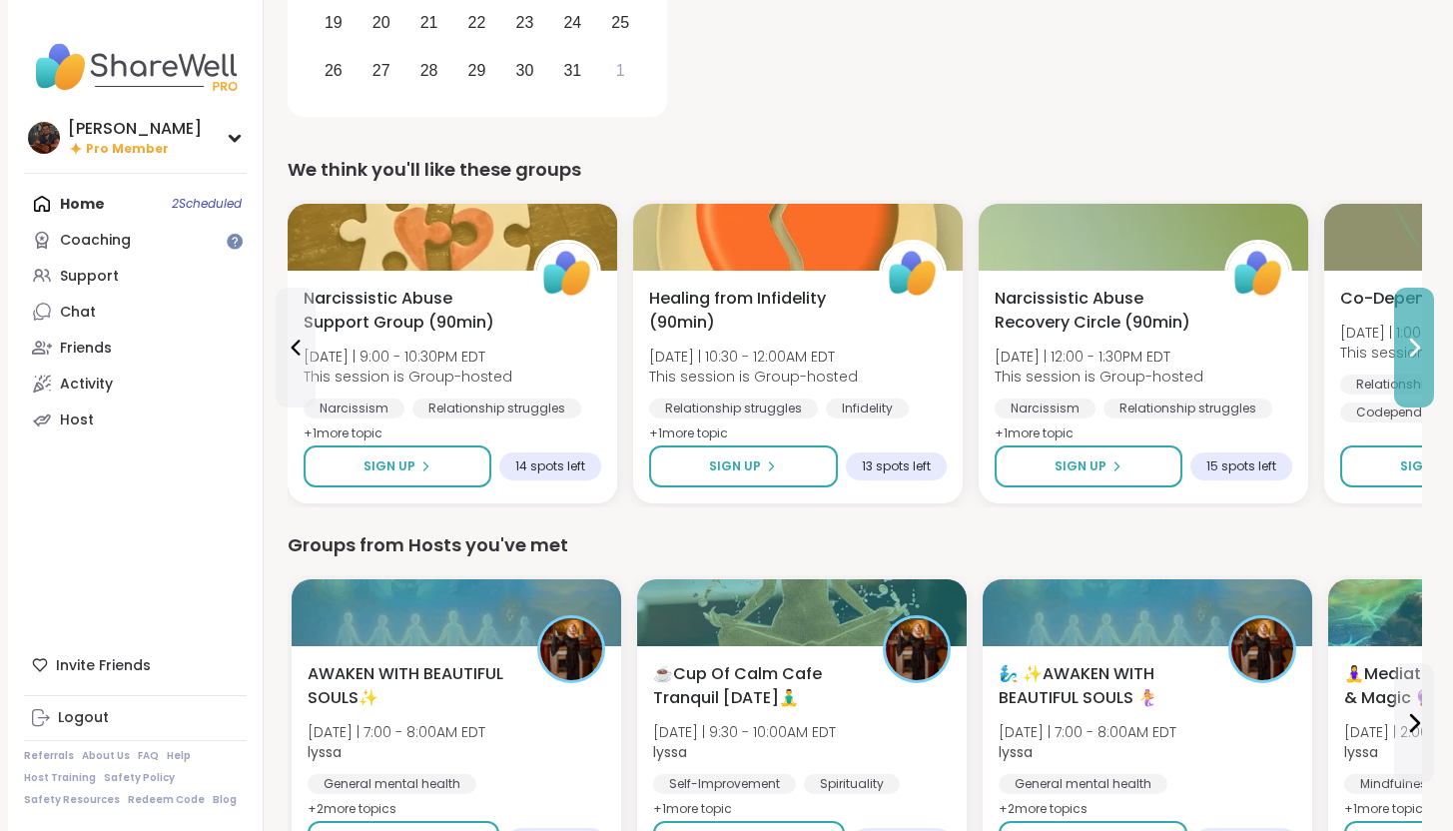
click at [1407, 356] on icon at bounding box center [1414, 347] width 24 height 24
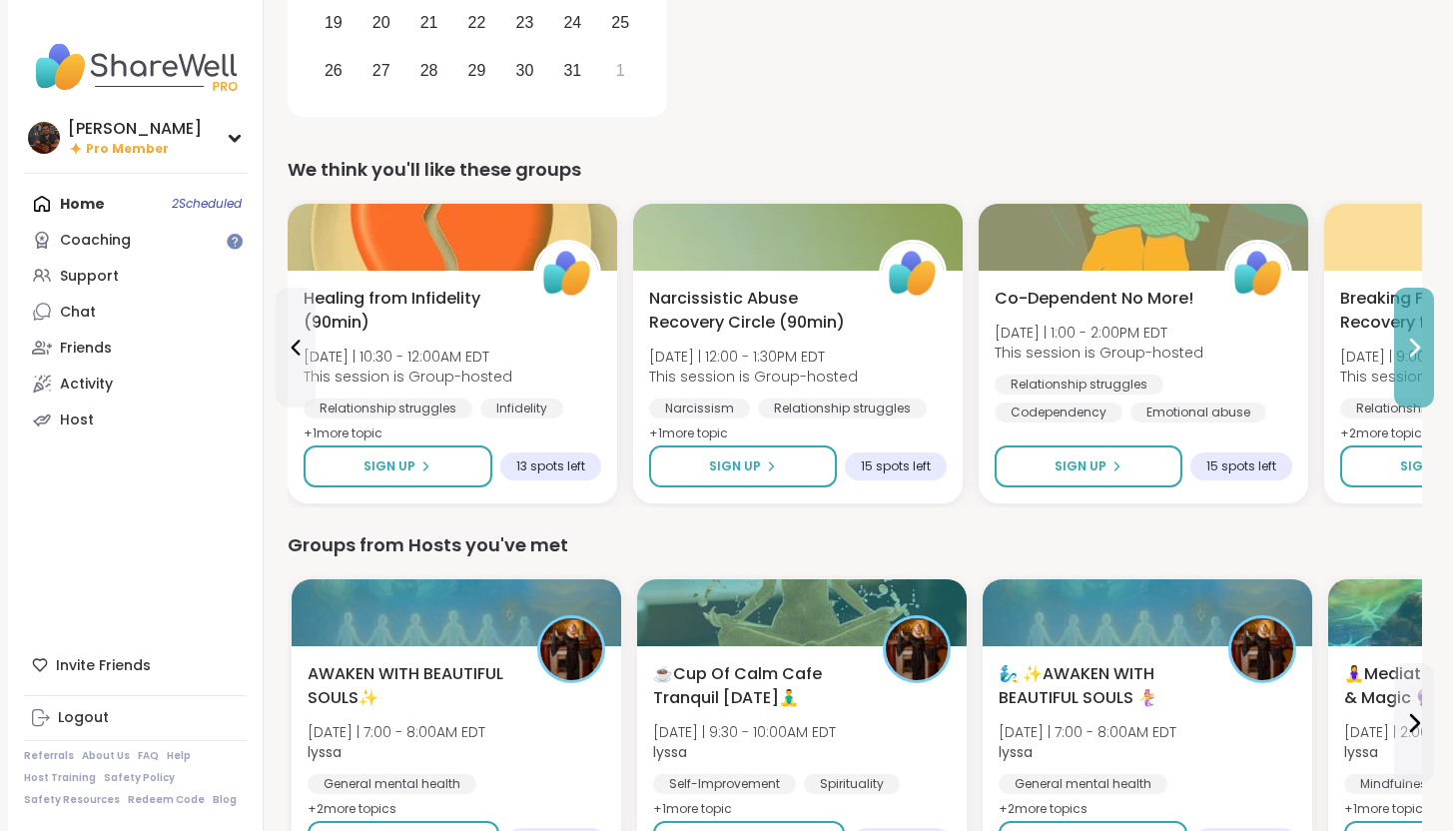
click at [1407, 356] on icon at bounding box center [1414, 347] width 24 height 24
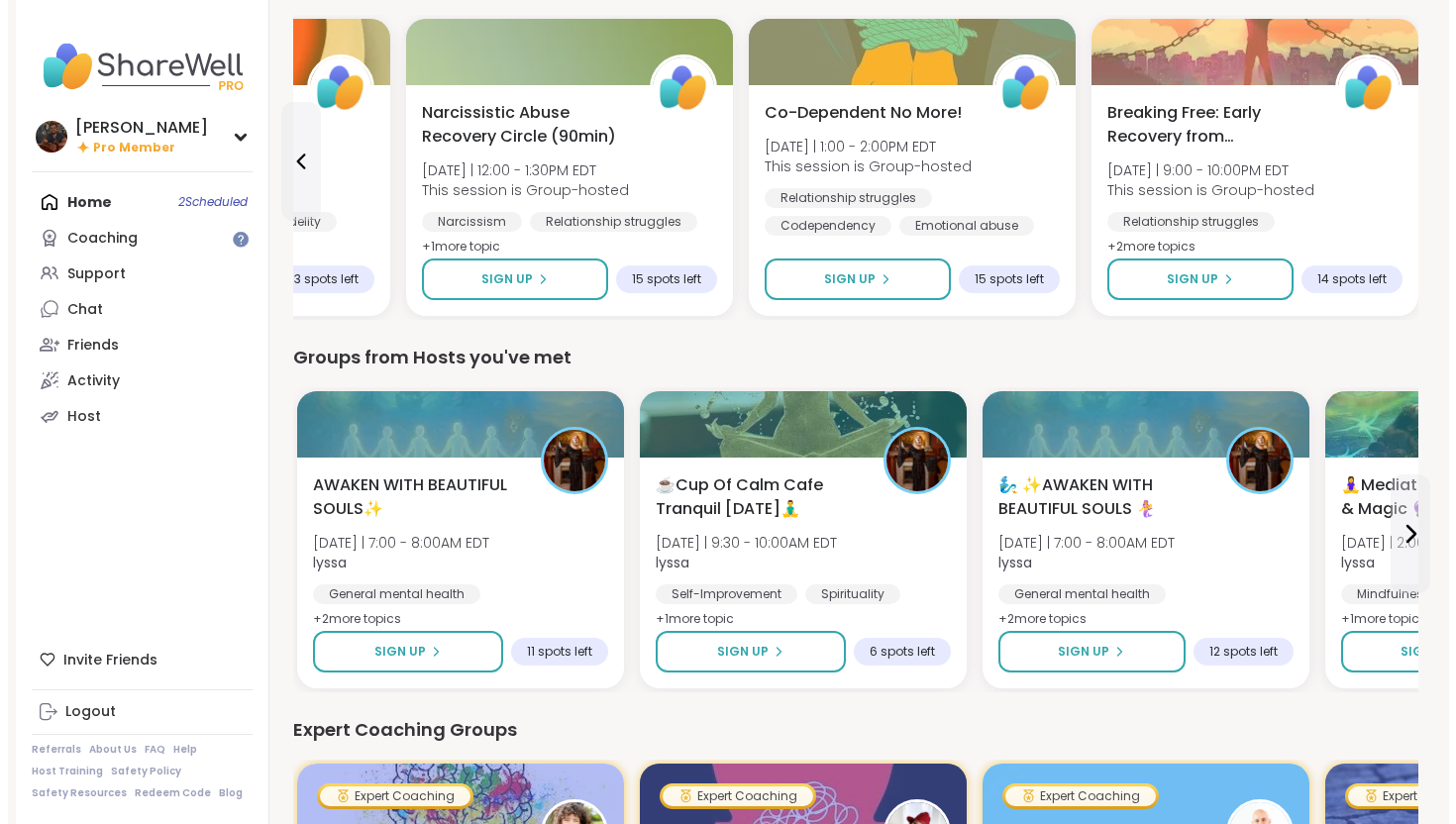
scroll to position [592, 0]
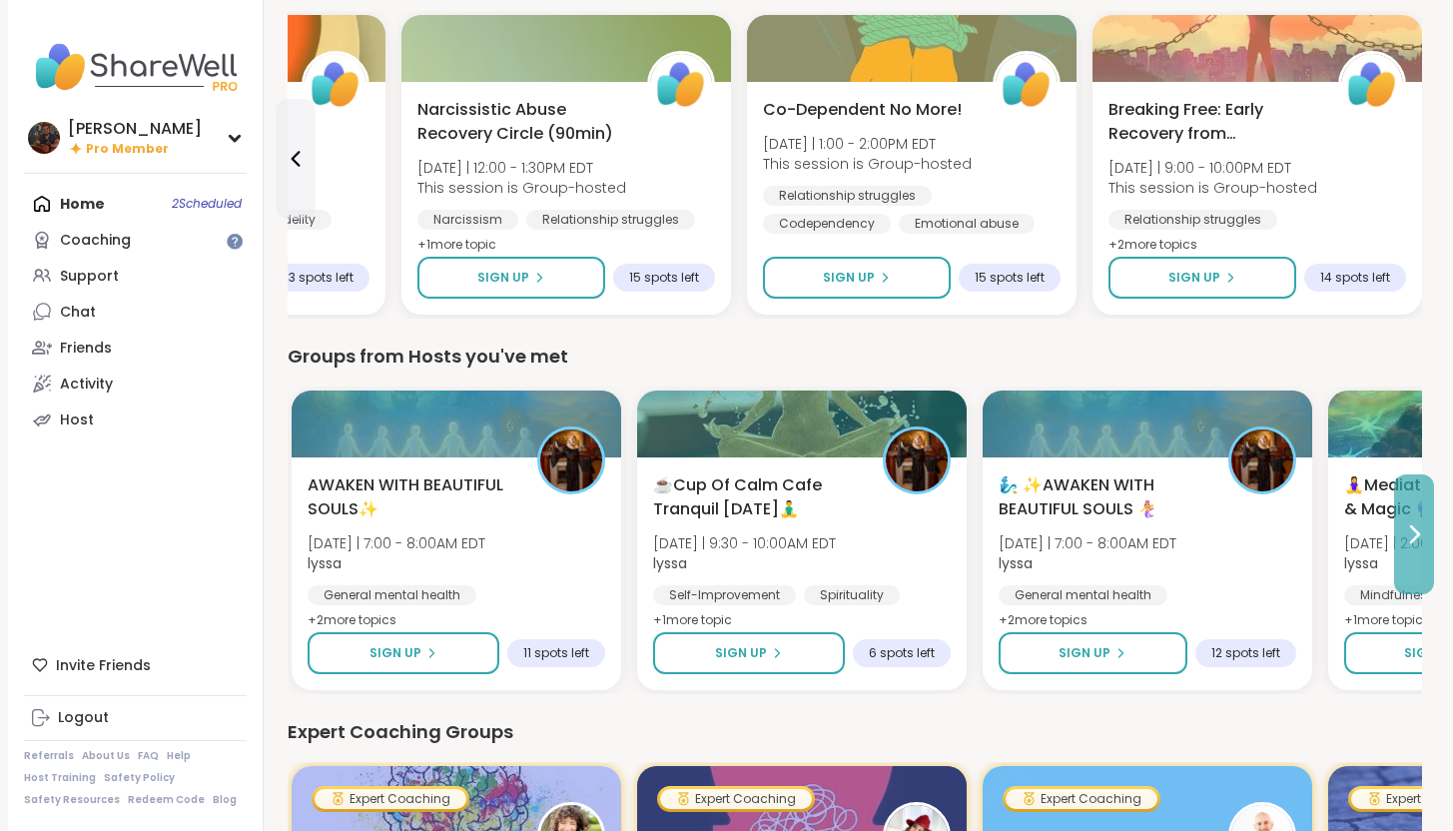
click at [1408, 511] on button at bounding box center [1414, 534] width 40 height 120
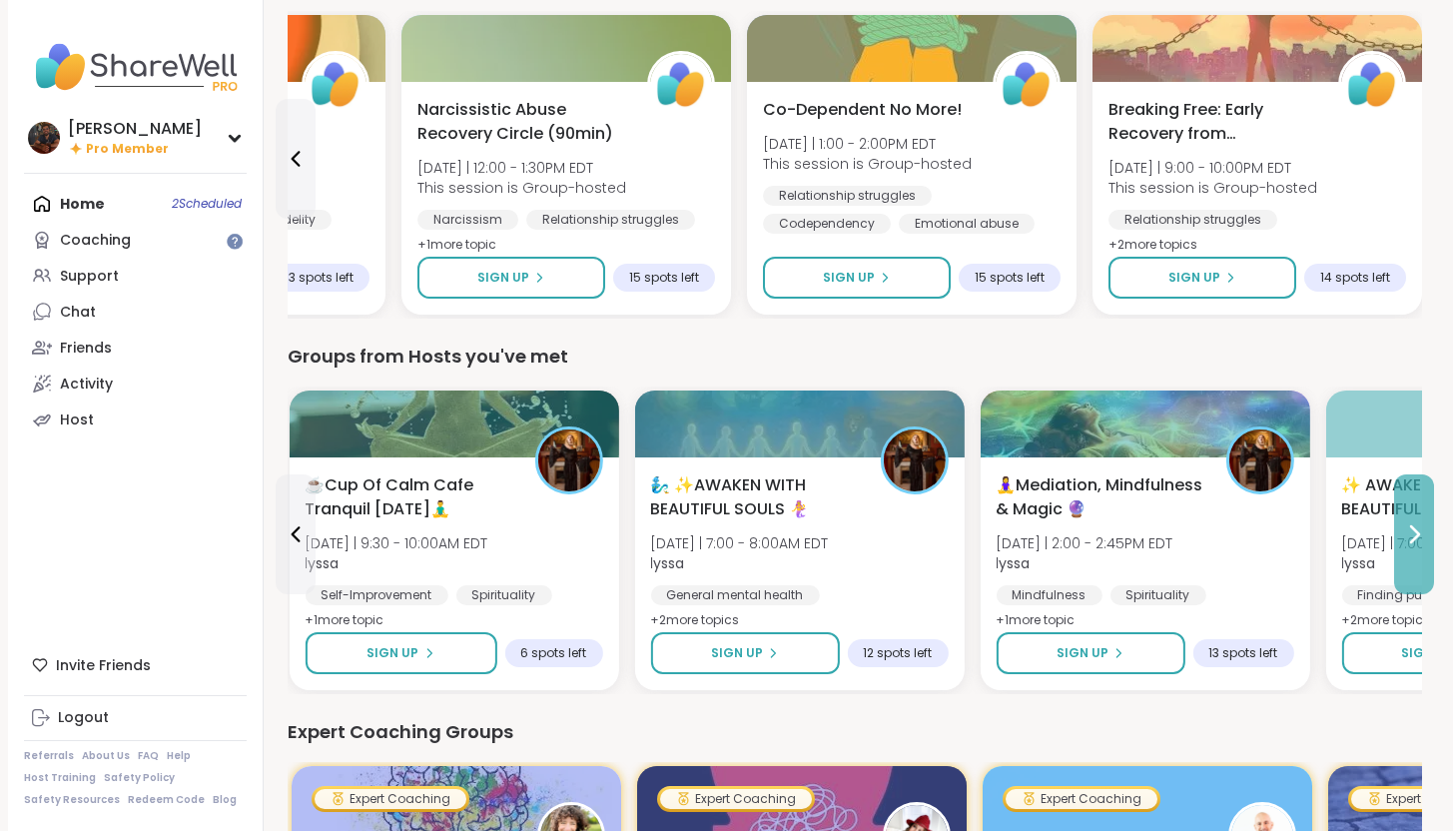
click at [1407, 511] on button at bounding box center [1414, 534] width 40 height 120
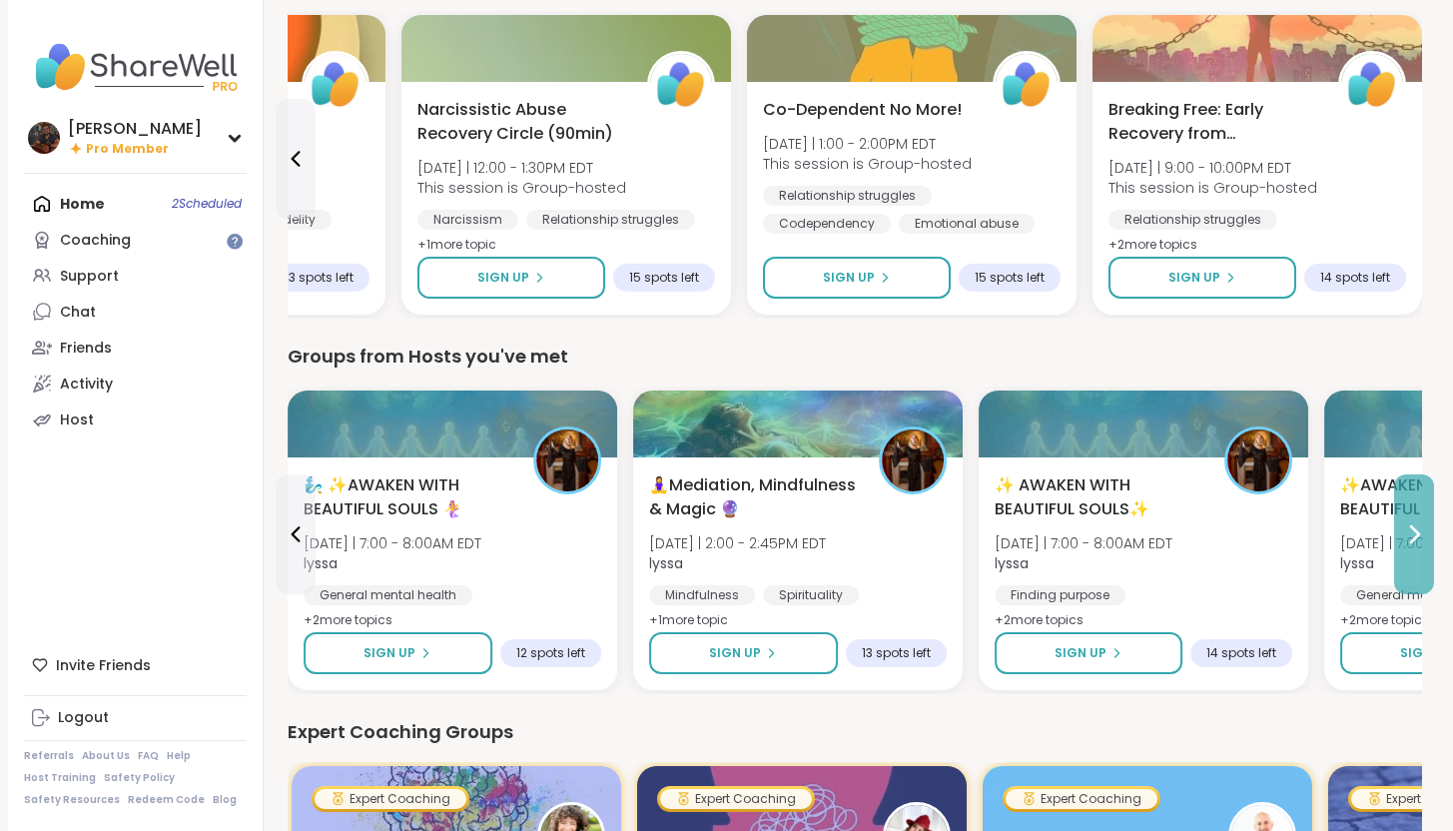
click at [1407, 511] on button at bounding box center [1414, 534] width 40 height 120
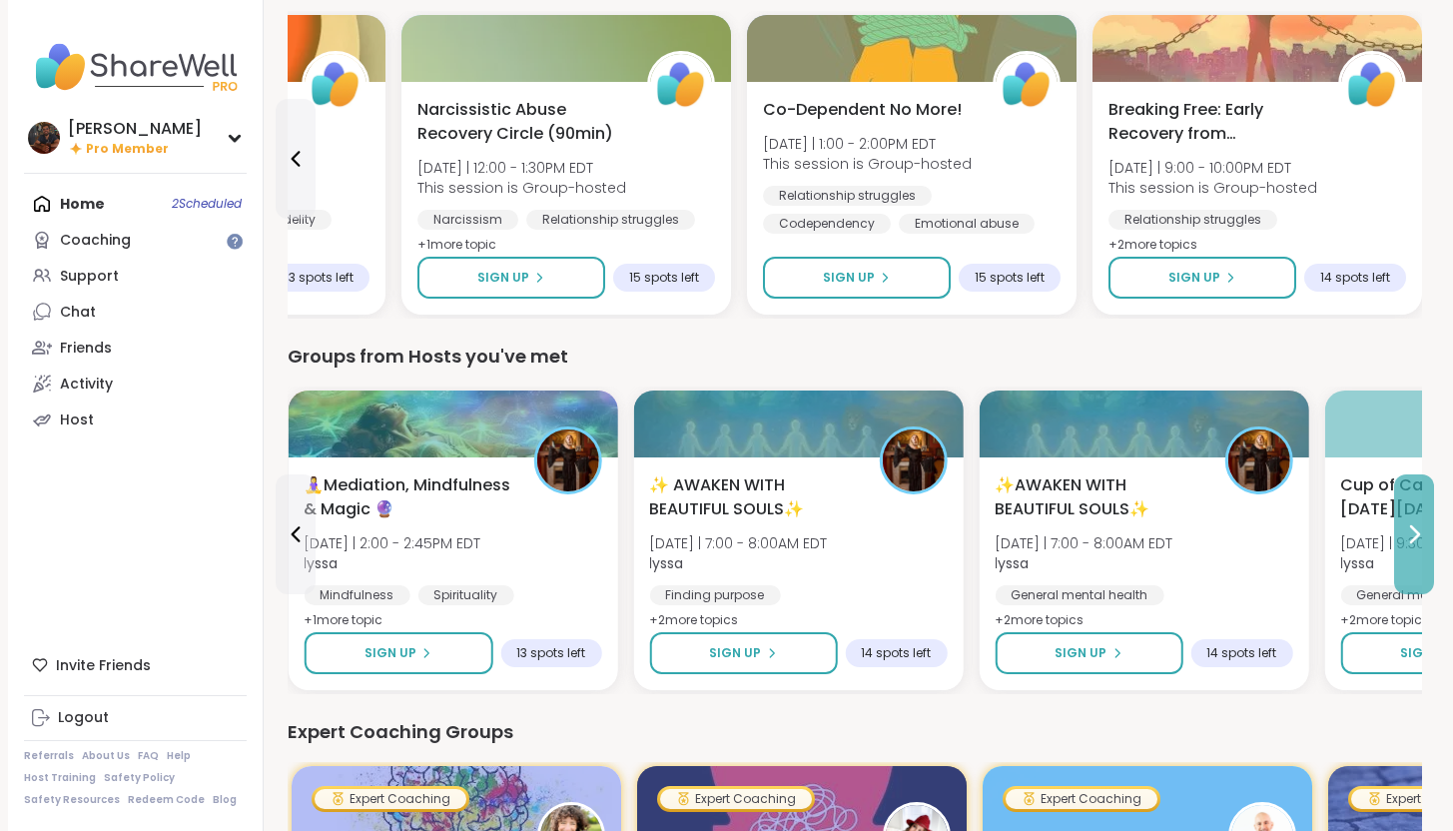
click at [1407, 511] on button at bounding box center [1414, 534] width 40 height 120
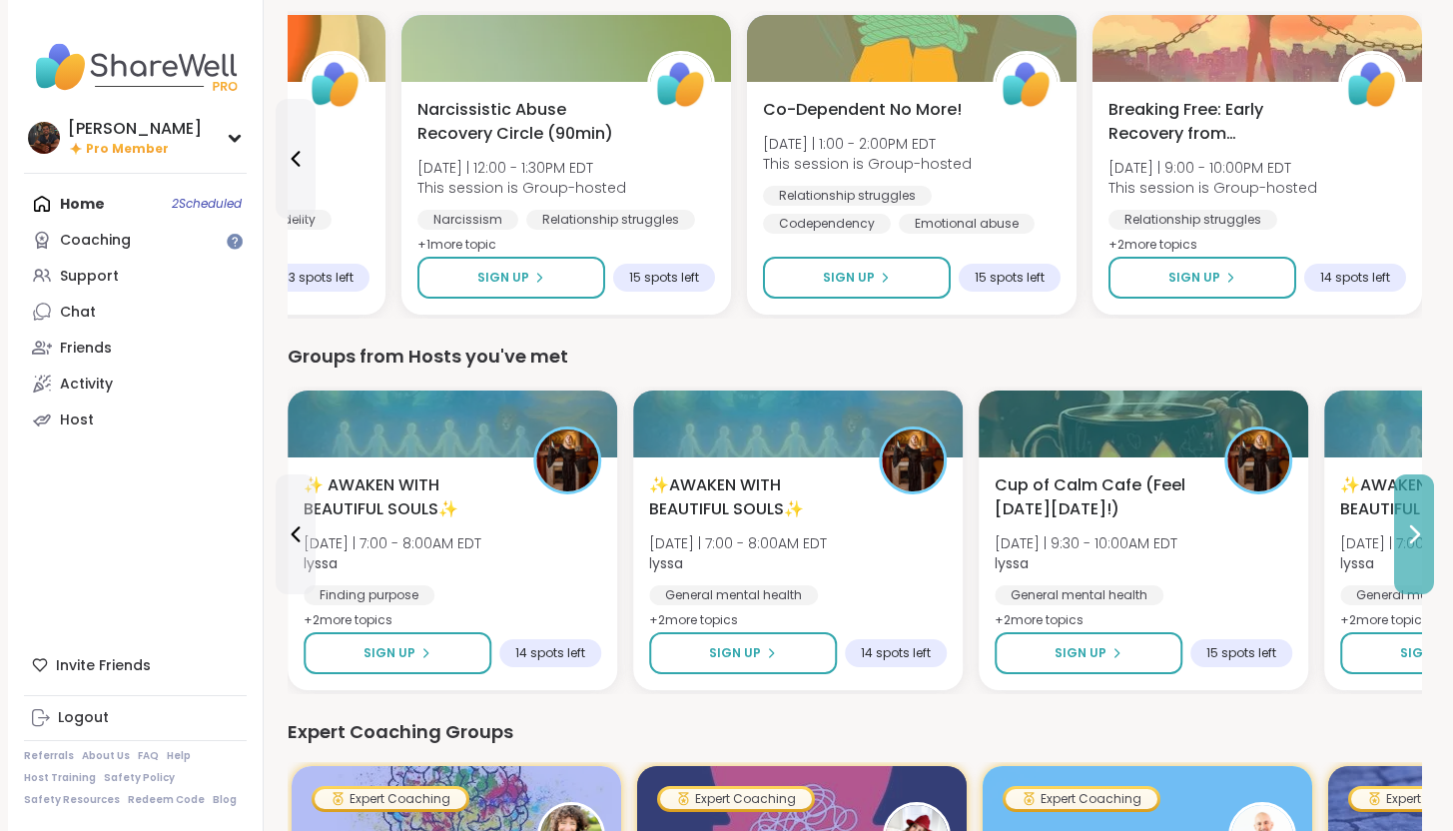
click at [1407, 511] on button at bounding box center [1414, 534] width 40 height 120
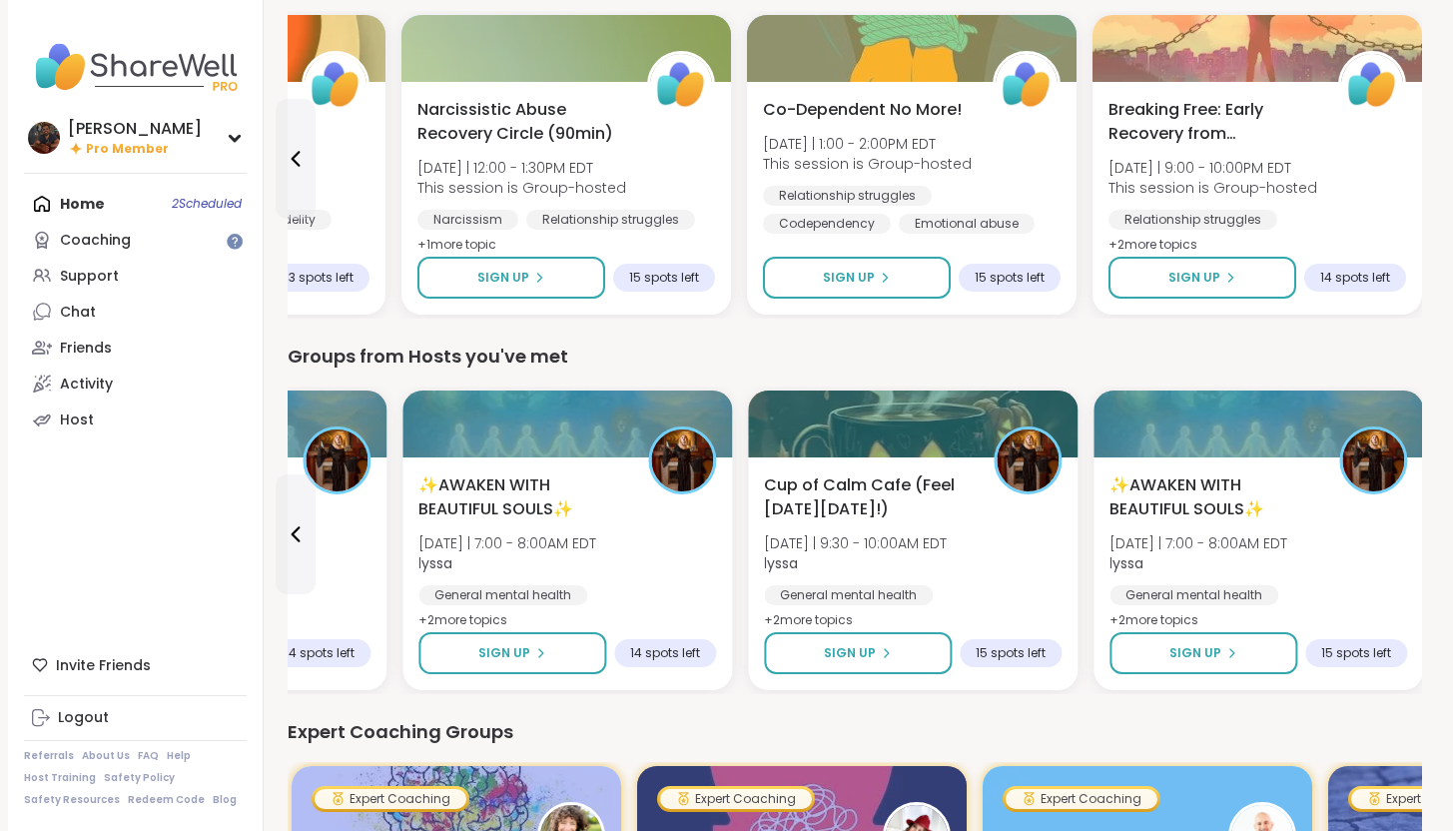
click at [1407, 511] on div "✨AWAKEN WITH BEAUTIFUL SOULS✨ [DATE] | 7:00 - 8:00AM EDT lyssa General mental h…" at bounding box center [1258, 567] width 298 height 188
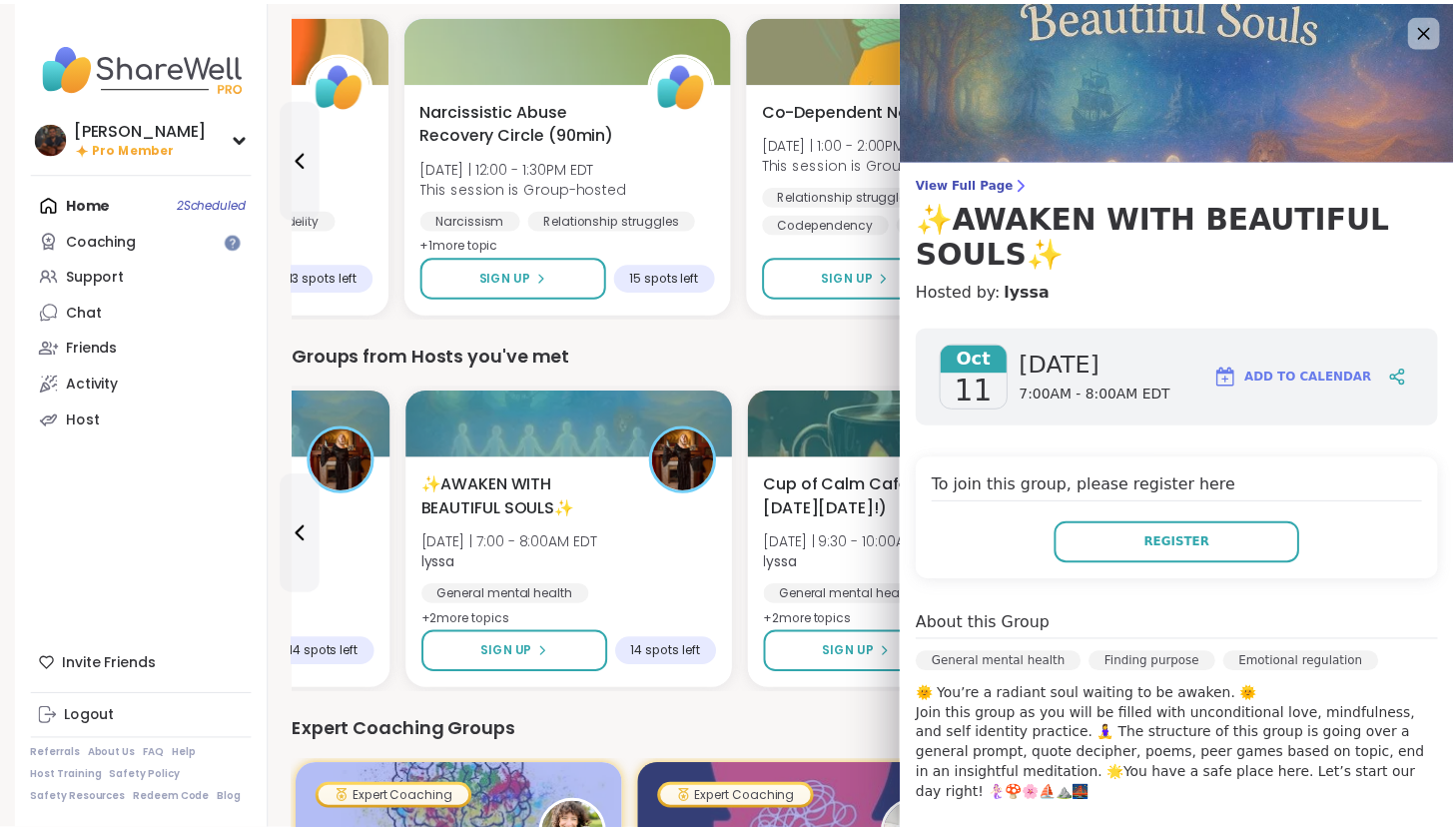
scroll to position [147, 0]
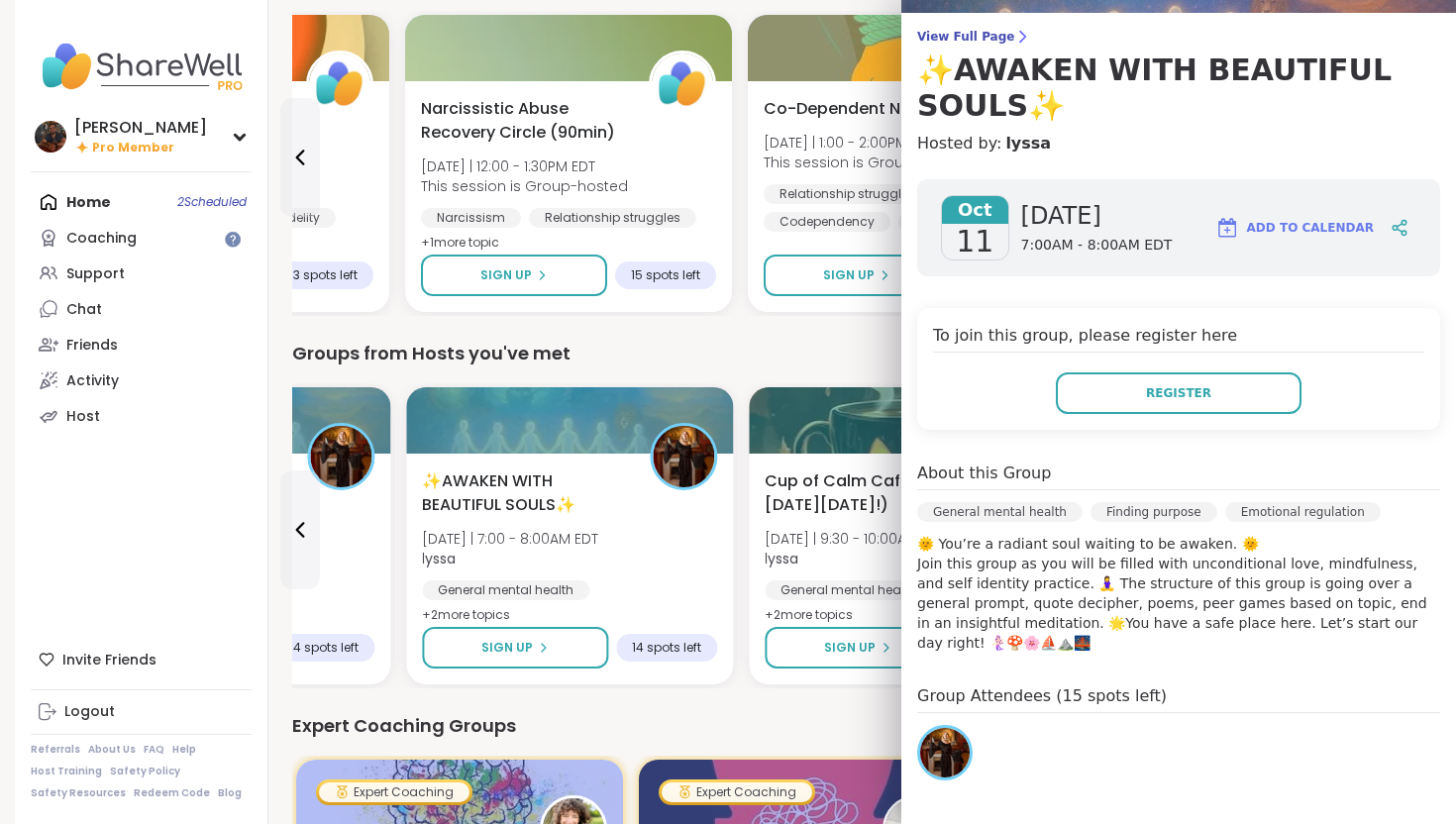
click at [774, 359] on div "Groups from Hosts you've met" at bounding box center [855, 353] width 1125 height 28
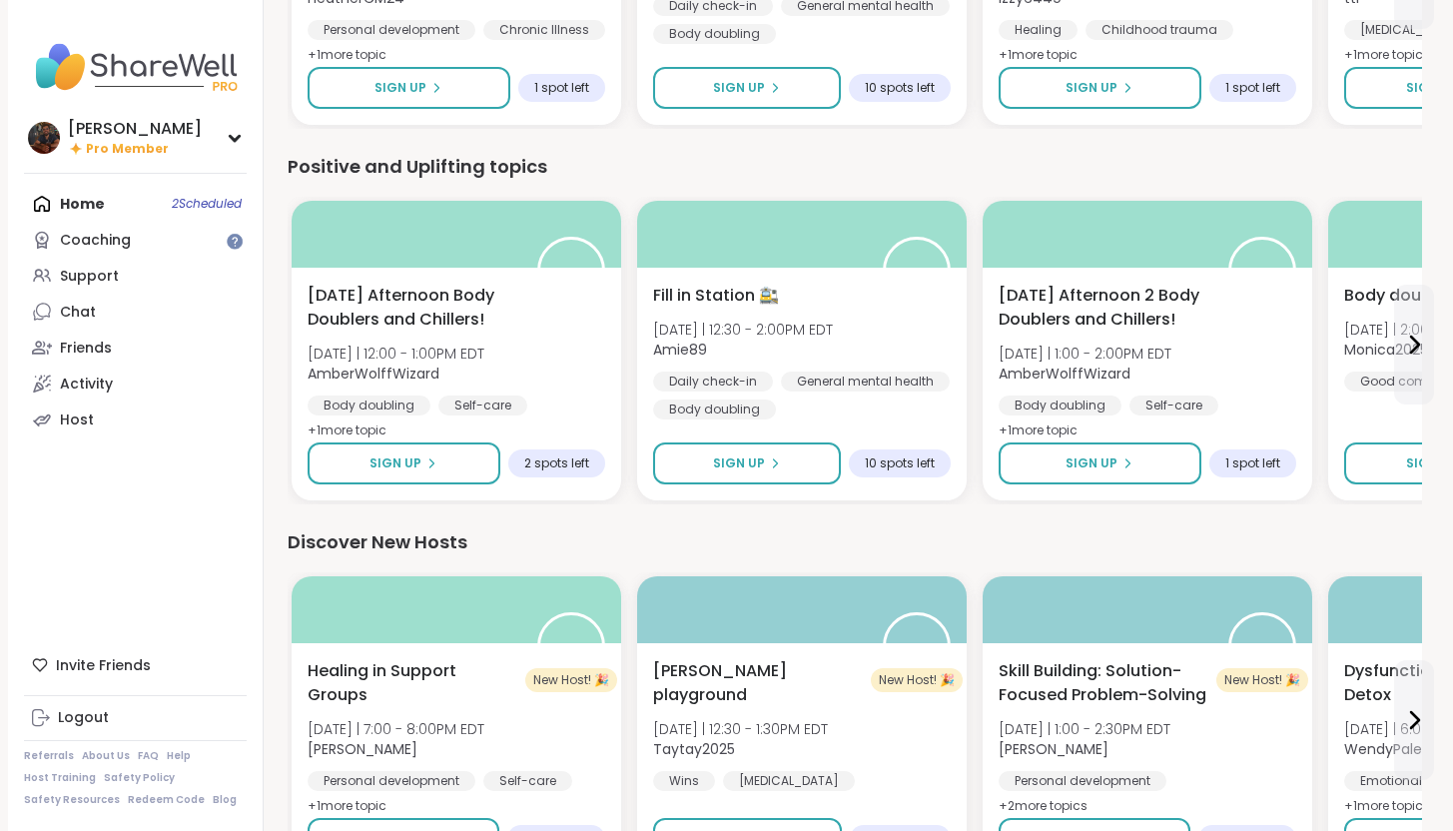
scroll to position [1872, 0]
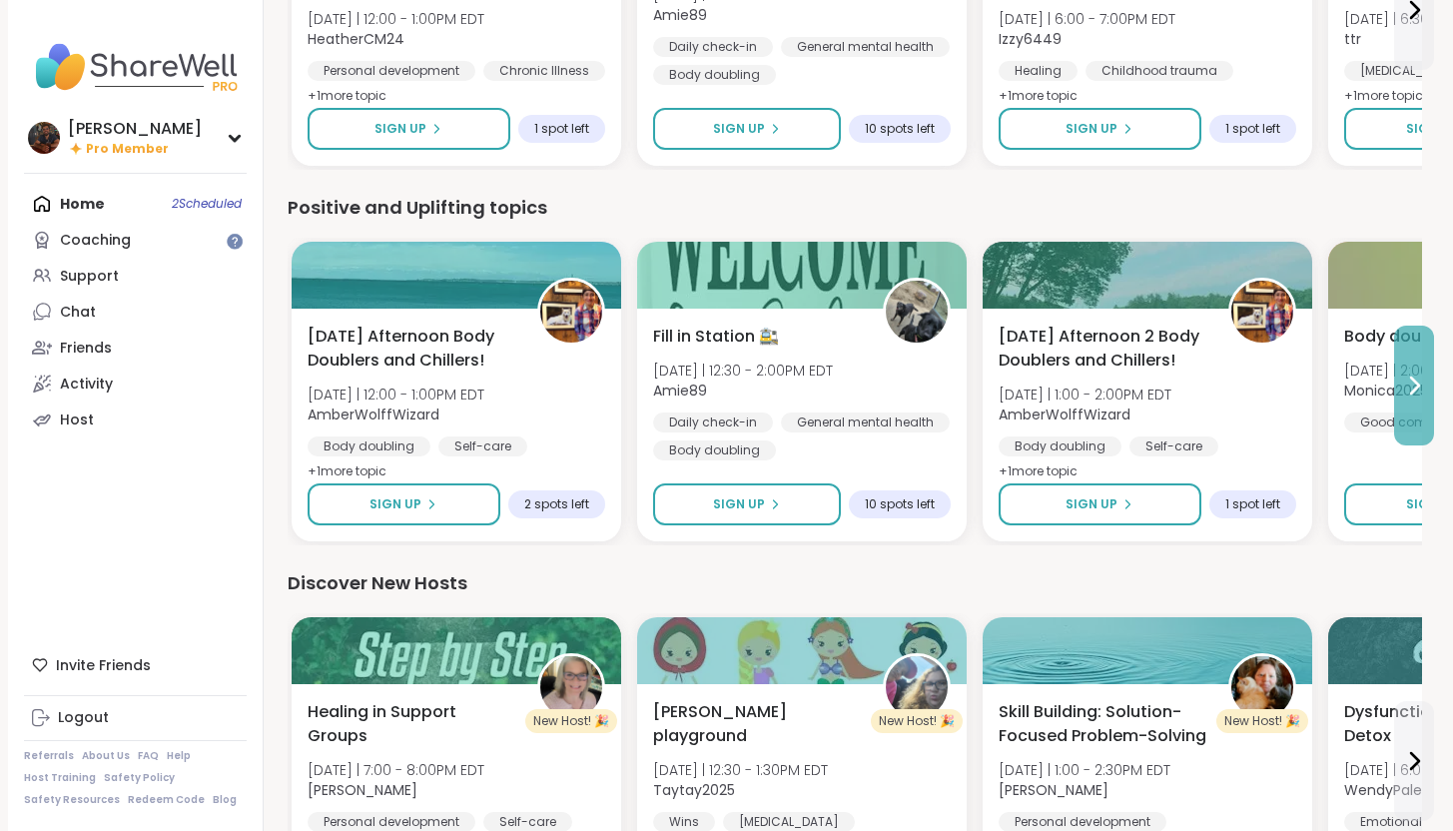
click at [1419, 391] on icon at bounding box center [1414, 385] width 24 height 24
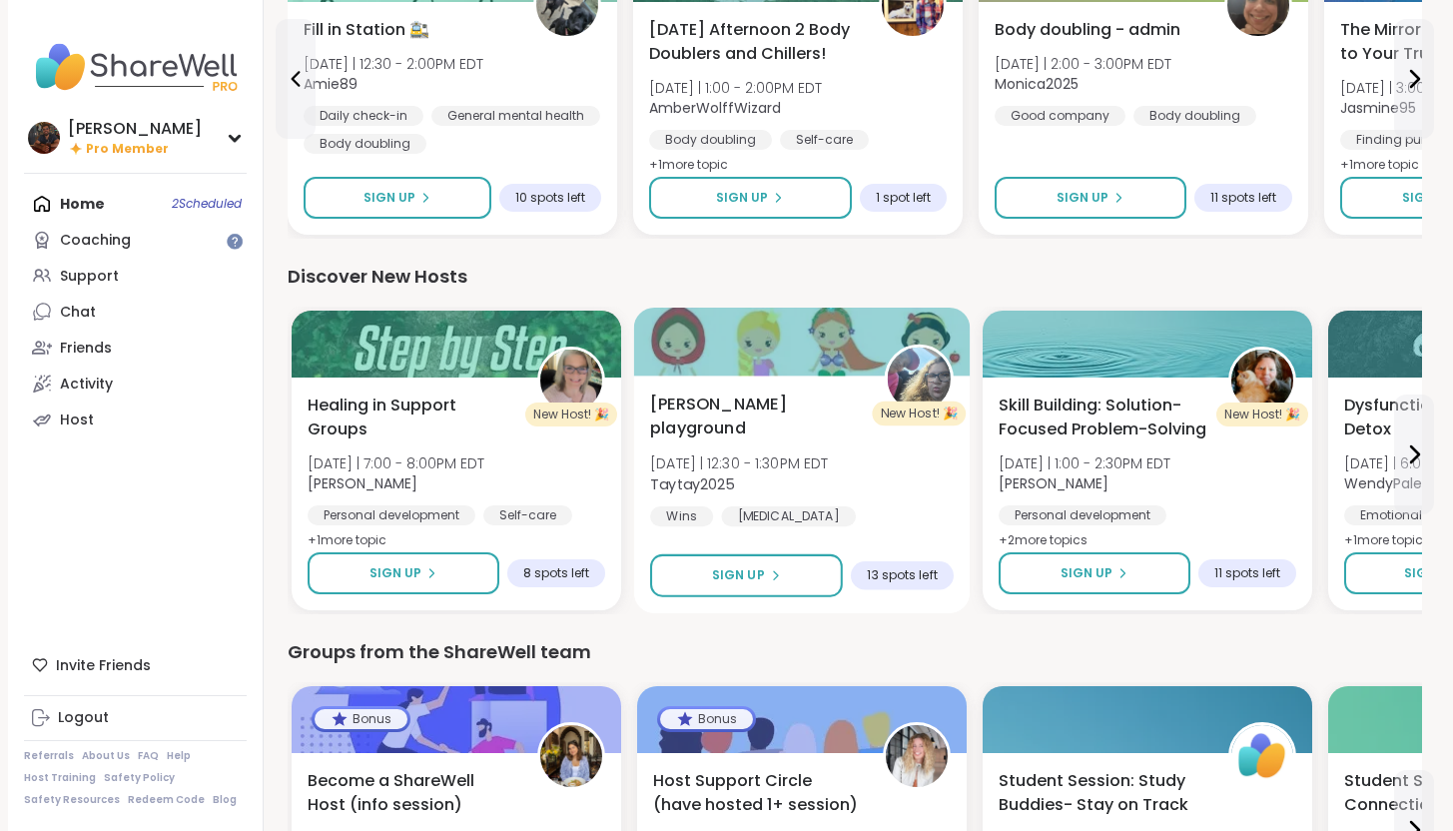
scroll to position [2265, 0]
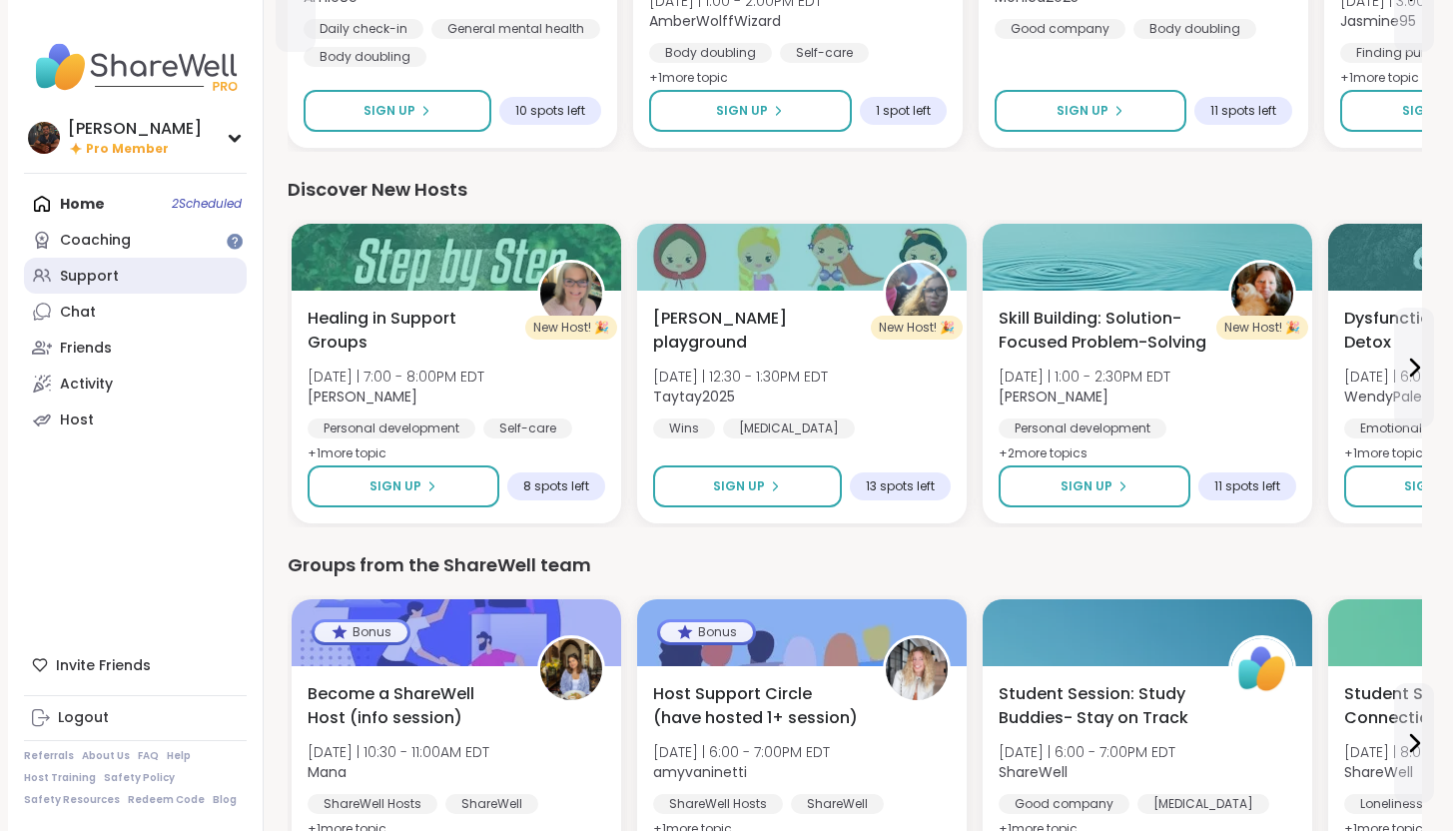
click at [172, 282] on link "Support" at bounding box center [135, 276] width 223 height 36
